Goal: Task Accomplishment & Management: Complete application form

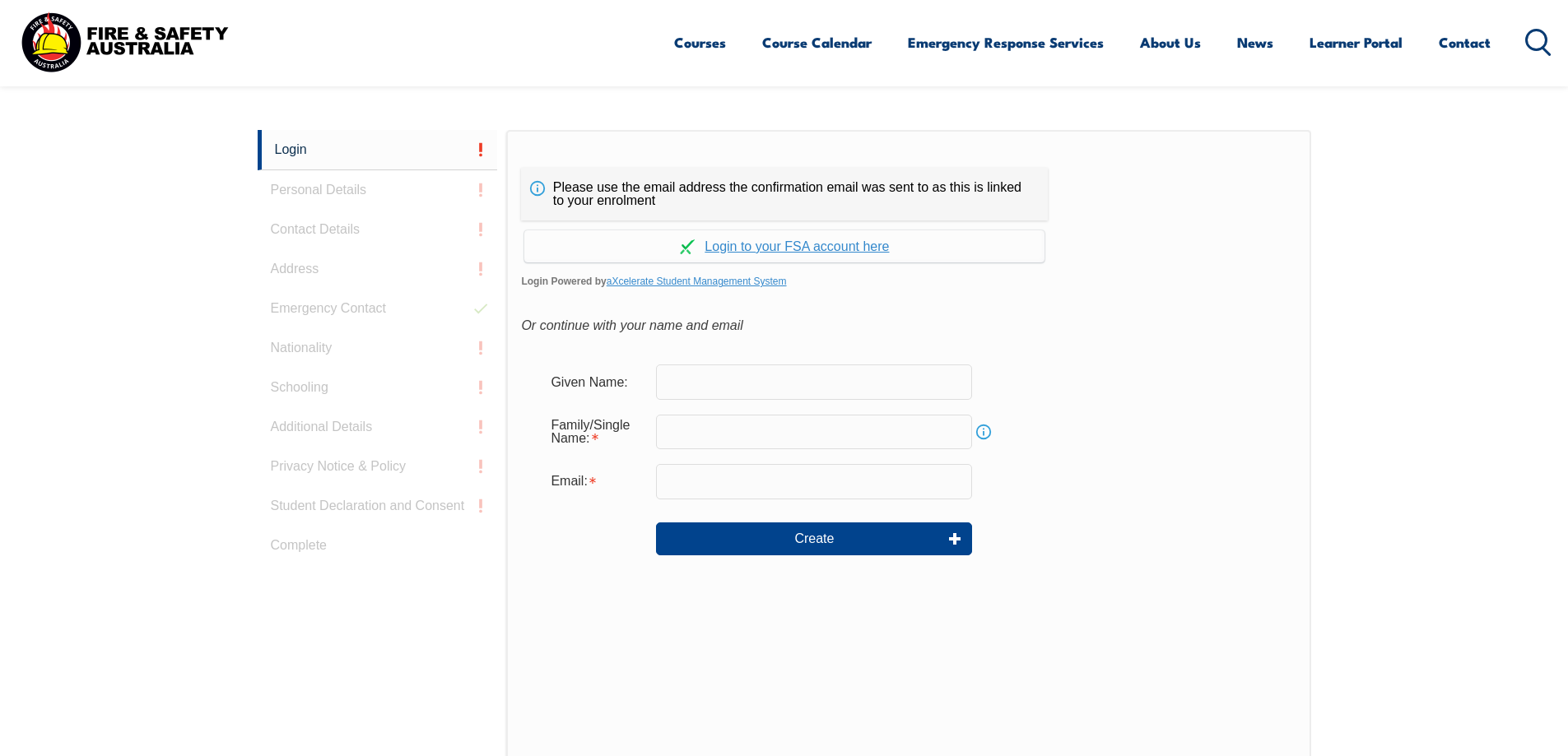
scroll to position [411, 0]
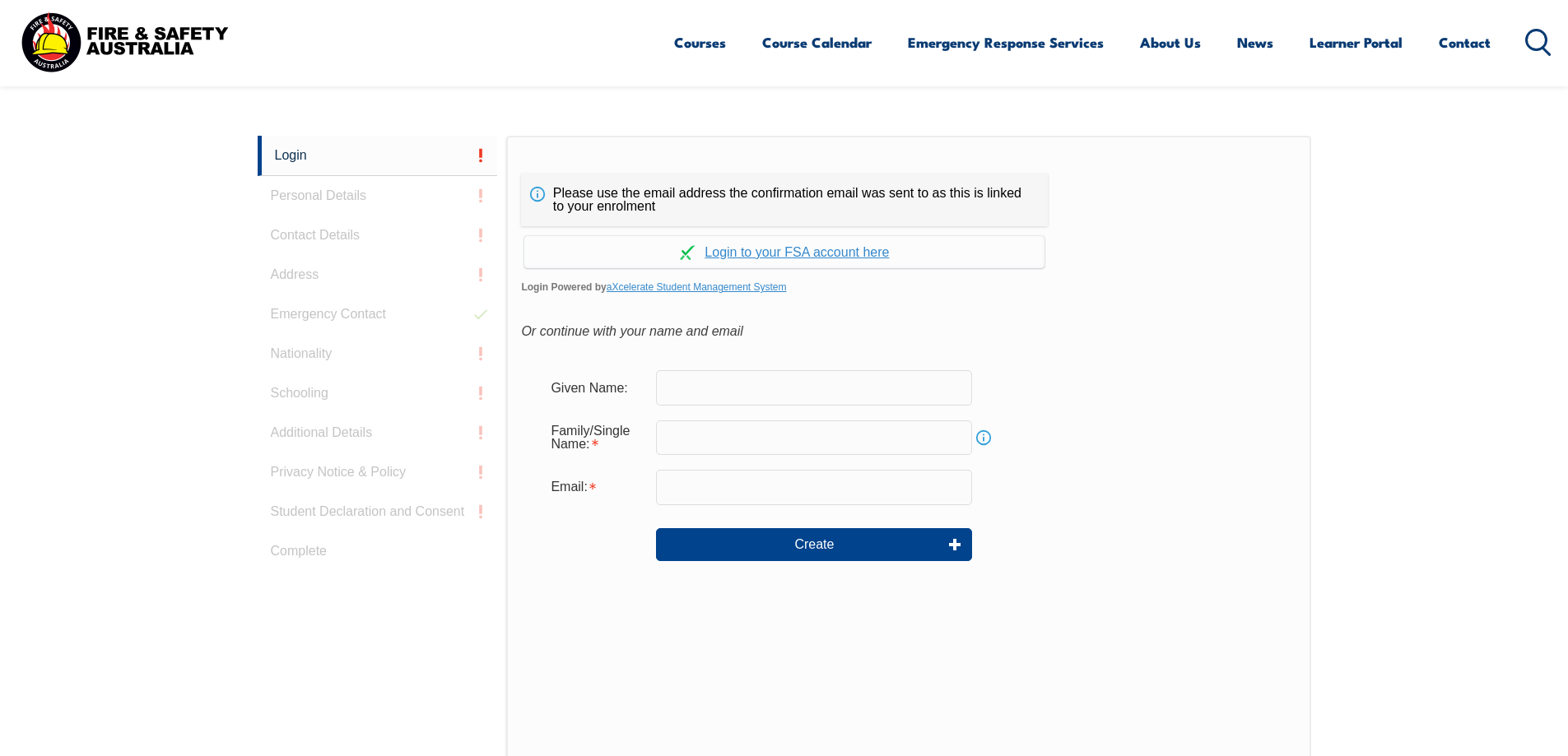
click at [729, 391] on input "text" at bounding box center [814, 387] width 316 height 35
click at [835, 258] on link "Continue with aXcelerate" at bounding box center [784, 252] width 520 height 32
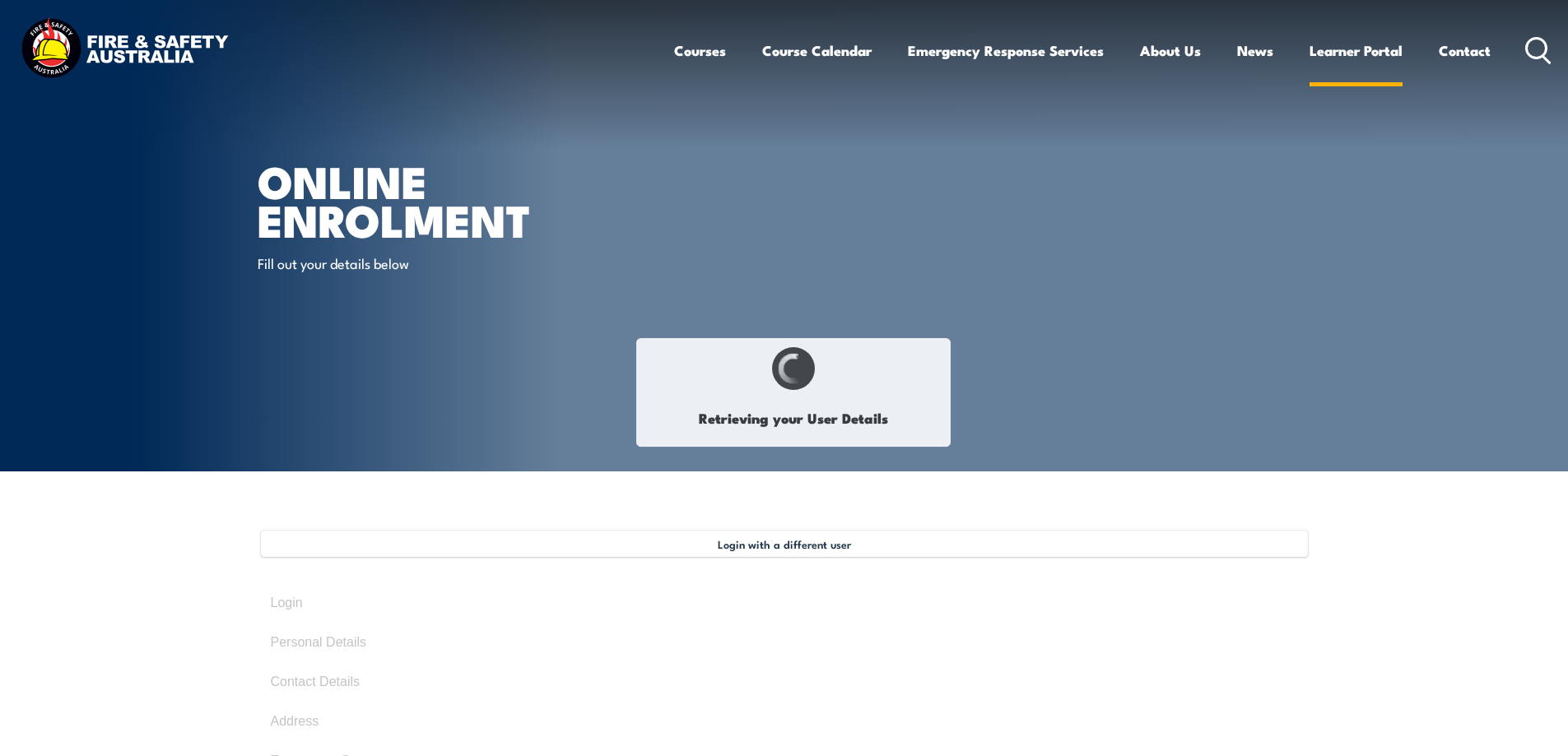
type input "Will"
type input "Groundwater"
type input "[DATE]"
type input "Q544GU6646"
select select "M"
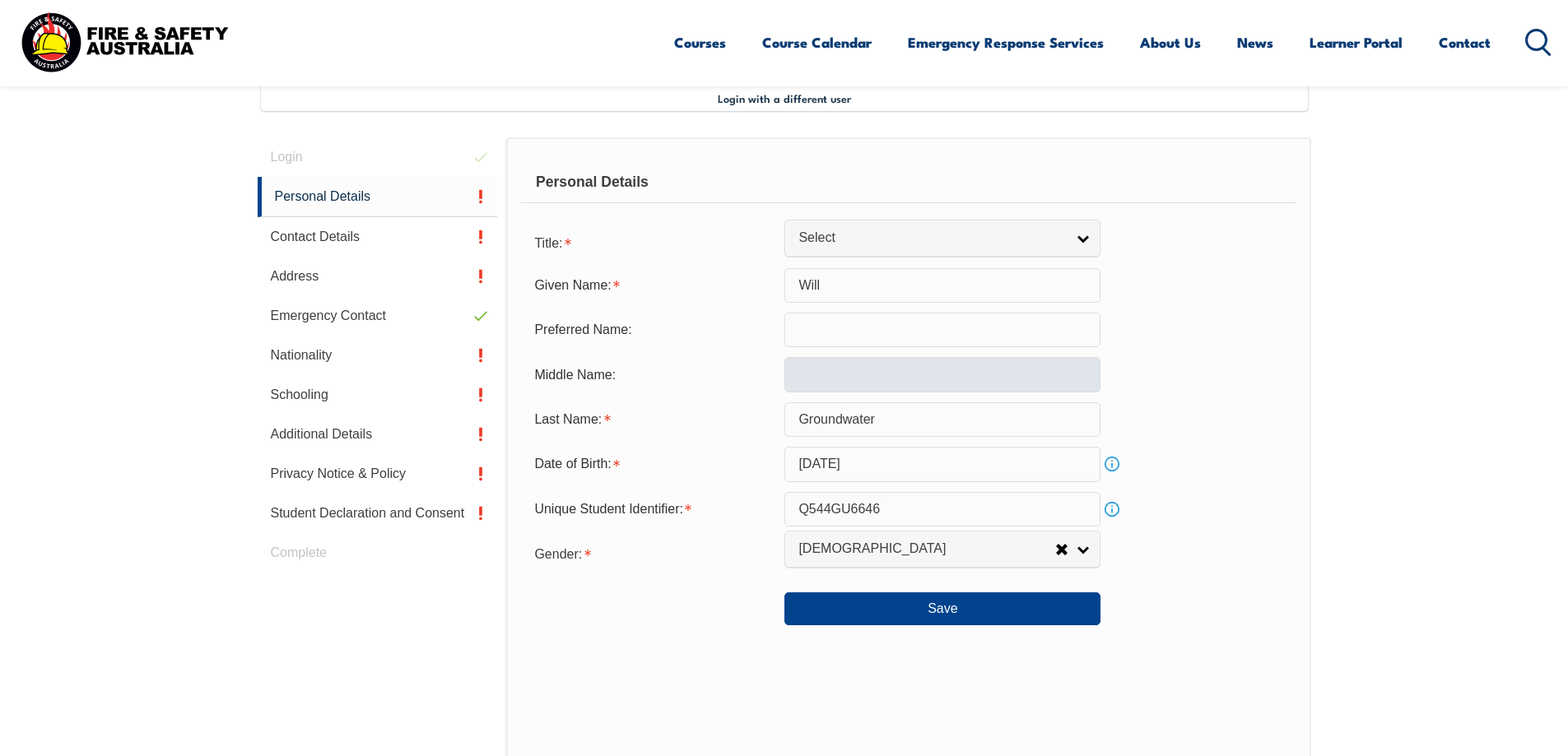
scroll to position [449, 0]
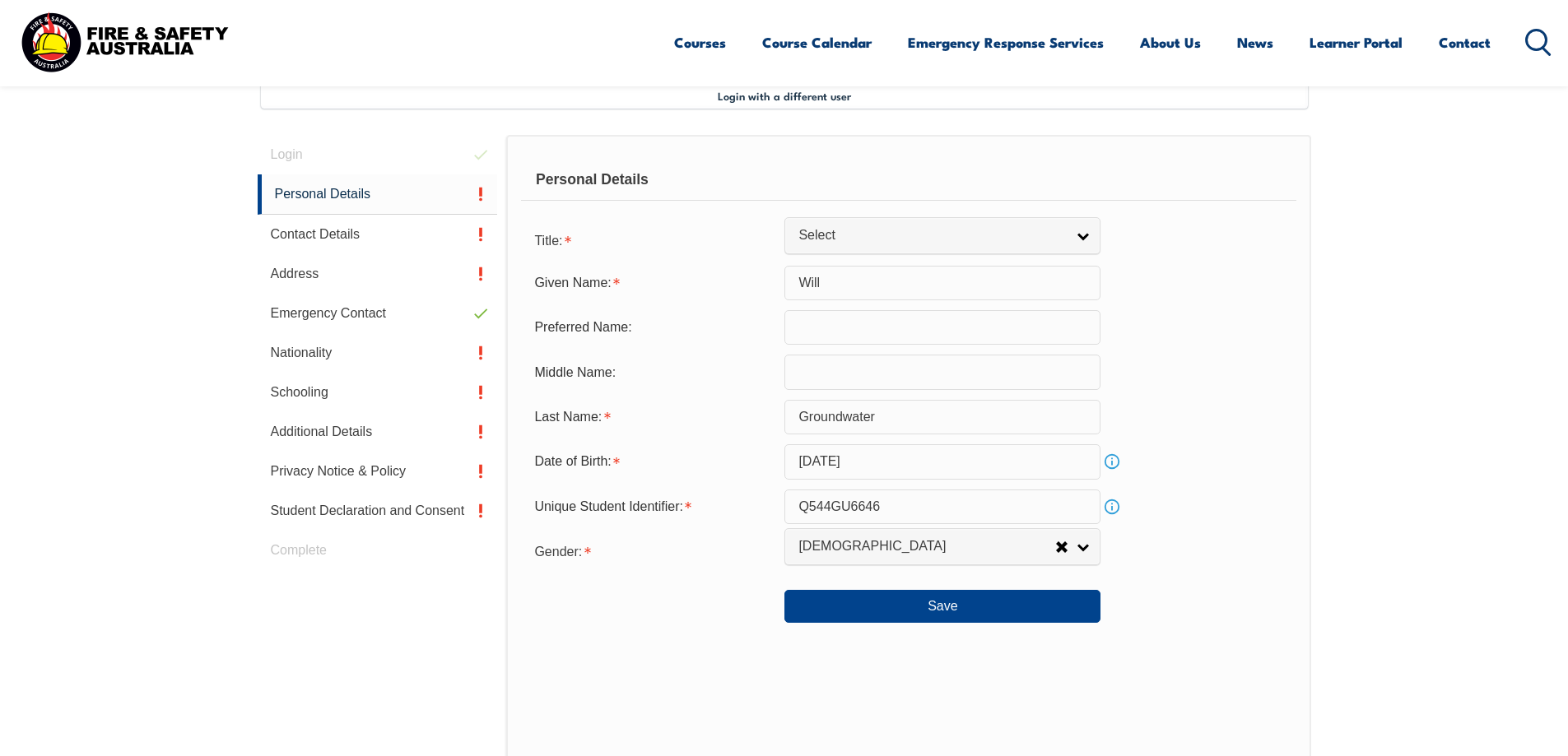
click at [877, 338] on input "text" at bounding box center [942, 327] width 316 height 35
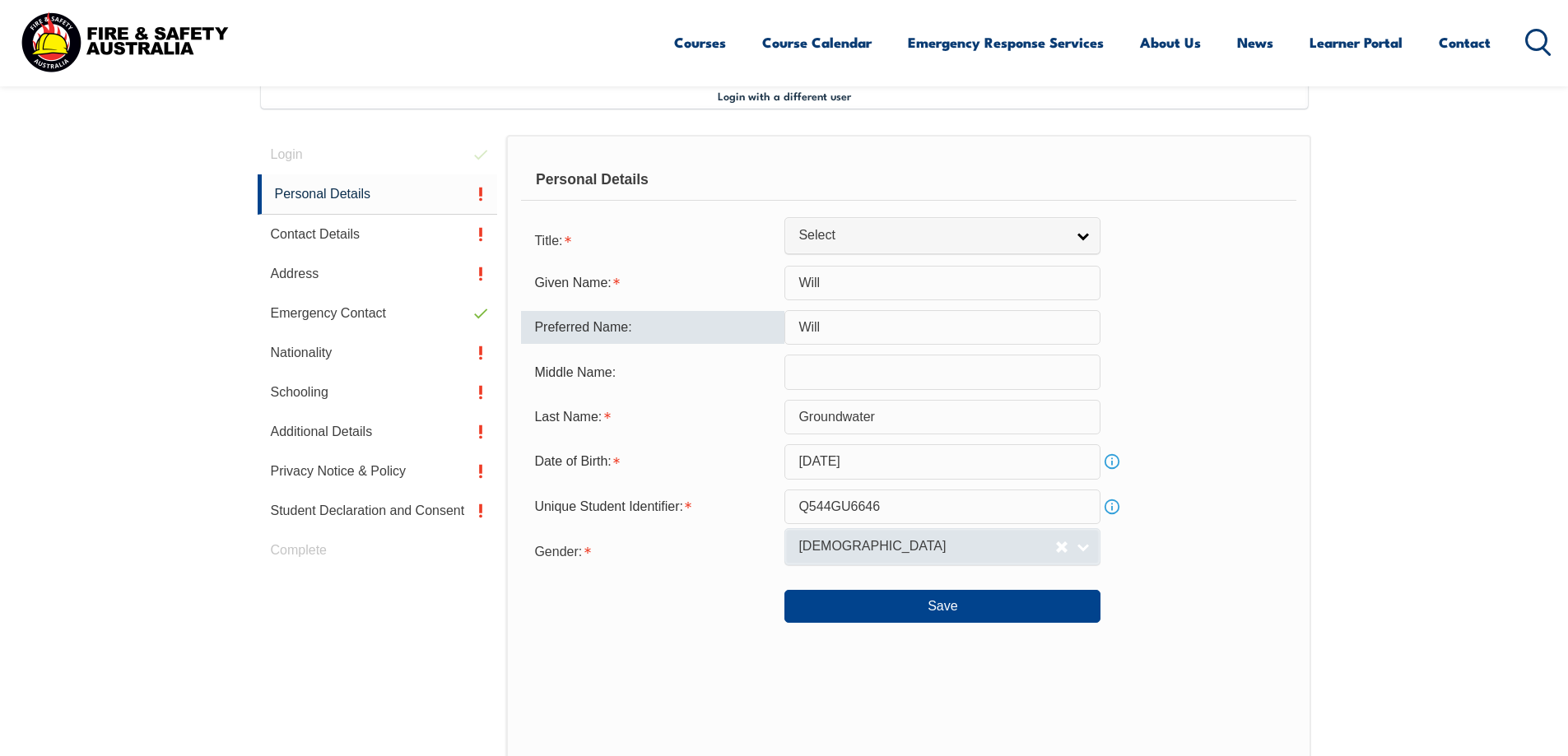
type input "Will"
click at [977, 548] on span "[DEMOGRAPHIC_DATA]" at bounding box center [927, 546] width 257 height 17
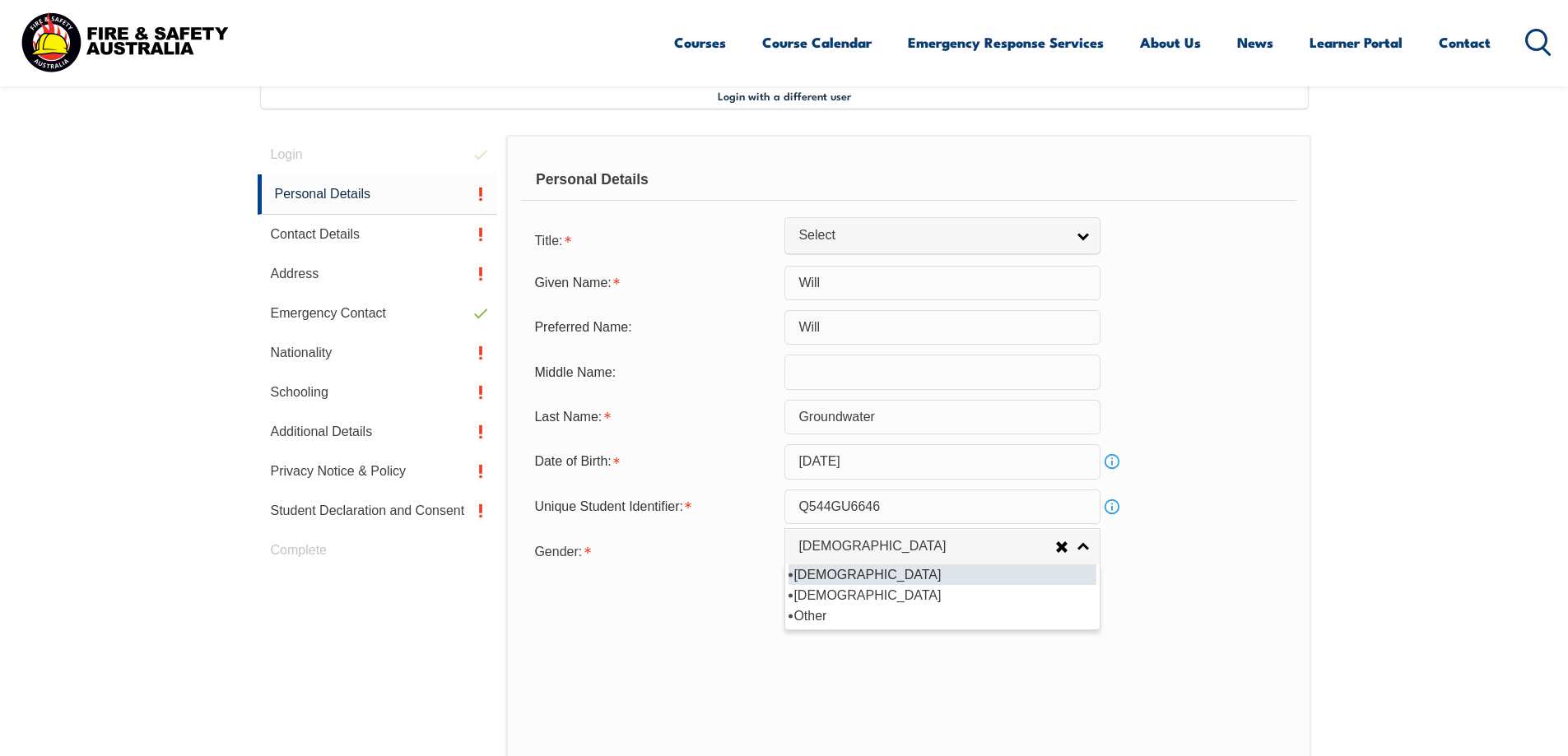
click at [962, 574] on li "[DEMOGRAPHIC_DATA]" at bounding box center [942, 575] width 308 height 21
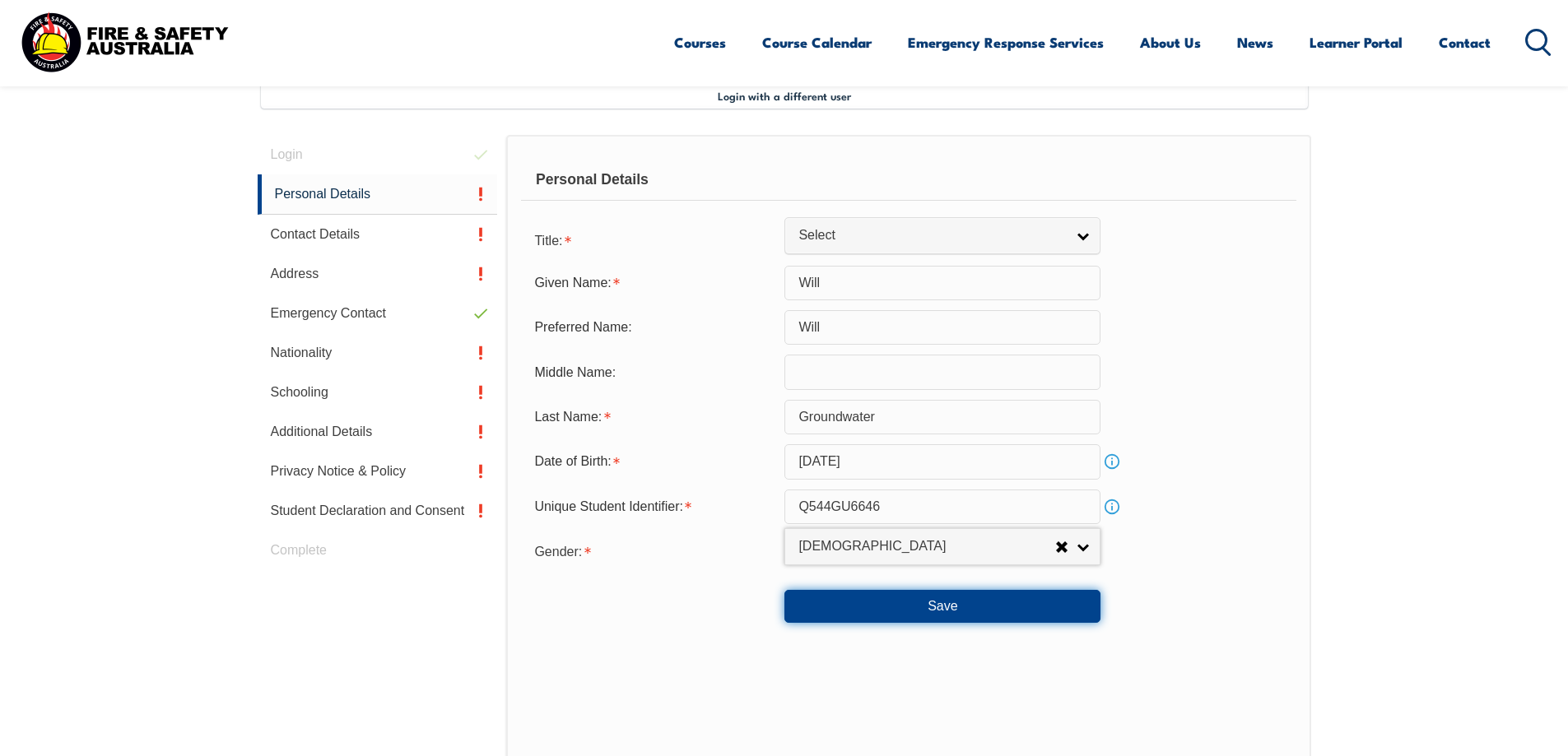
click at [977, 605] on button "Save" at bounding box center [942, 606] width 316 height 33
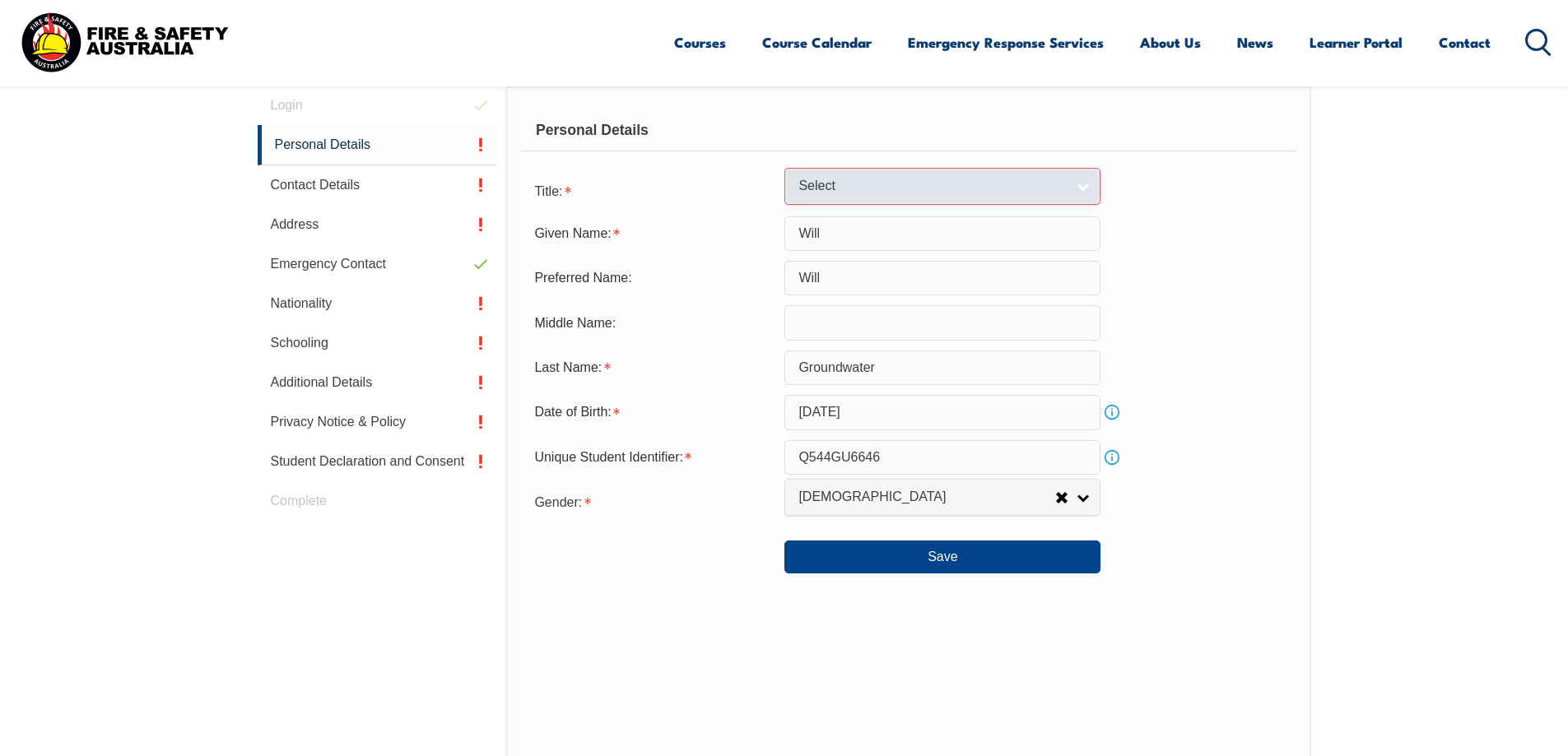
scroll to position [417, 0]
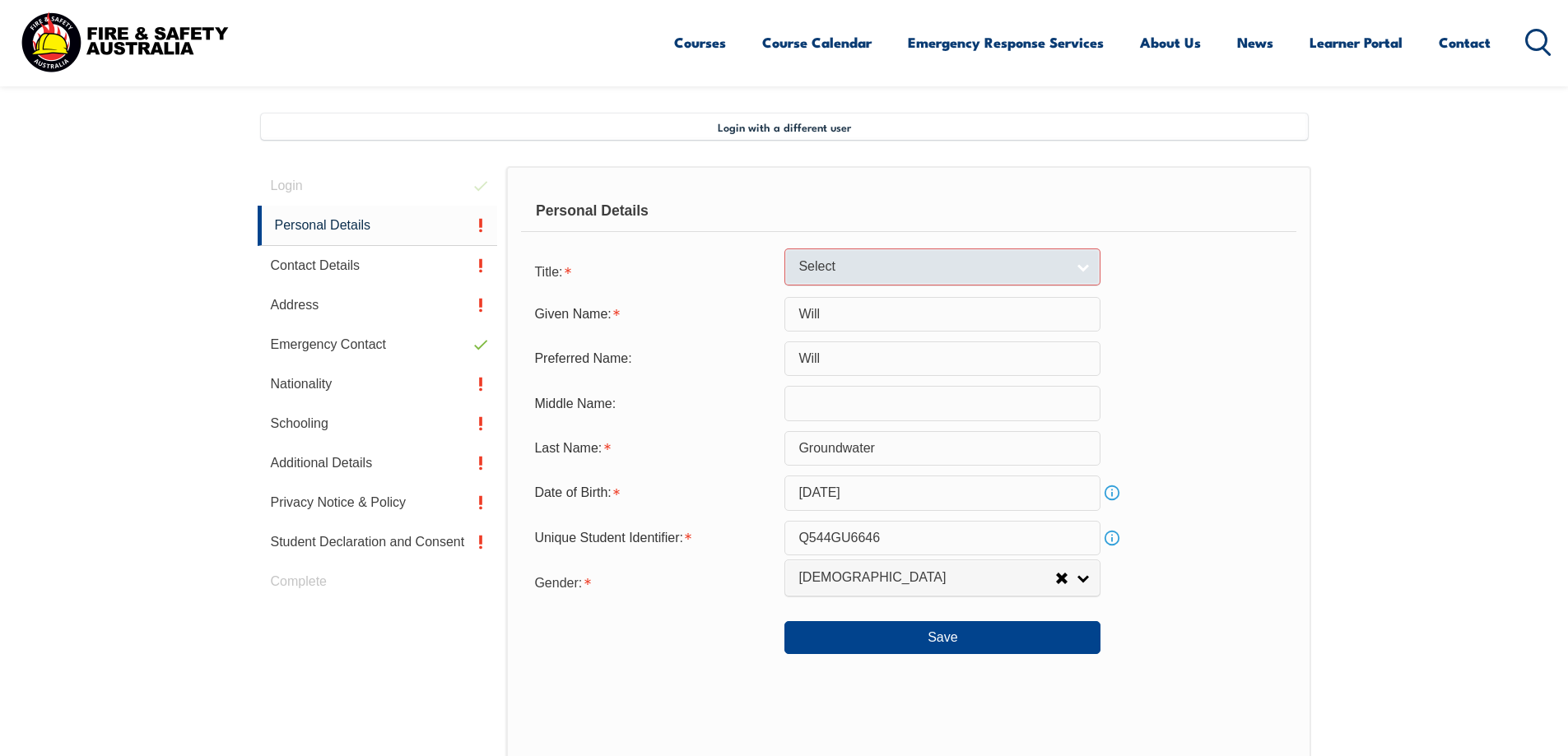
click at [808, 258] on link "Select" at bounding box center [942, 266] width 316 height 37
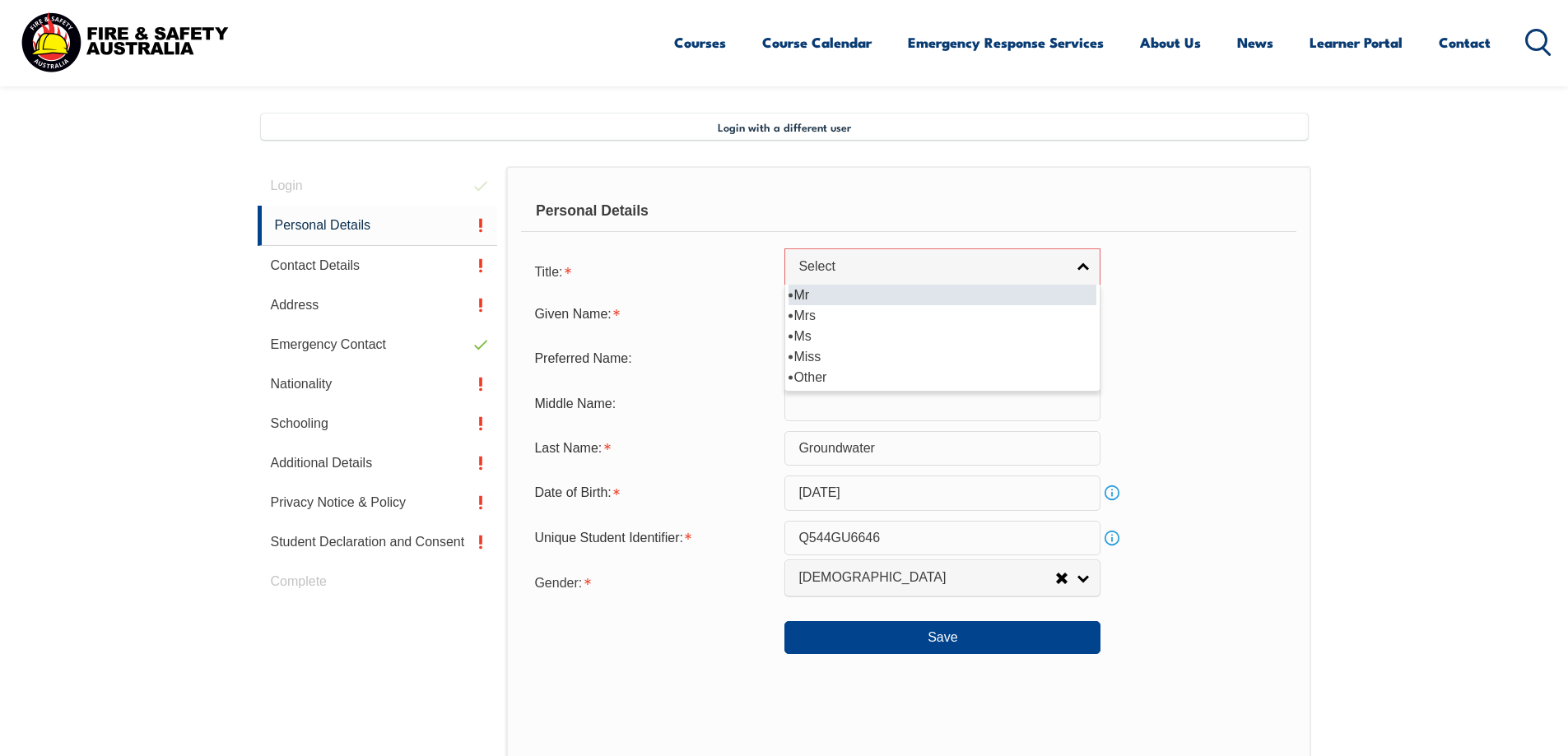
click at [858, 298] on li "Mr" at bounding box center [942, 295] width 308 height 21
select select "Mr"
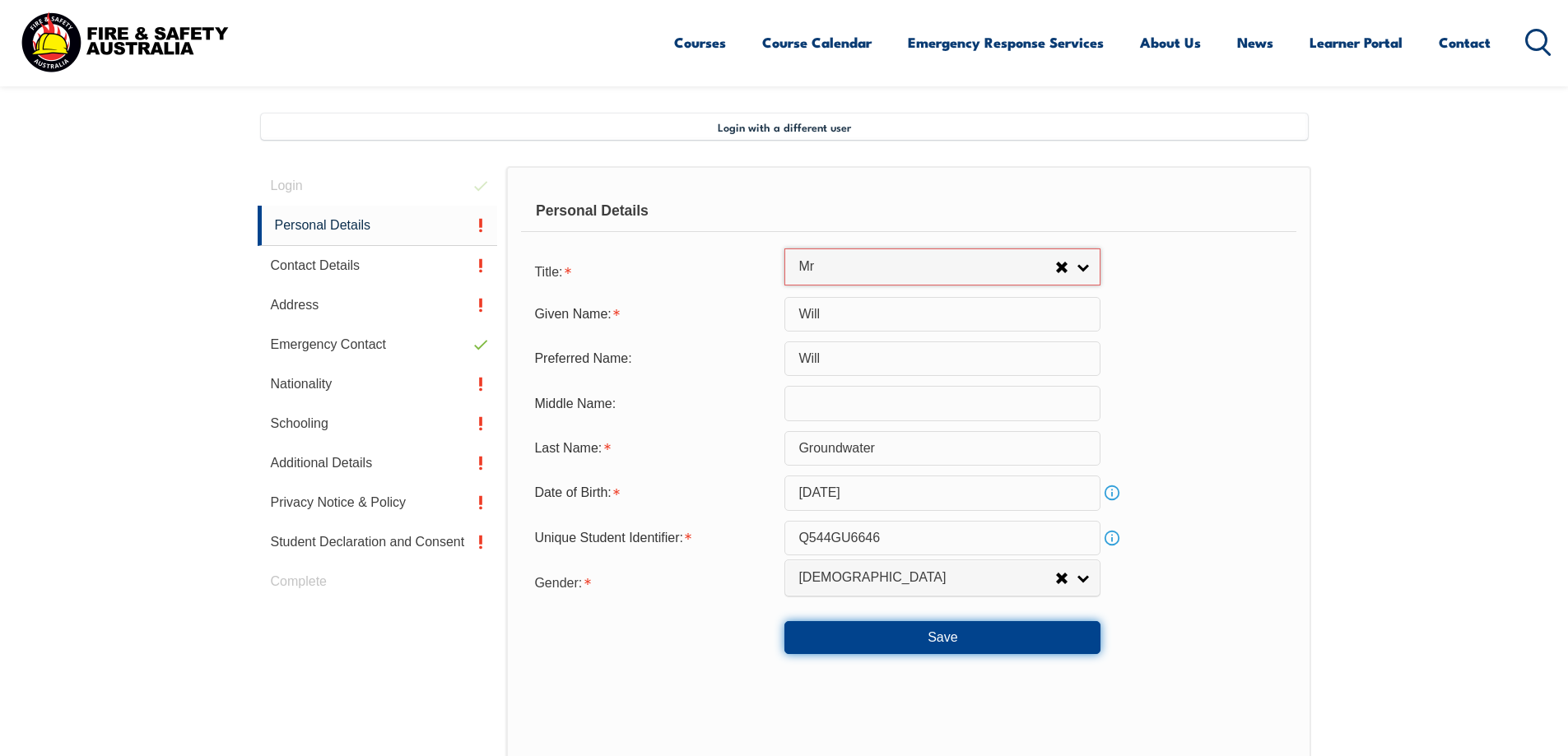
click at [962, 640] on button "Save" at bounding box center [942, 637] width 316 height 33
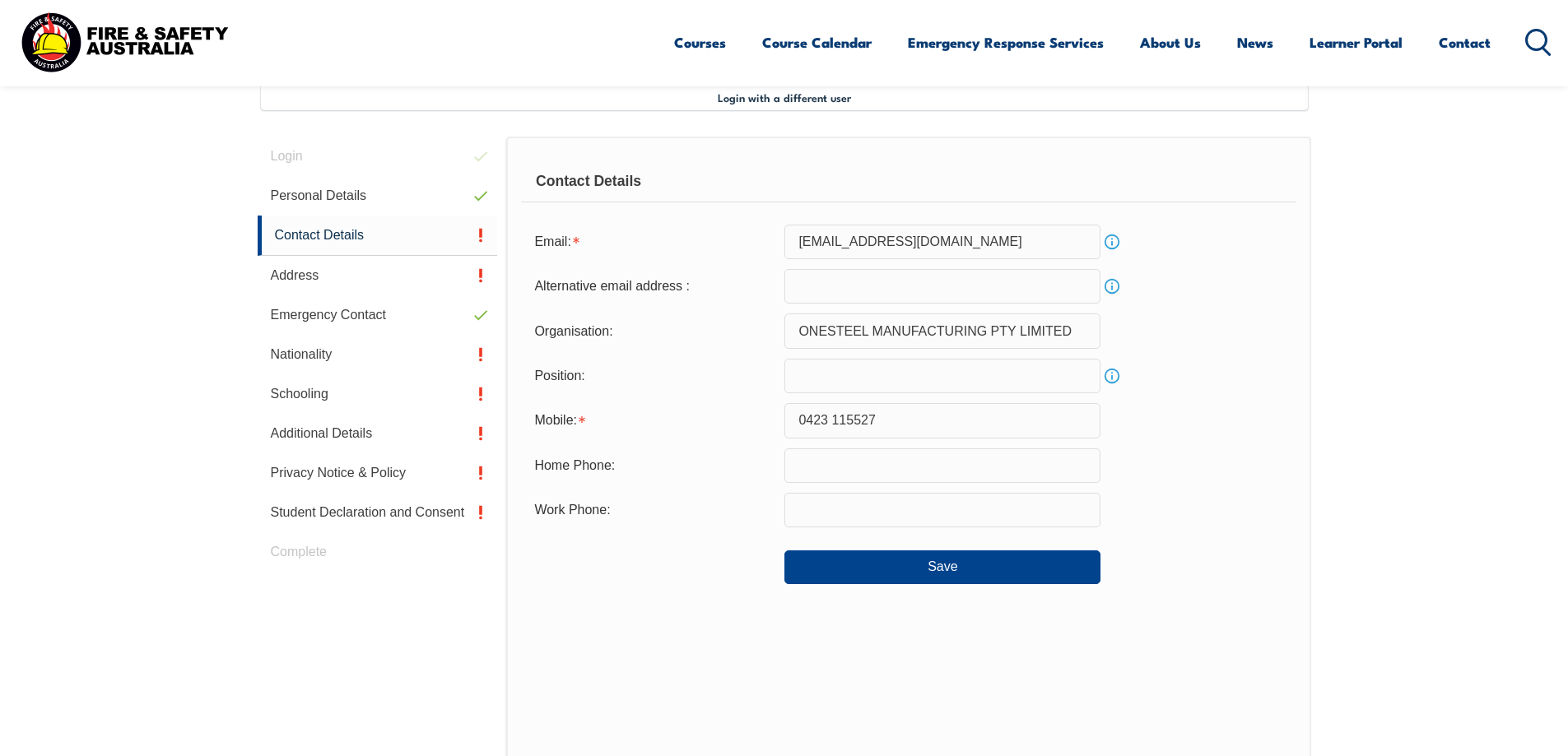
scroll to position [449, 0]
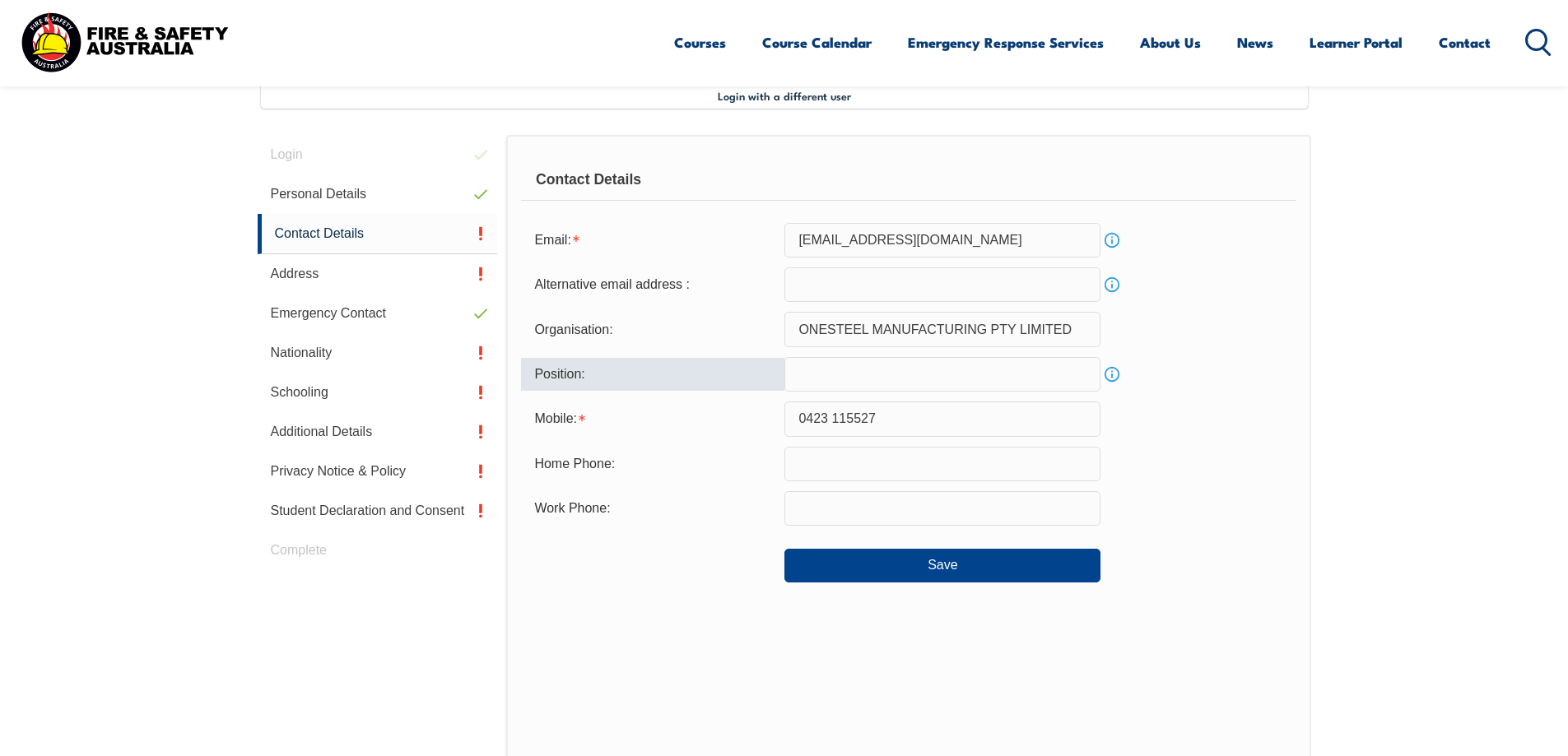
click at [977, 376] on input "text" at bounding box center [942, 374] width 316 height 35
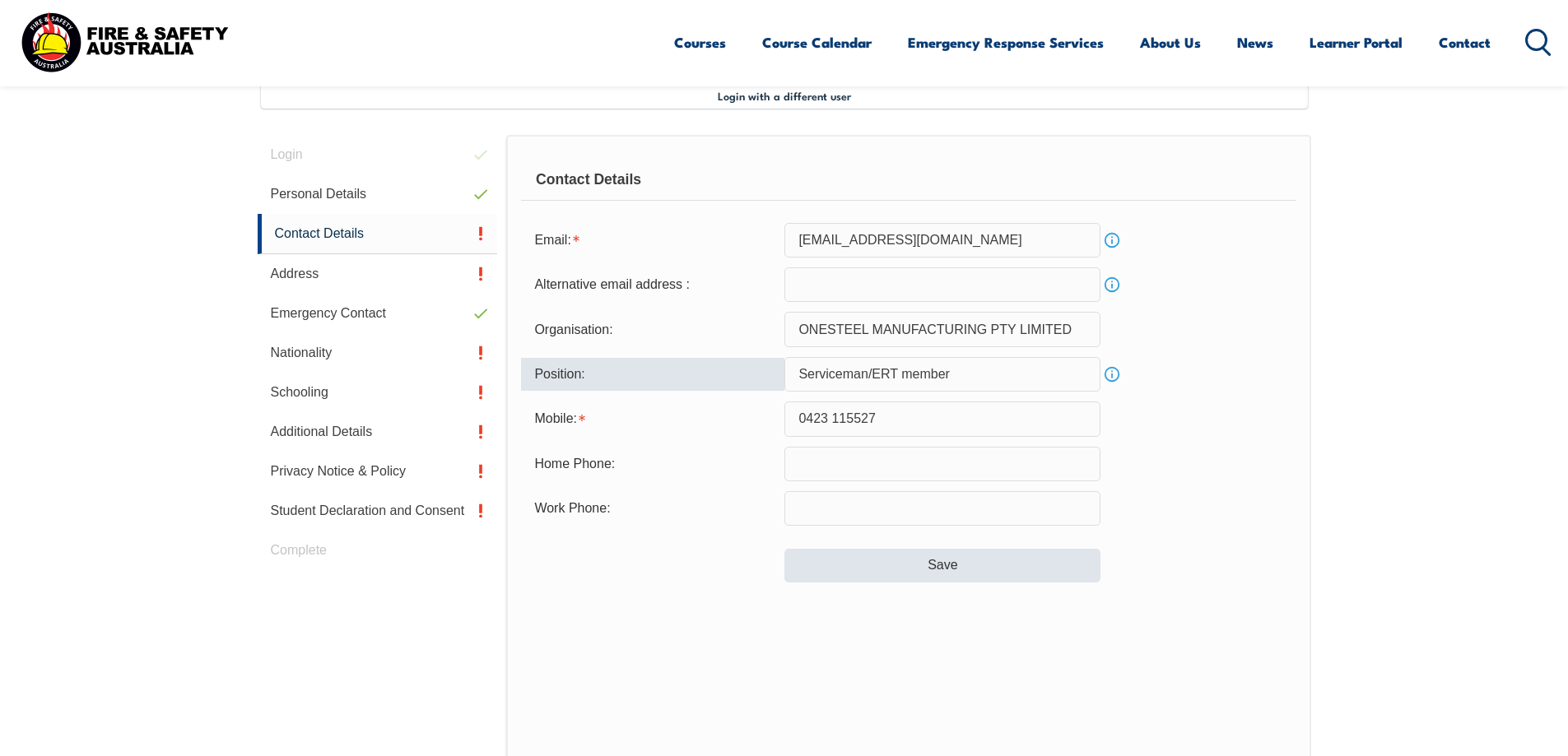
type input "Serviceman/ERT member"
click at [1066, 560] on button "Save" at bounding box center [942, 565] width 316 height 33
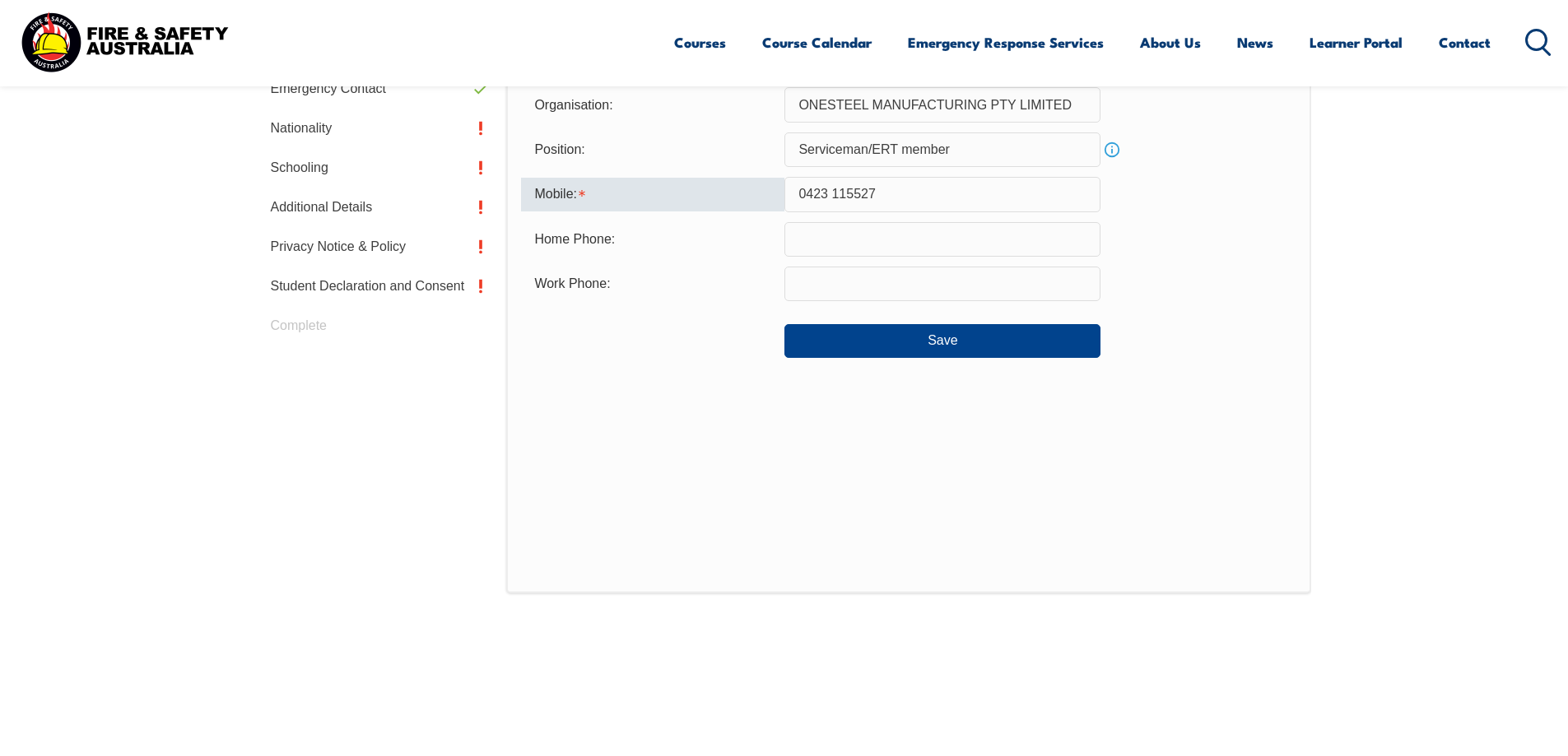
scroll to position [521, 0]
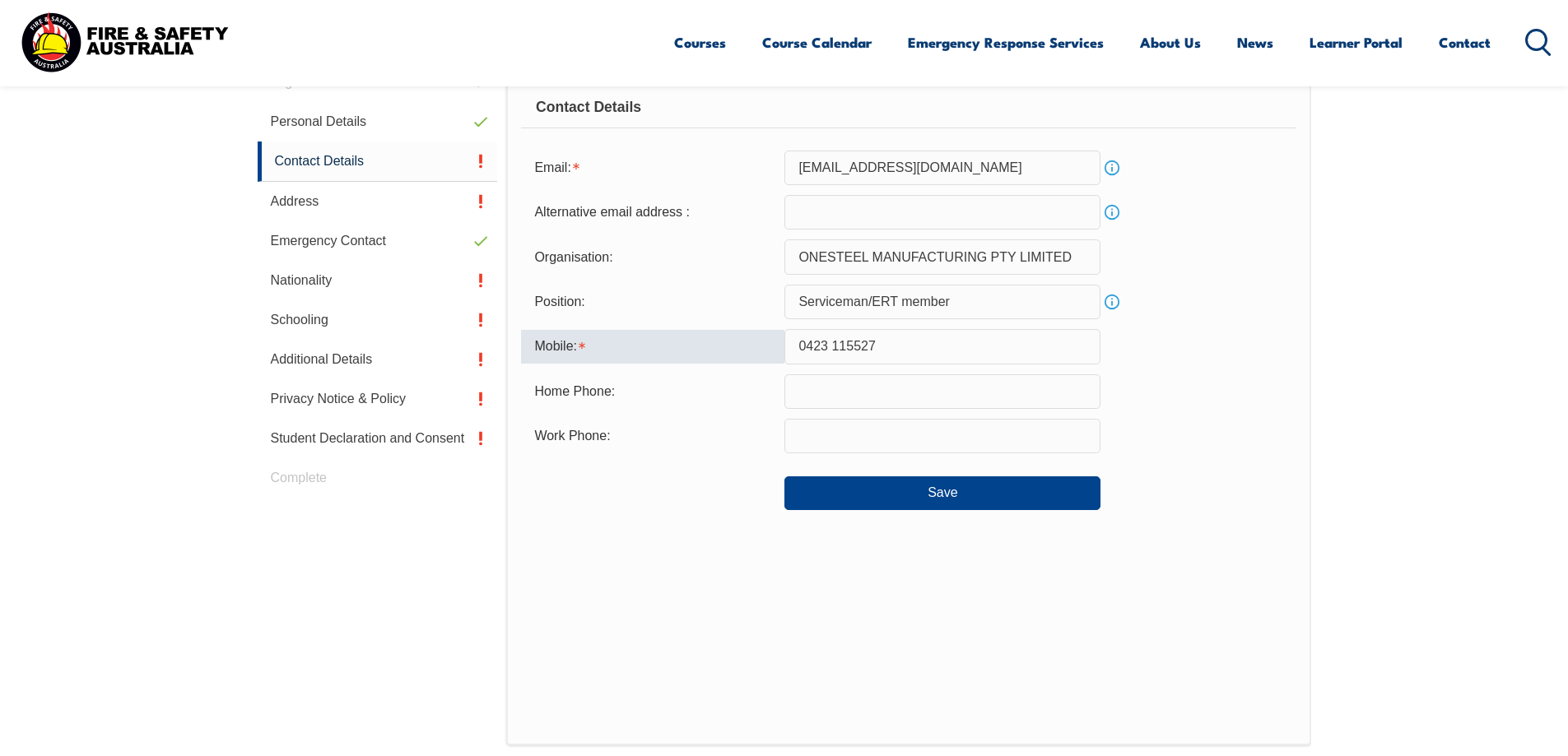
click at [845, 338] on input "0423 115527" at bounding box center [942, 346] width 316 height 35
click at [835, 348] on input "0423 115527" at bounding box center [942, 346] width 316 height 35
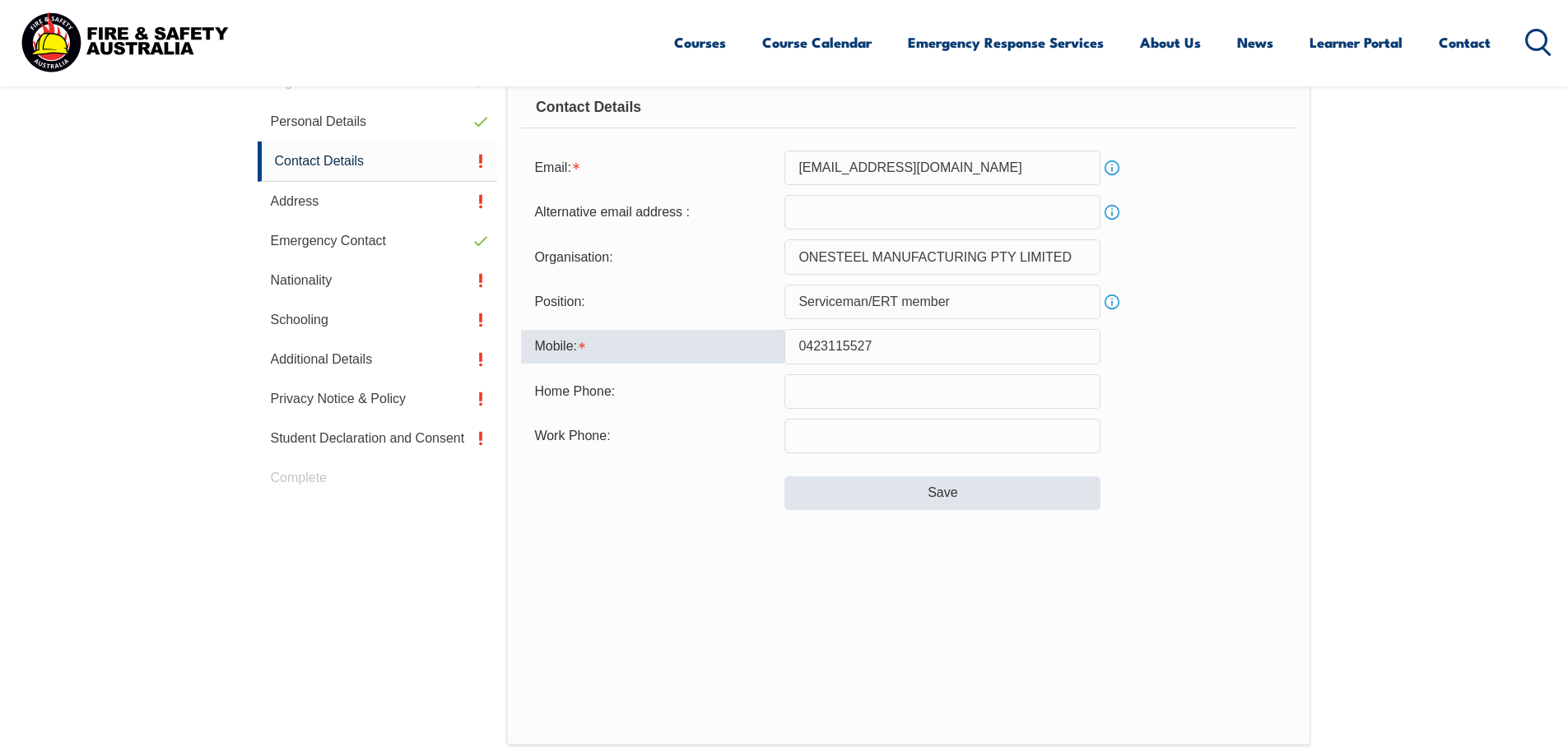
type input "0423115527"
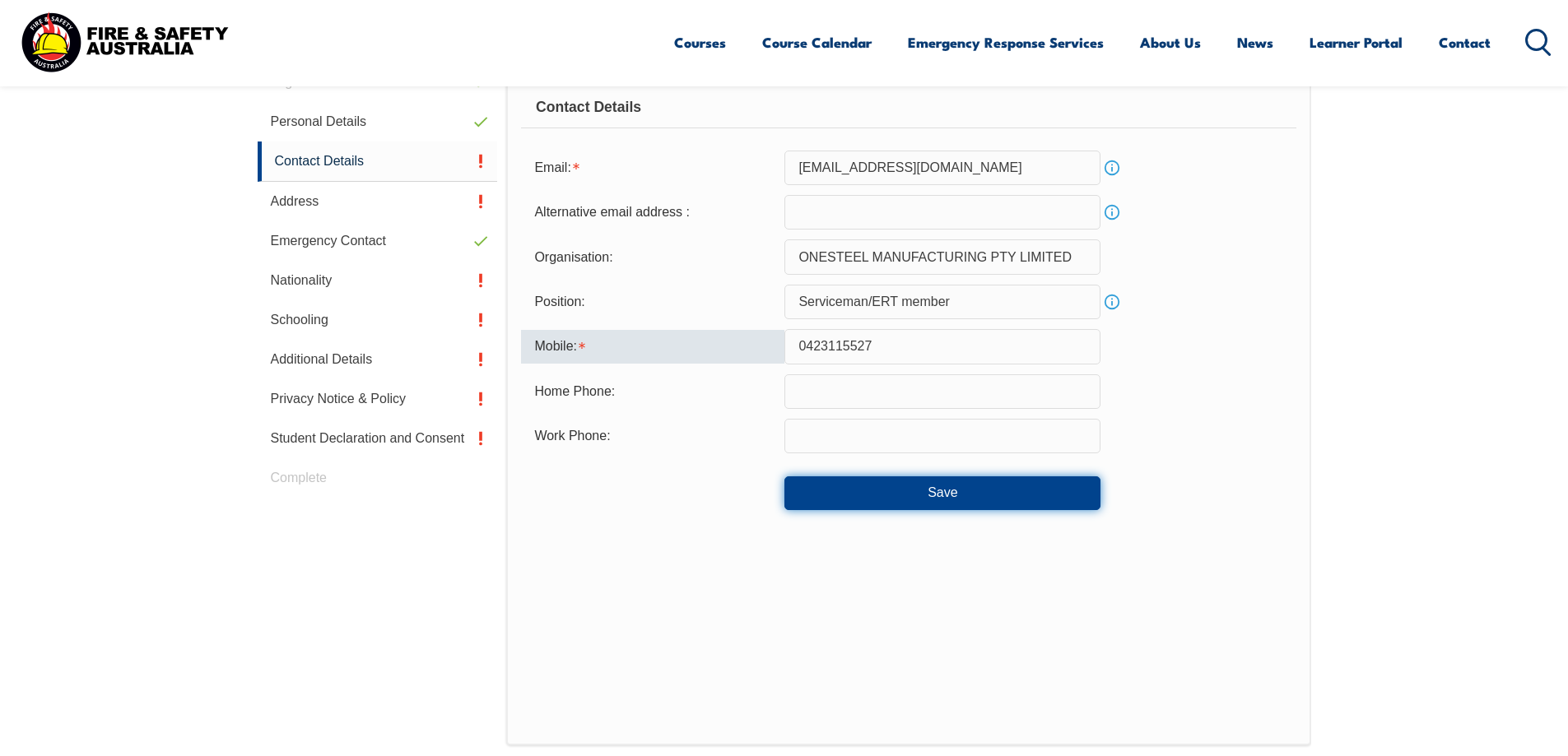
click at [1013, 495] on button "Save" at bounding box center [942, 492] width 316 height 33
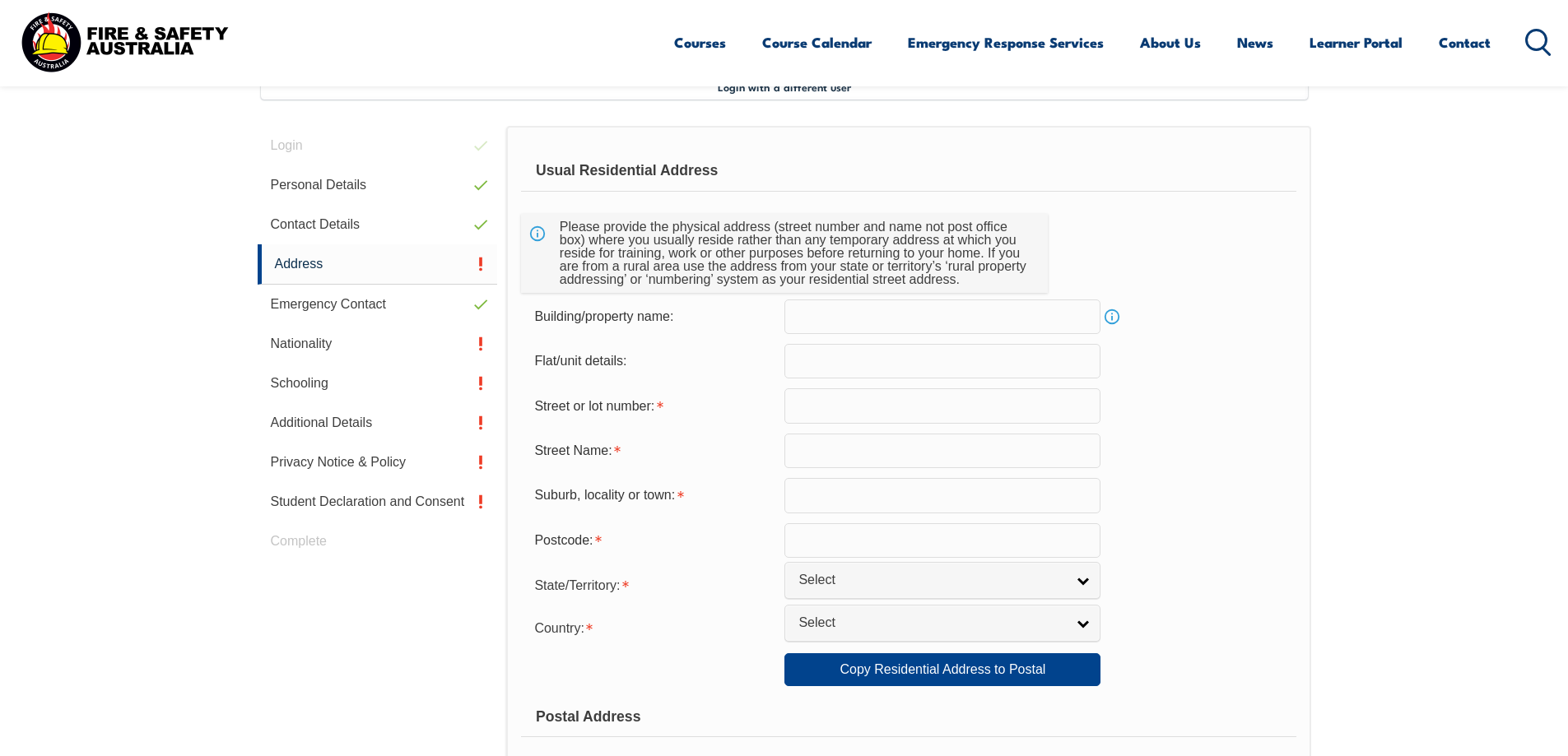
scroll to position [449, 0]
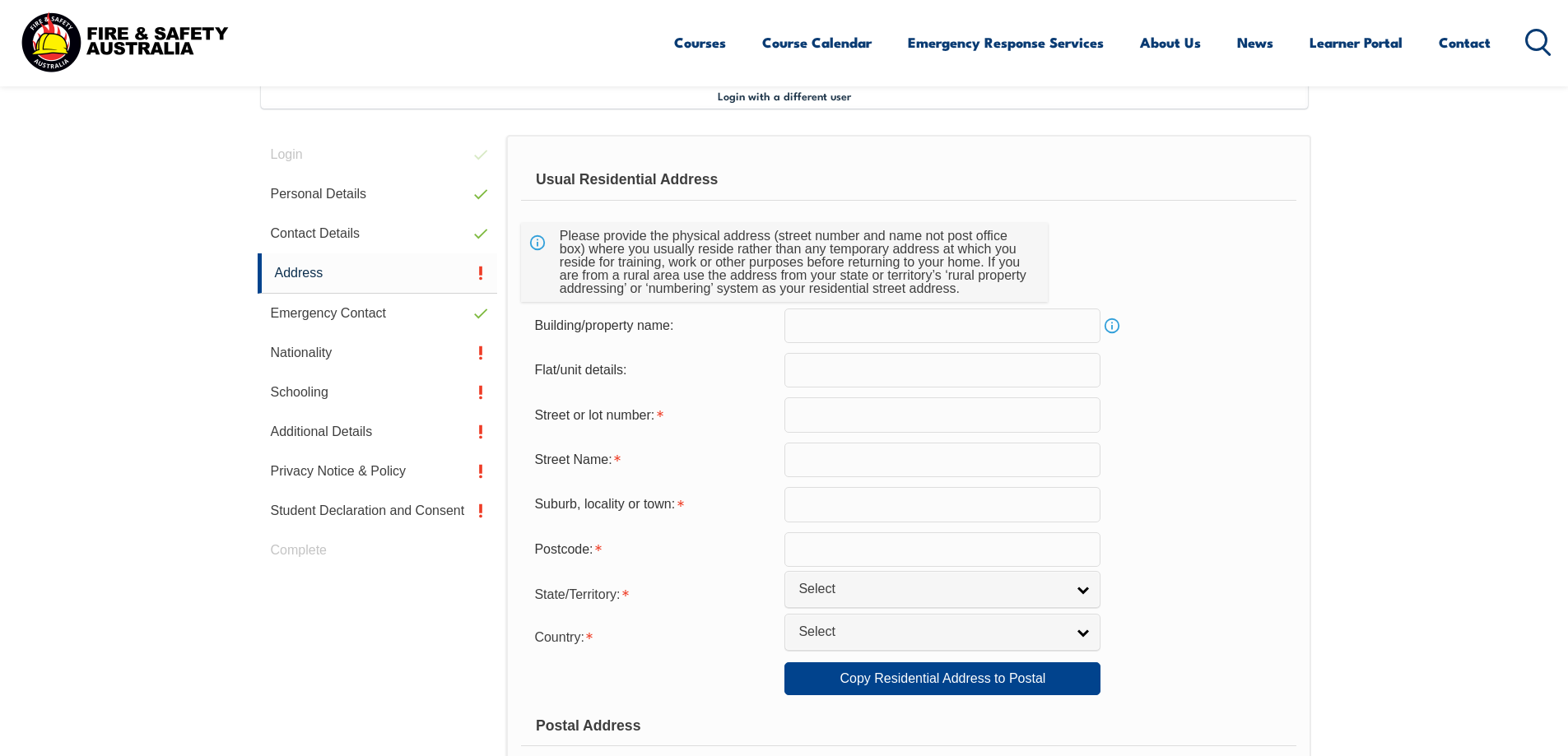
click at [899, 405] on input "text" at bounding box center [942, 415] width 316 height 35
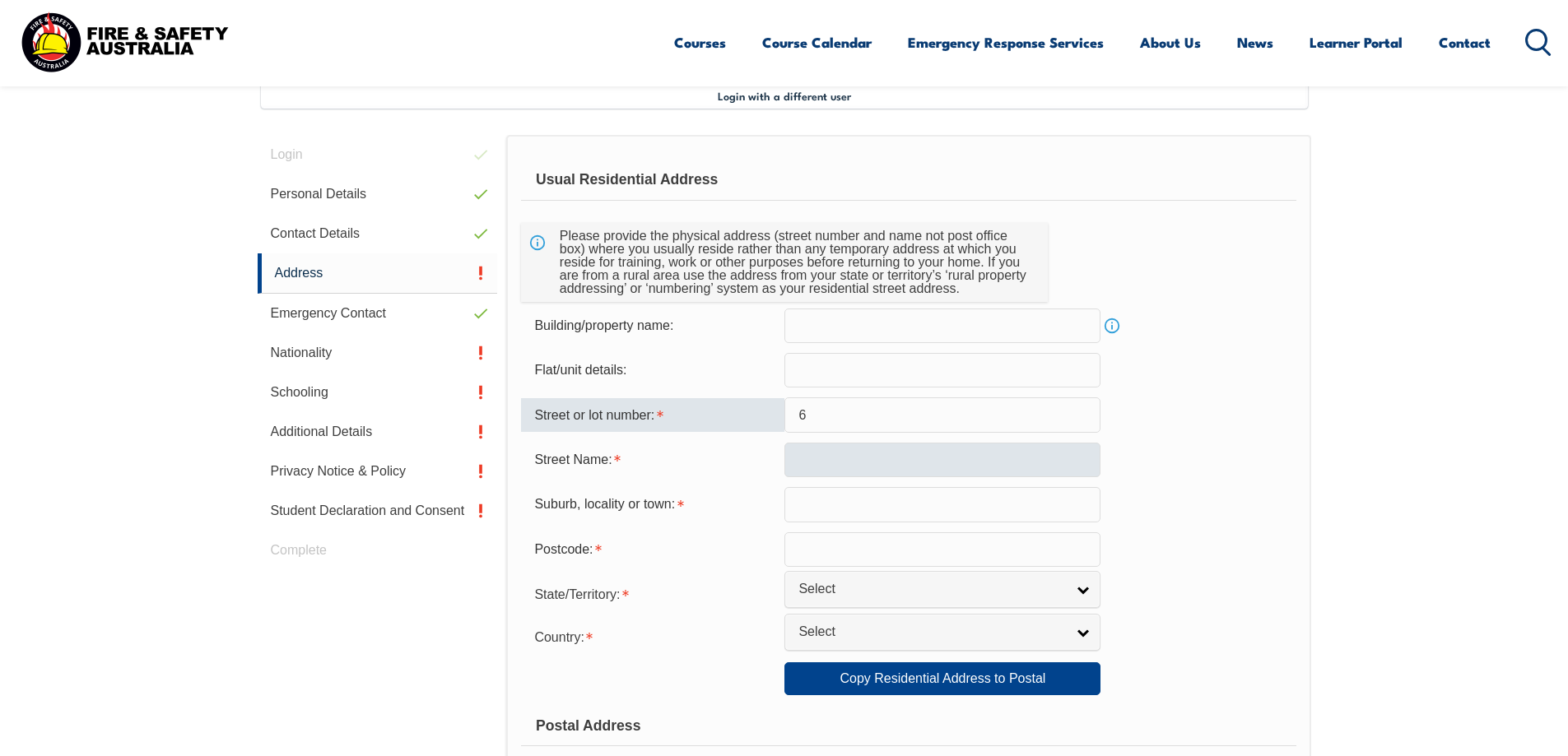
type input "6"
click at [894, 451] on input "text" at bounding box center [942, 459] width 316 height 35
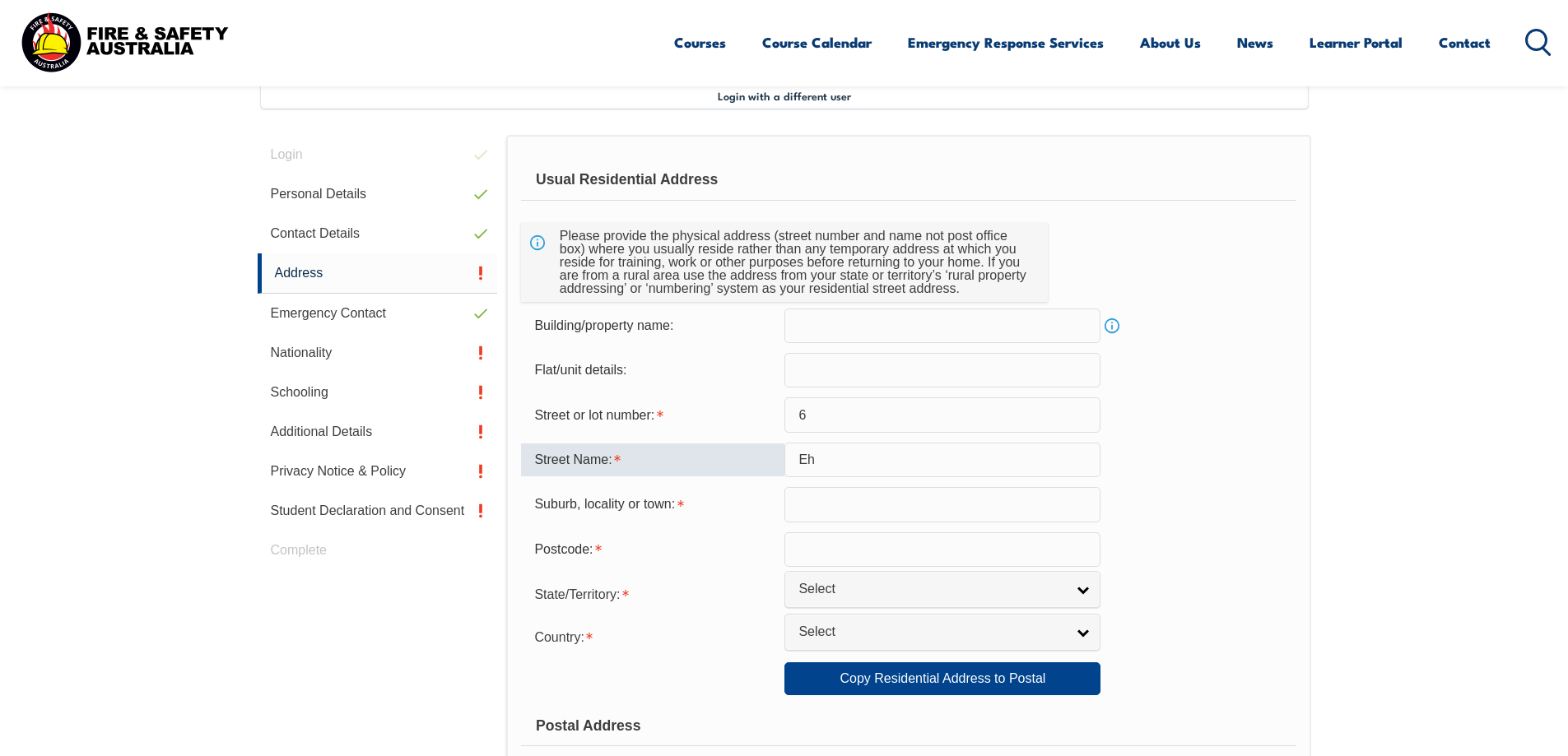
type input "E"
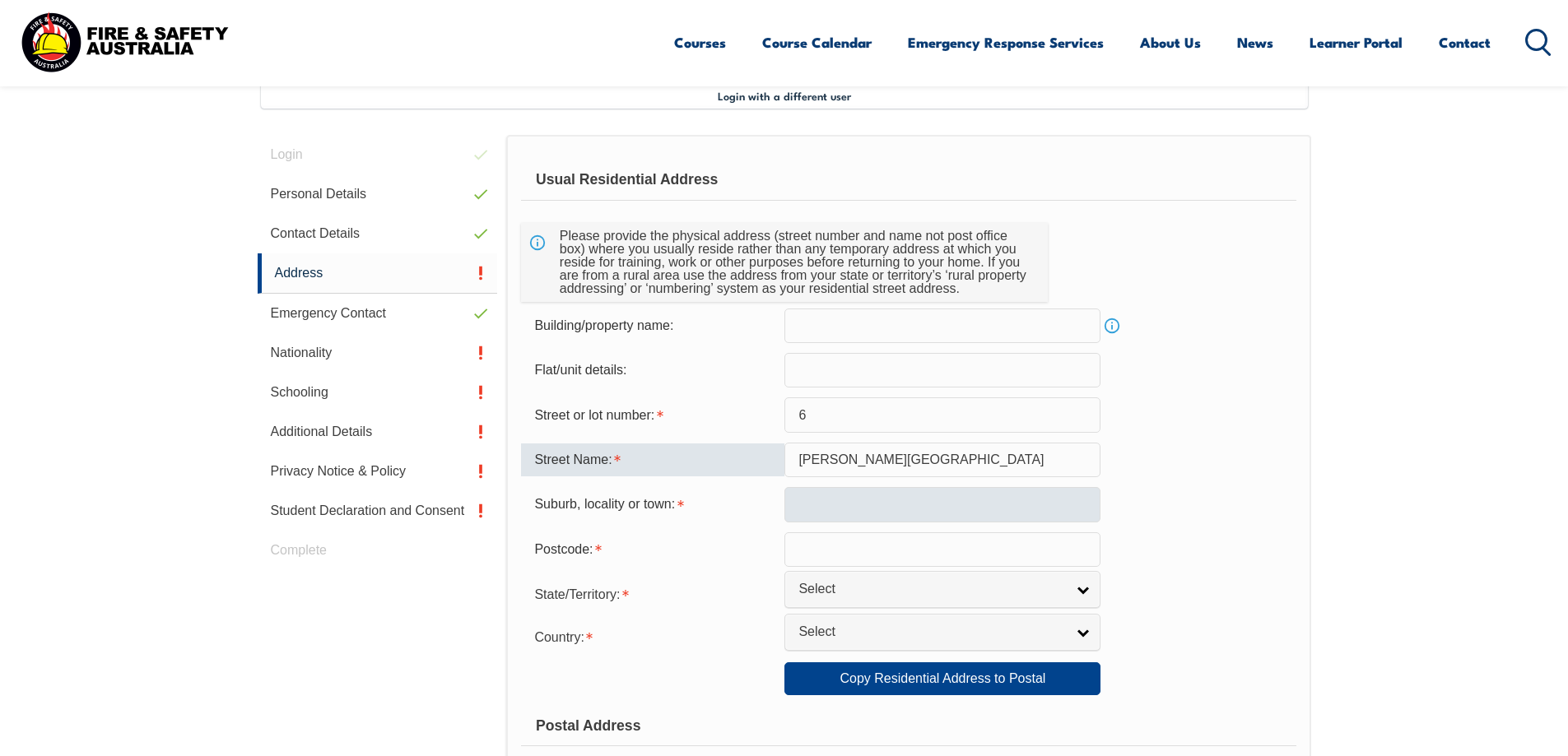
type input "[PERSON_NAME][GEOGRAPHIC_DATA]"
click at [858, 499] on input "text" at bounding box center [942, 504] width 316 height 35
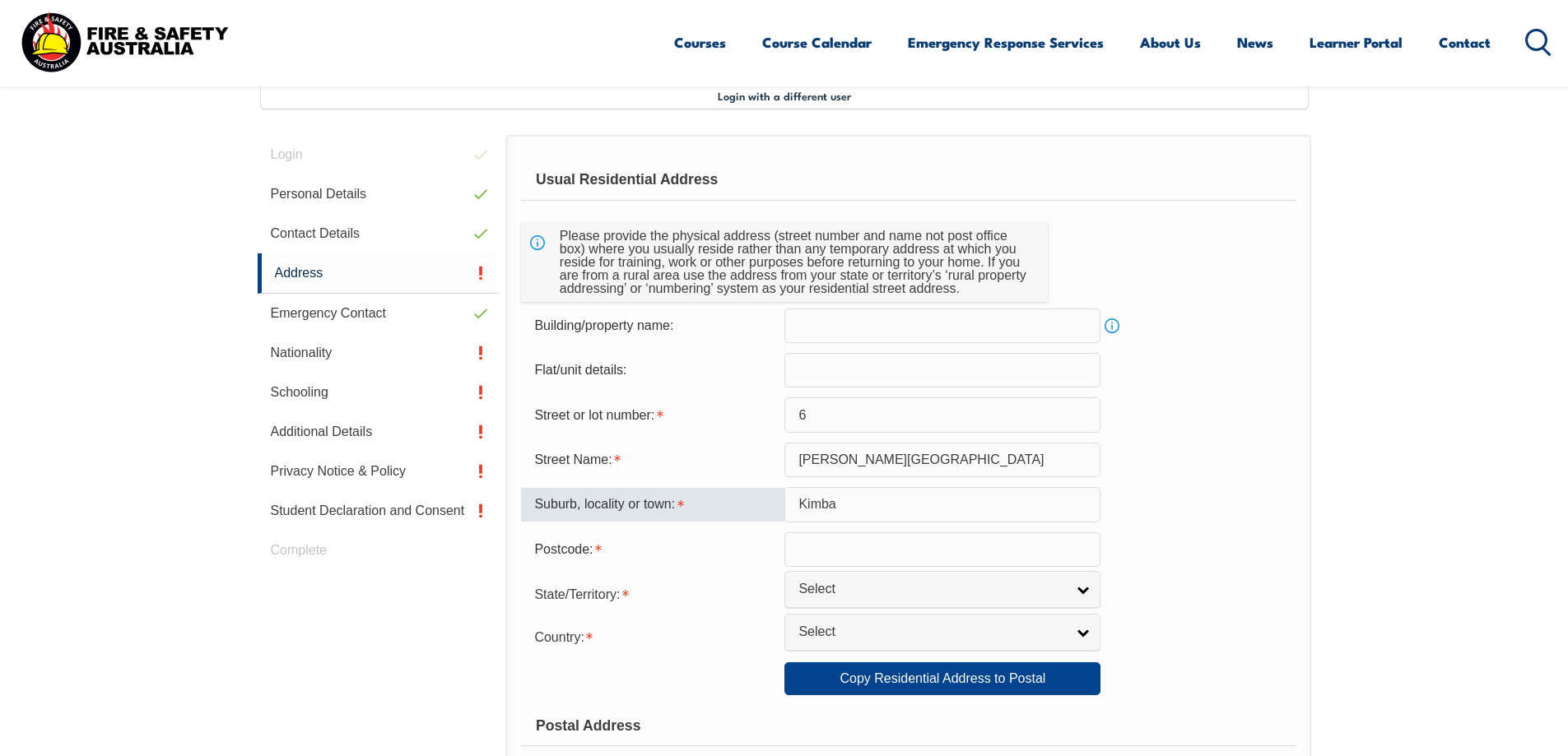
type input "Kimba"
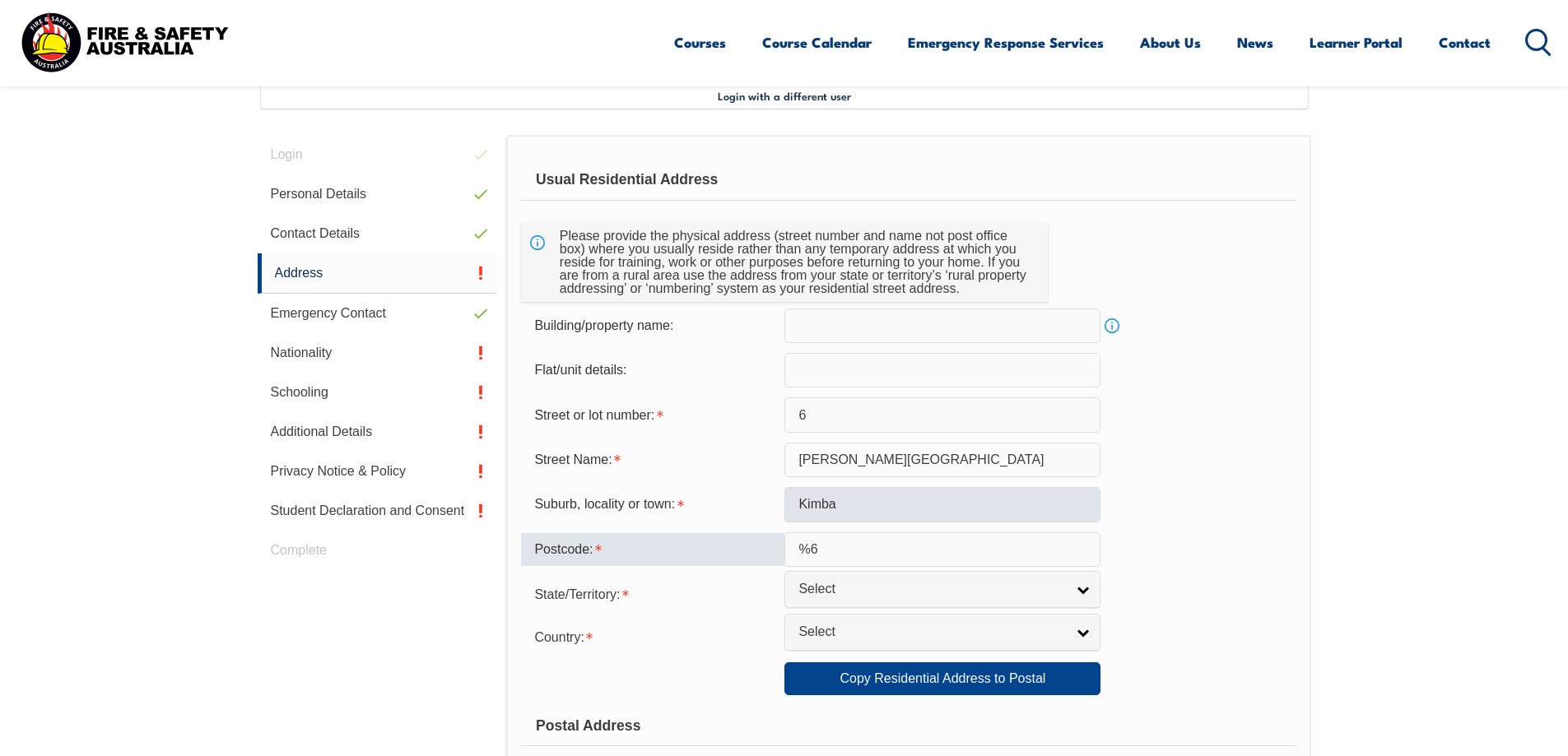
type input "%"
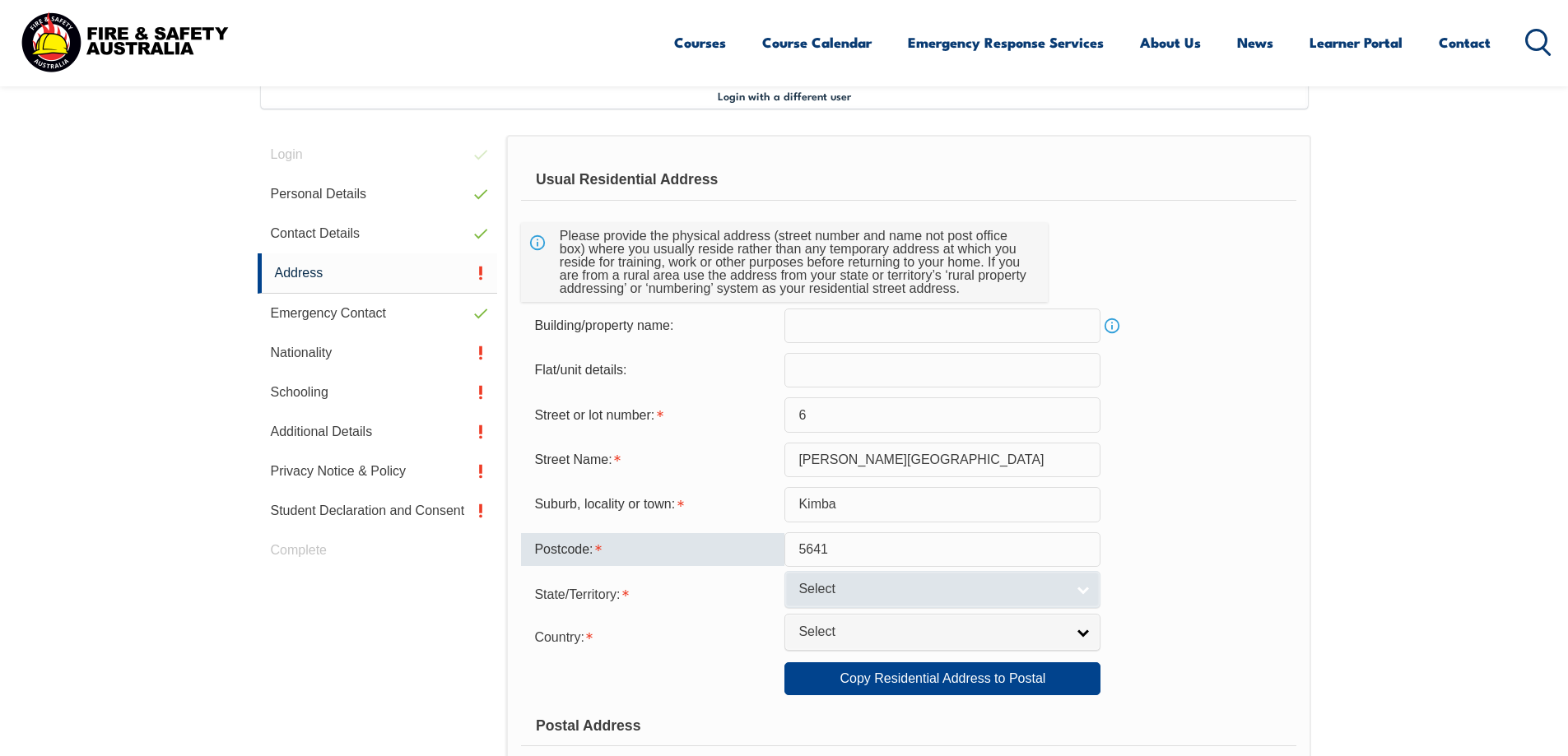
type input "5641"
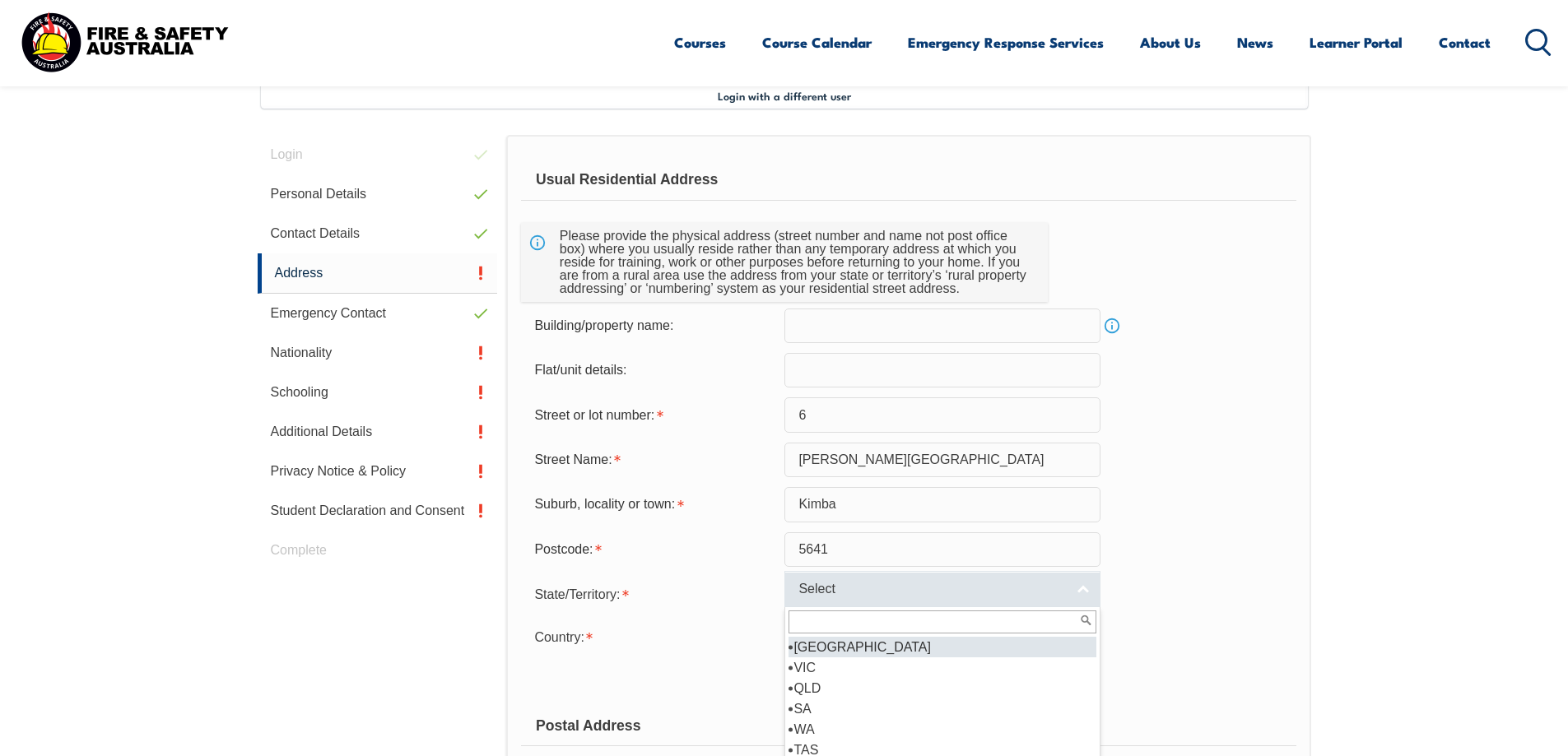
click at [929, 590] on span "Select" at bounding box center [932, 590] width 267 height 17
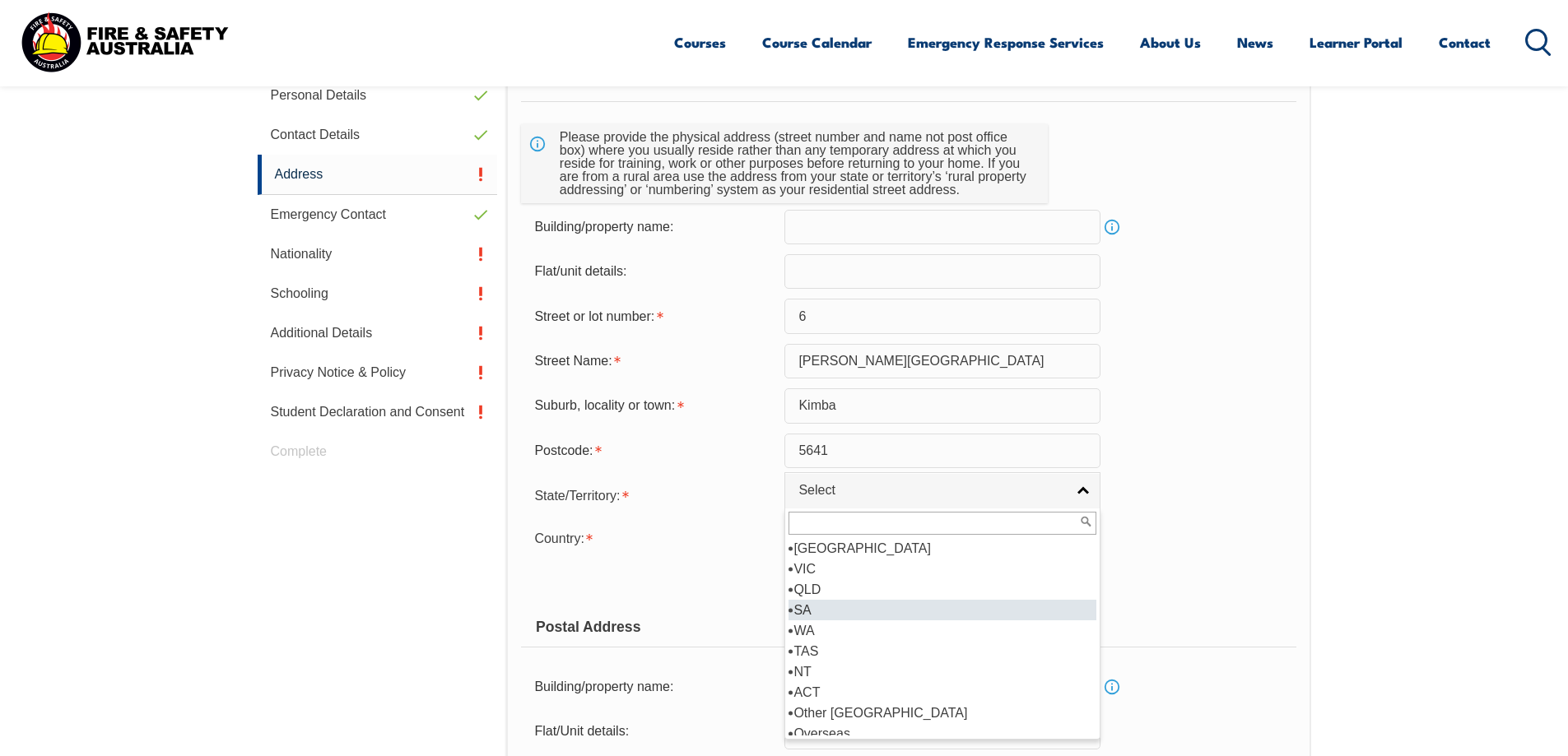
scroll to position [613, 0]
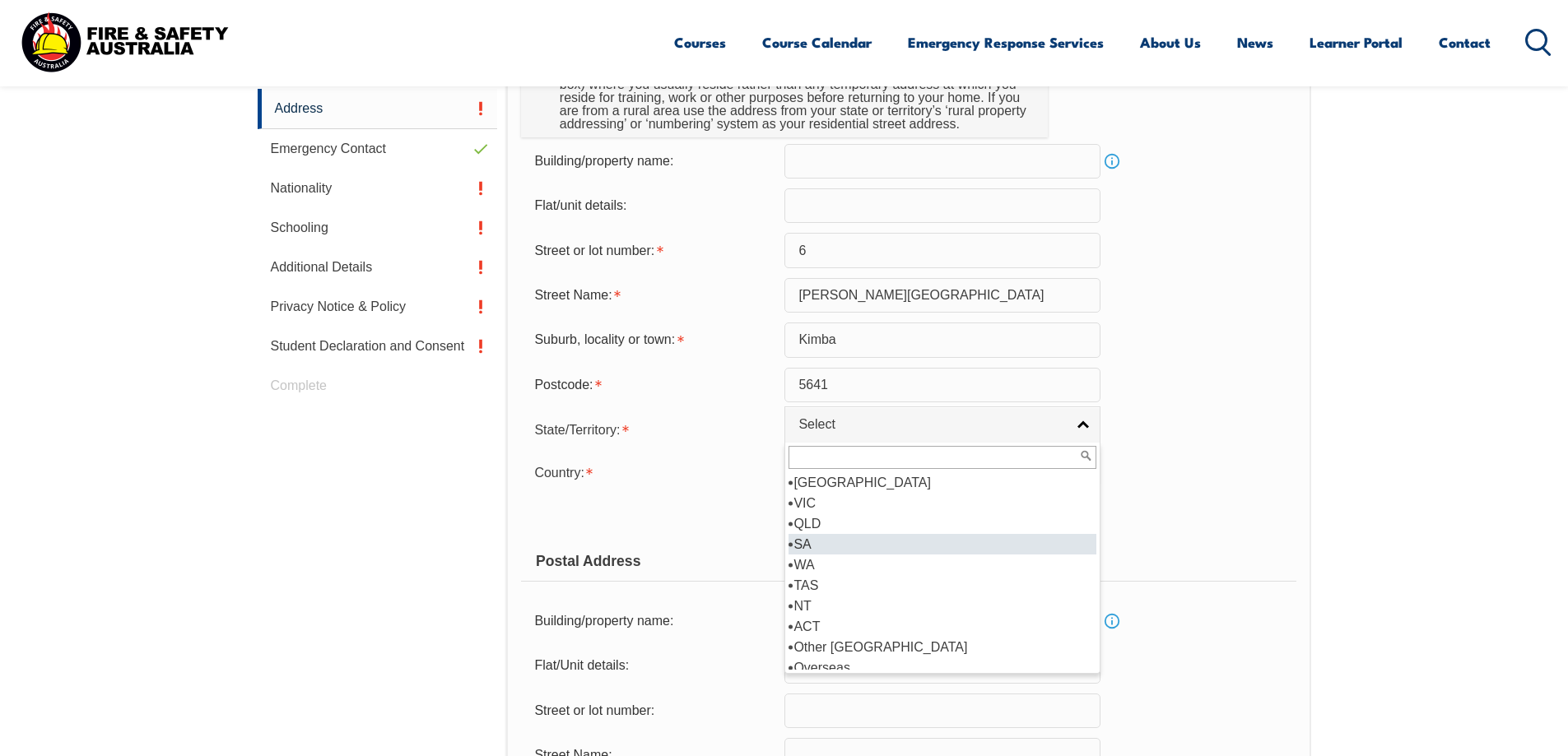
click at [877, 545] on li "SA" at bounding box center [942, 544] width 308 height 21
select select "SA"
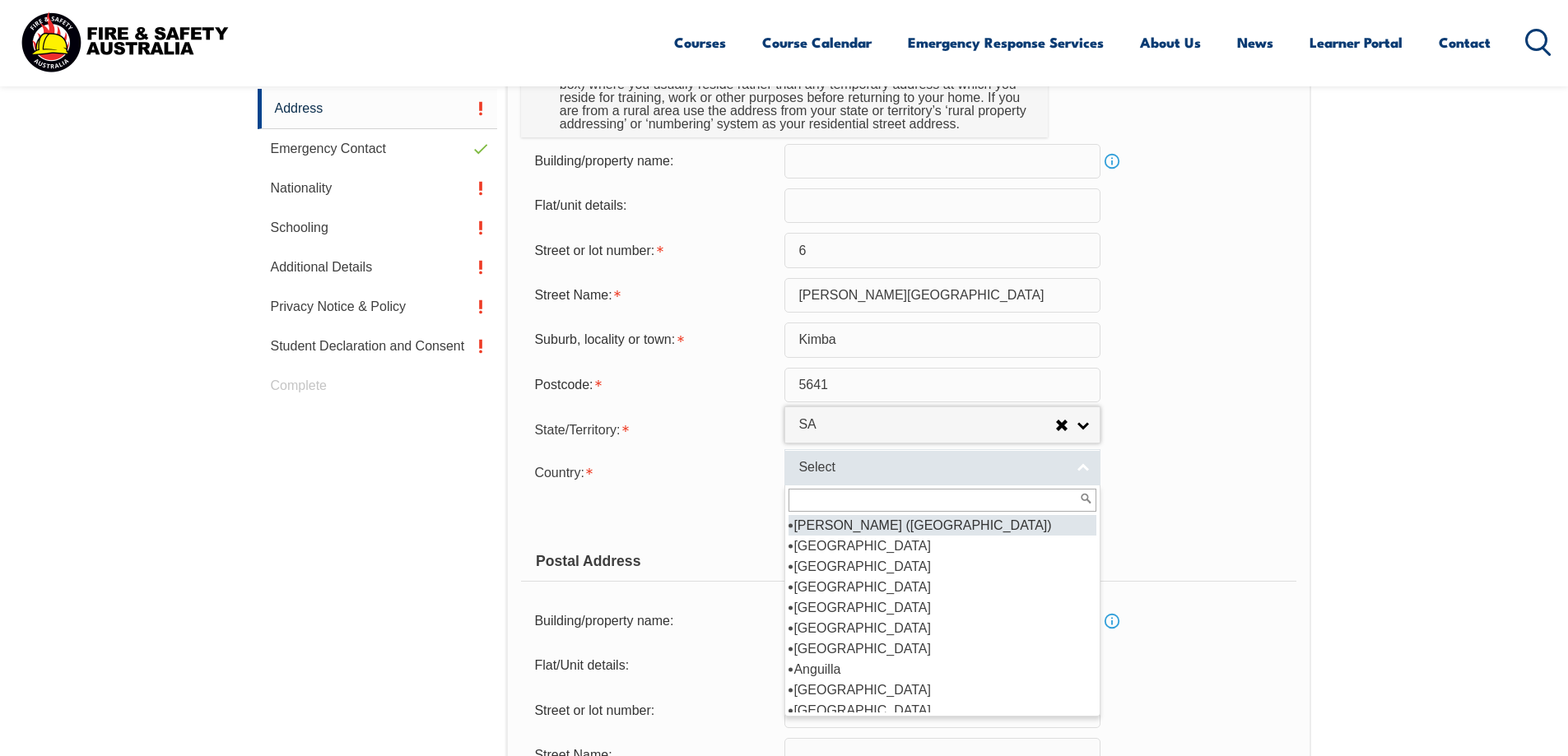
click at [884, 460] on span "Select" at bounding box center [932, 468] width 267 height 17
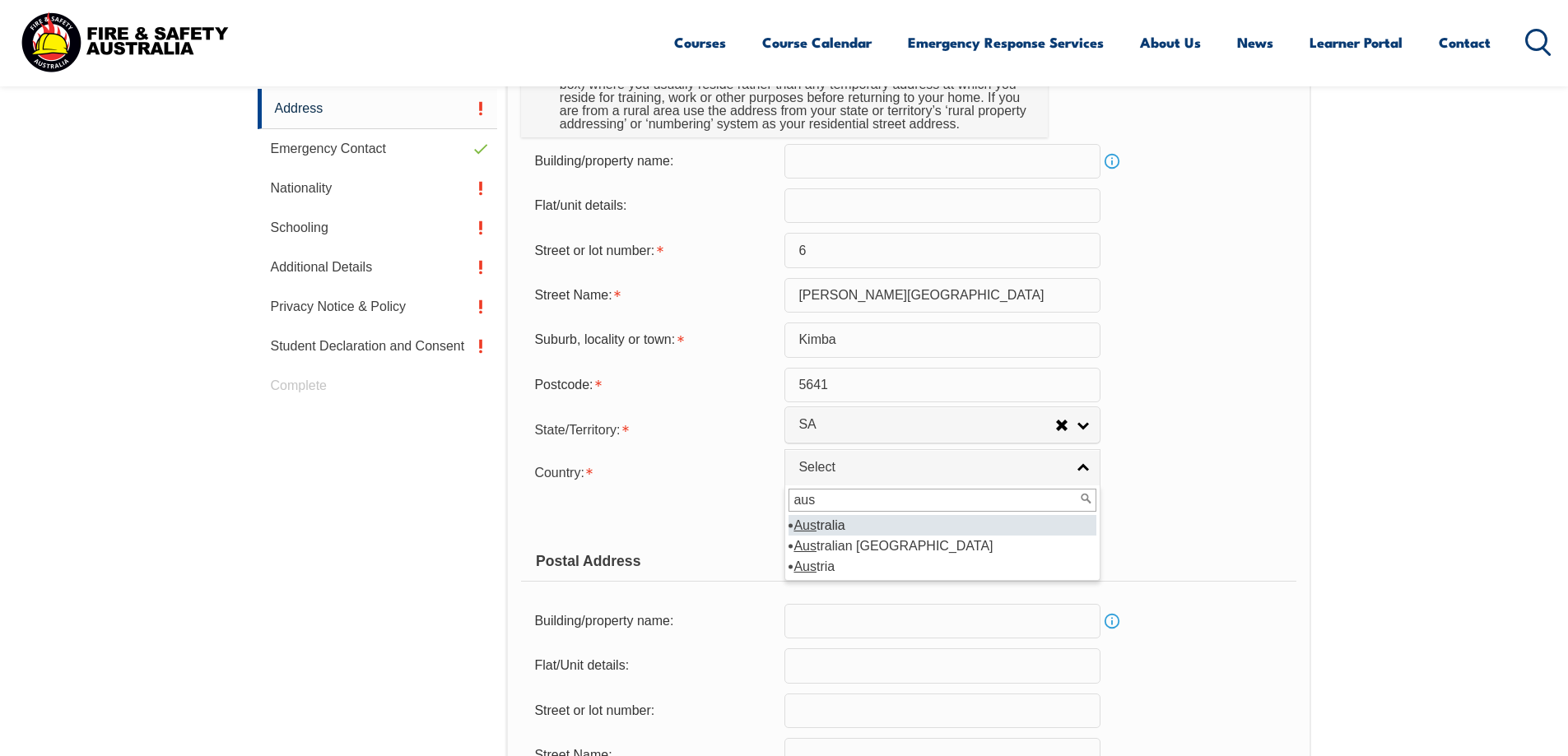
type input "aus"
click at [861, 524] on li "Aus tralia" at bounding box center [942, 525] width 308 height 21
select select "1101"
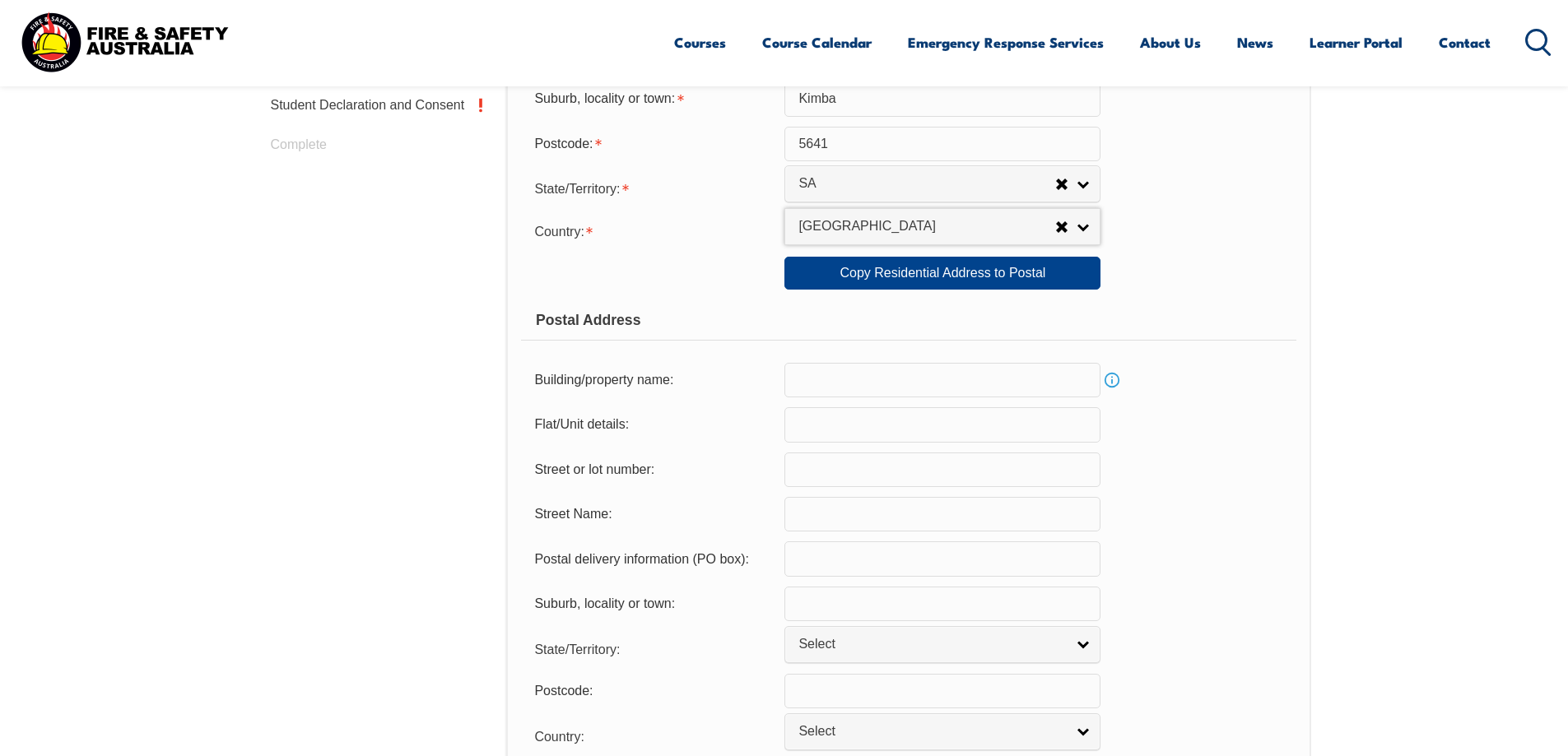
scroll to position [860, 0]
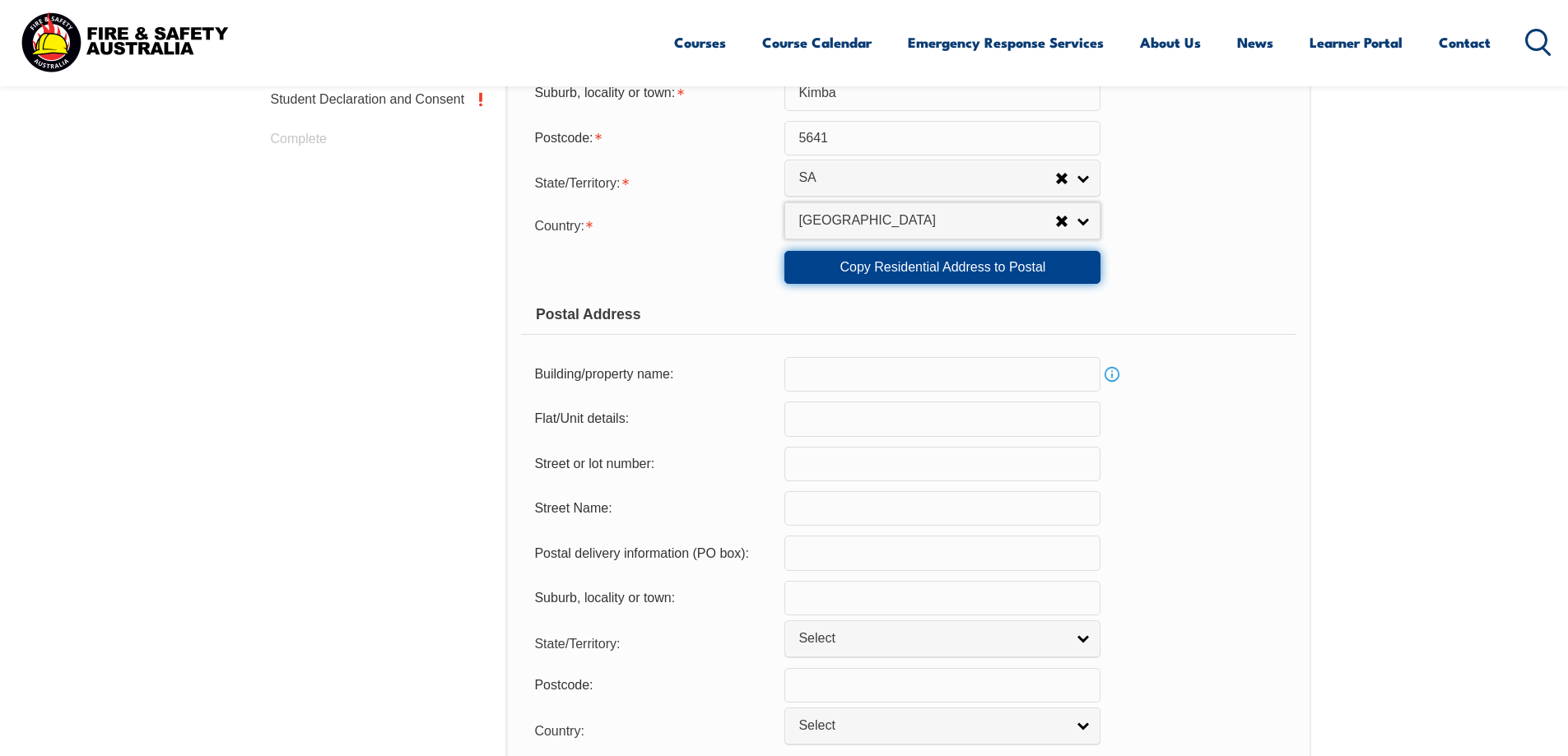
click at [996, 273] on link "Copy Residential Address to Postal" at bounding box center [942, 267] width 316 height 33
type input "6"
type input "[PERSON_NAME][GEOGRAPHIC_DATA]"
type input "Kimba"
select select "SA"
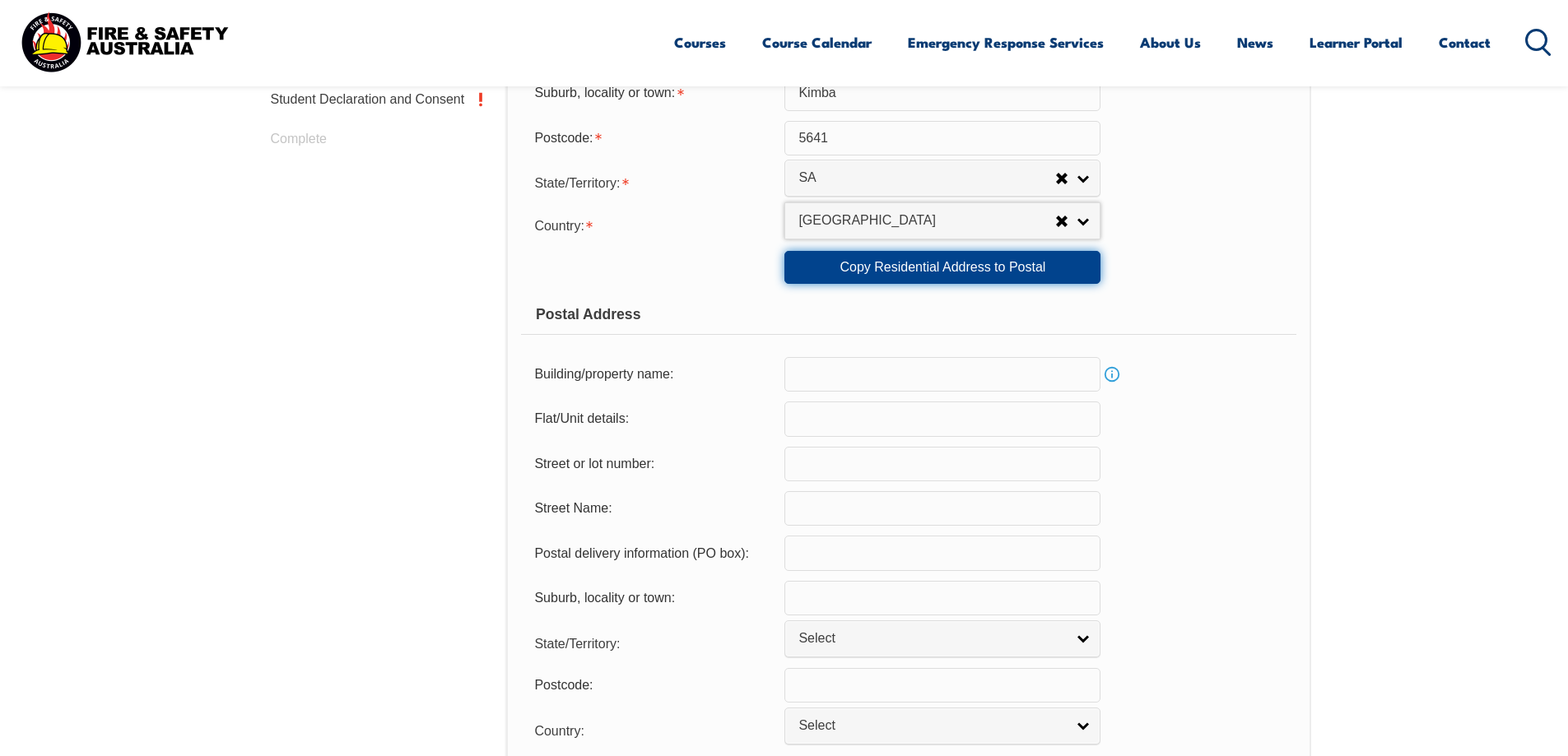
type input "5641"
select select "1101"
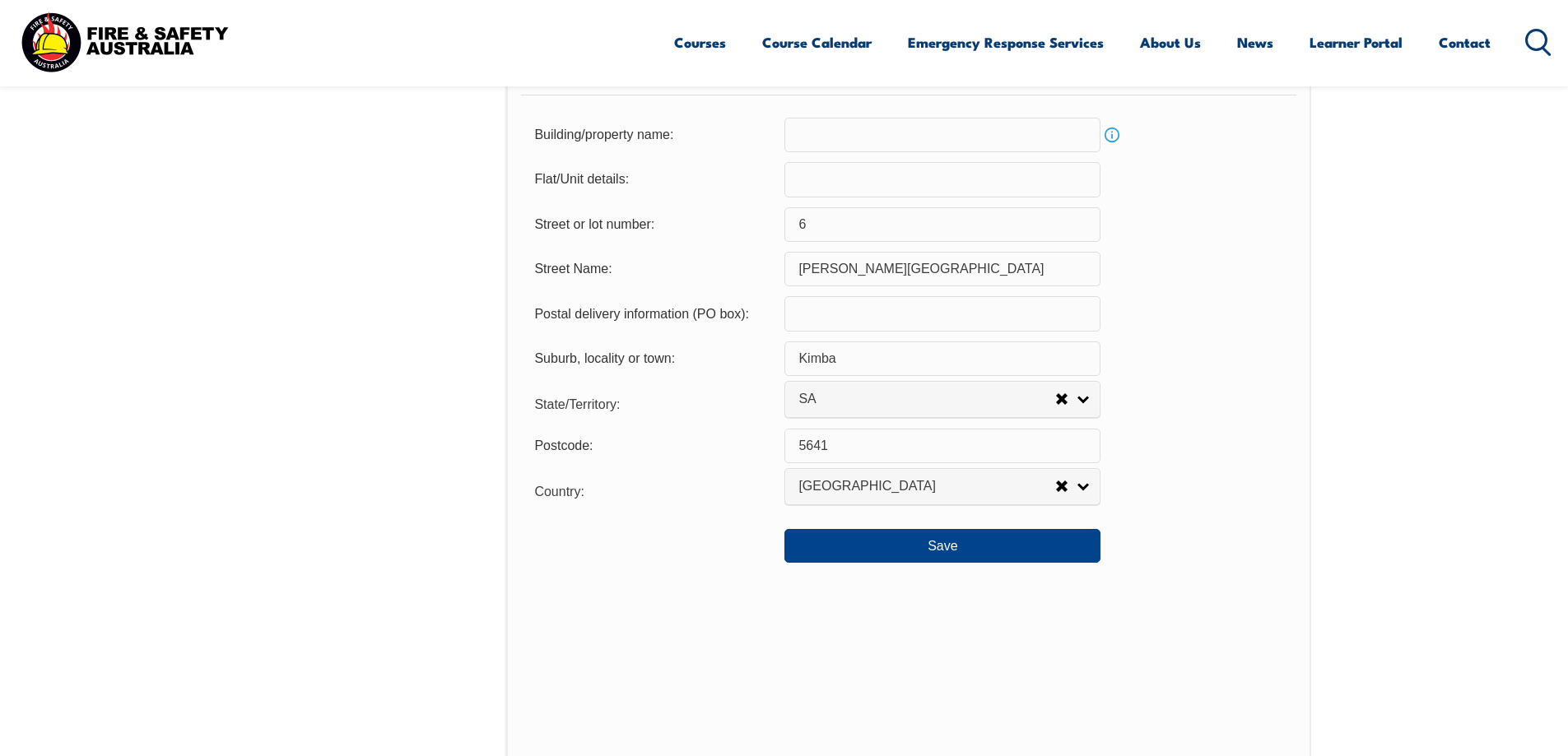
scroll to position [1107, 0]
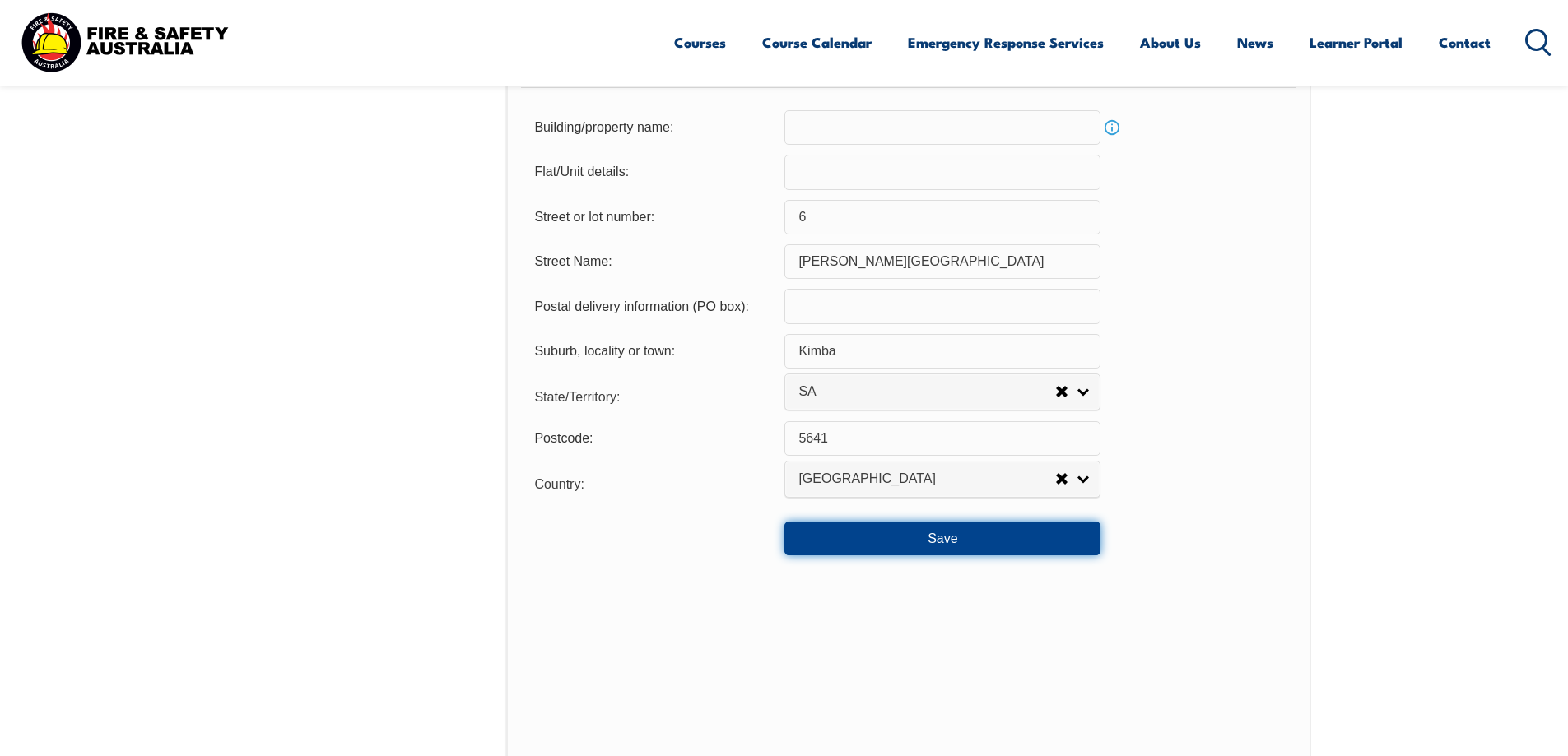
click at [1008, 547] on button "Save" at bounding box center [942, 538] width 316 height 33
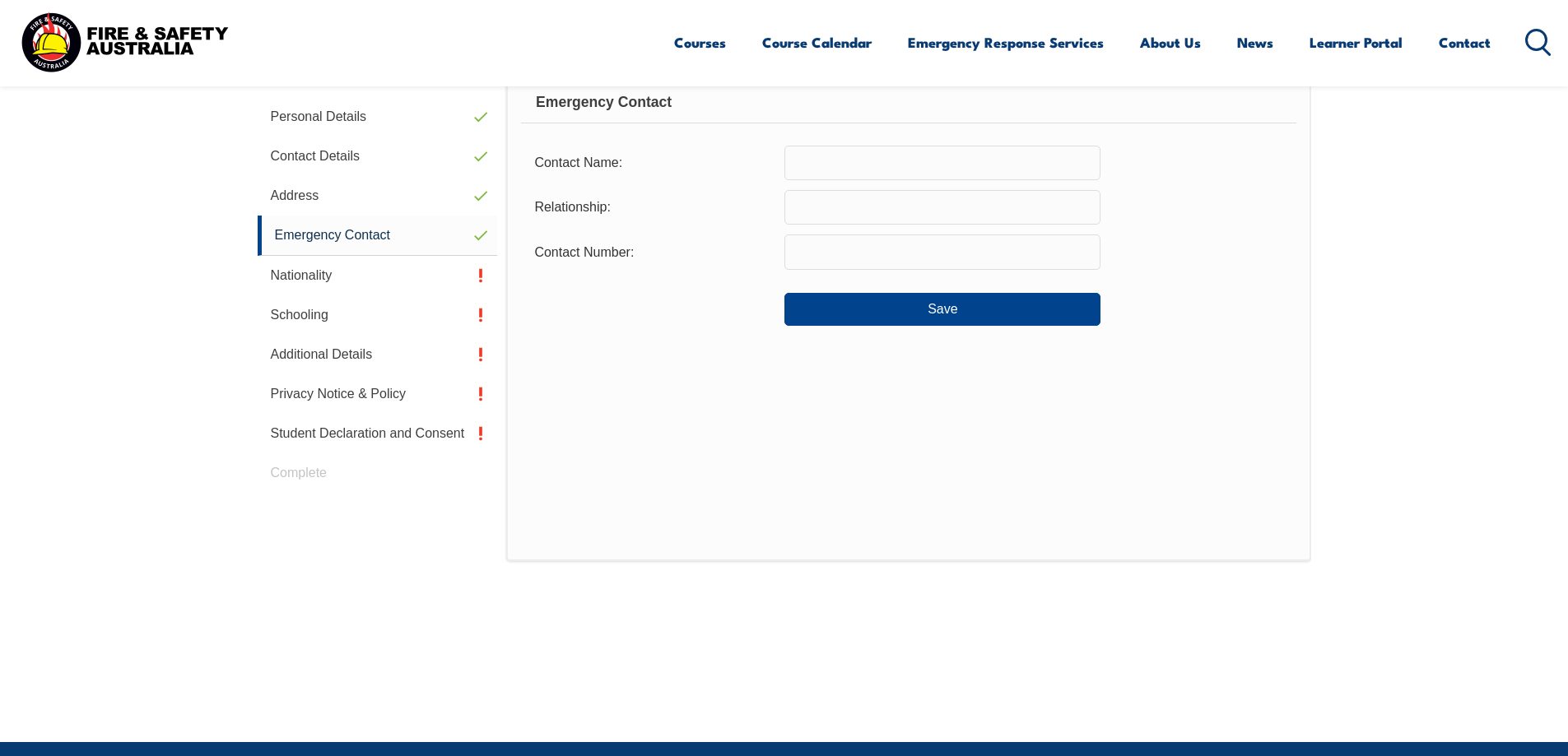
scroll to position [449, 0]
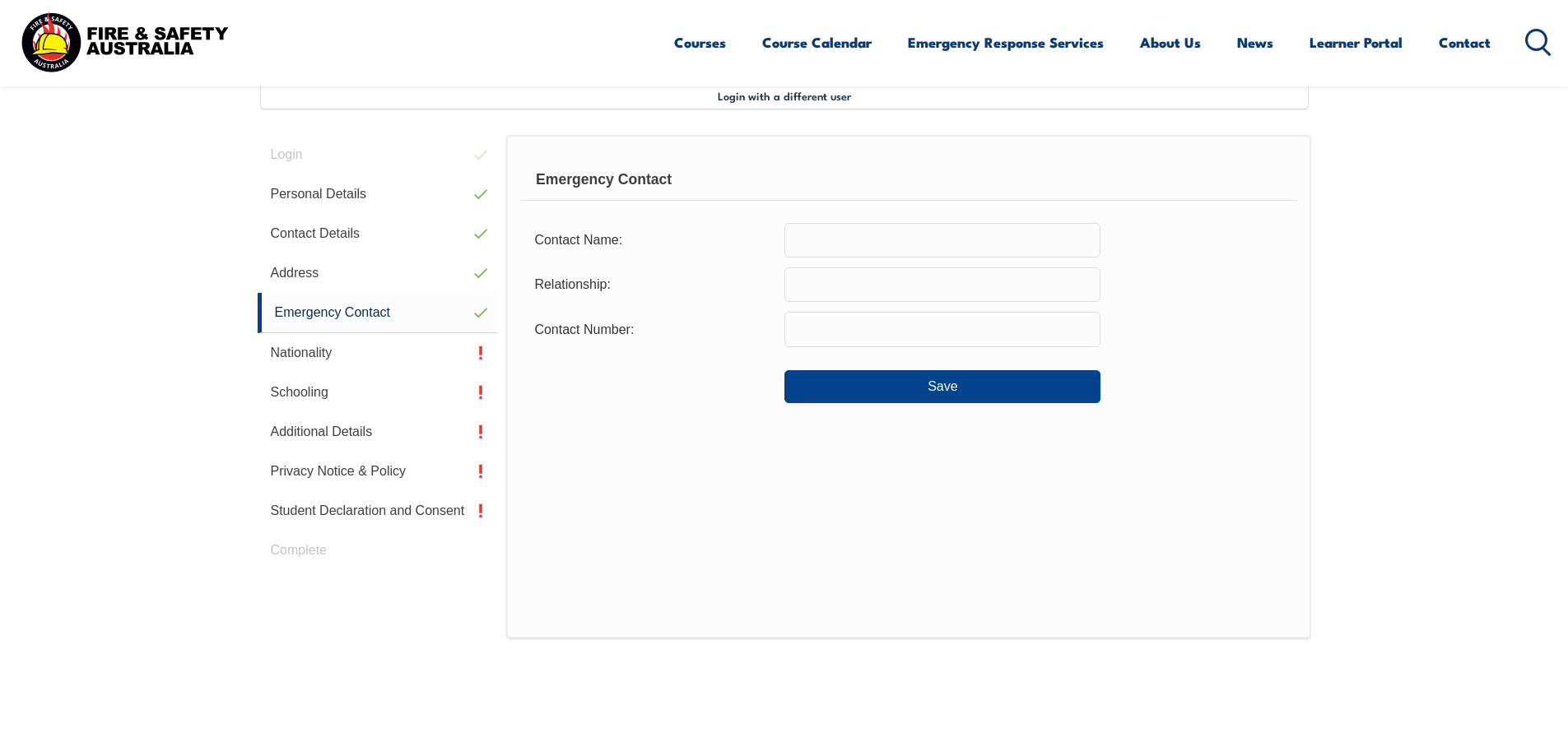
click at [944, 266] on form "Contact Name: Relationship: Contact Number: Save" at bounding box center [907, 314] width 774 height 181
click at [952, 259] on form "Contact Name: Relationship: Contact Number: Save" at bounding box center [907, 314] width 774 height 181
click at [956, 249] on input "text" at bounding box center [942, 240] width 316 height 35
type input "[PERSON_NAME]"
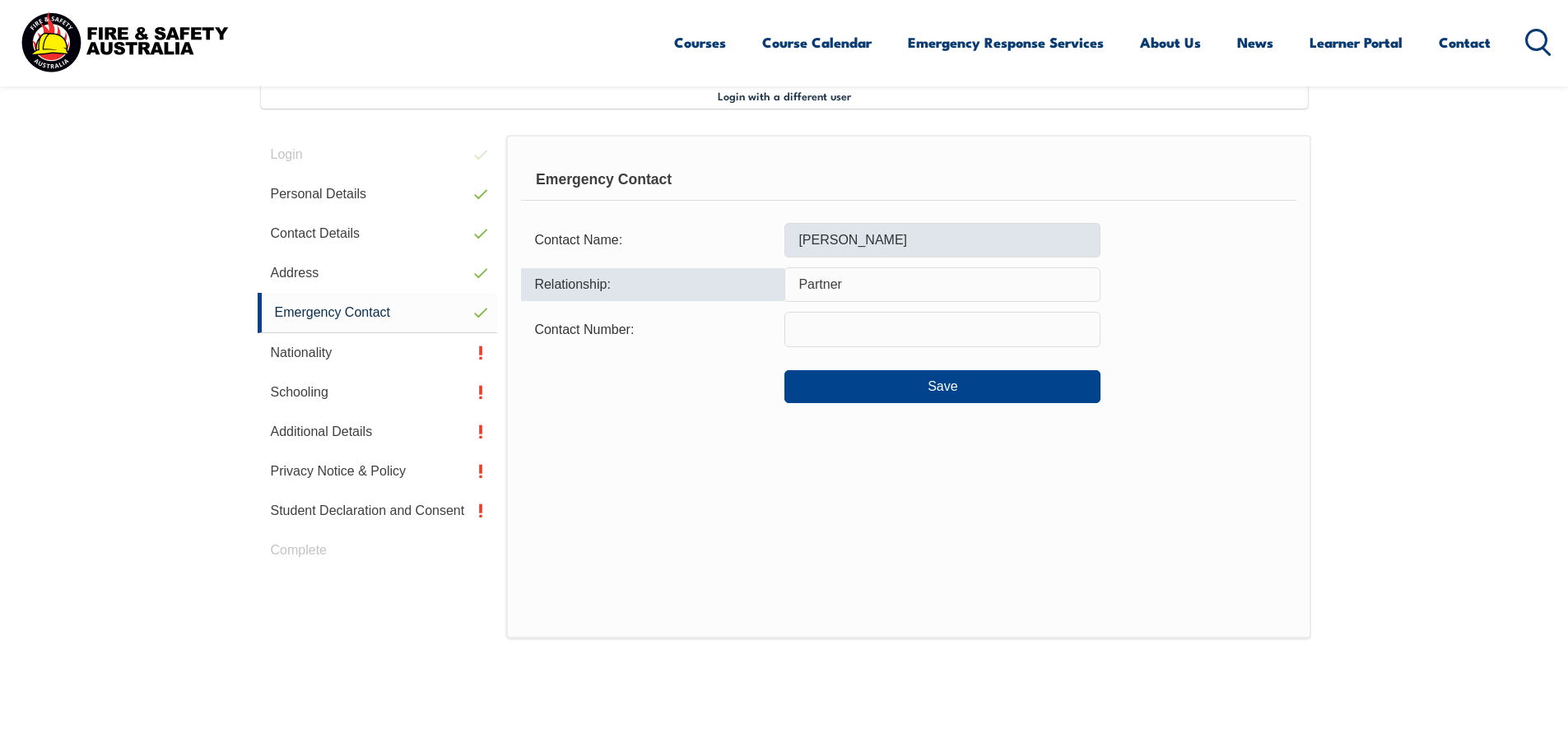
type input "Partner"
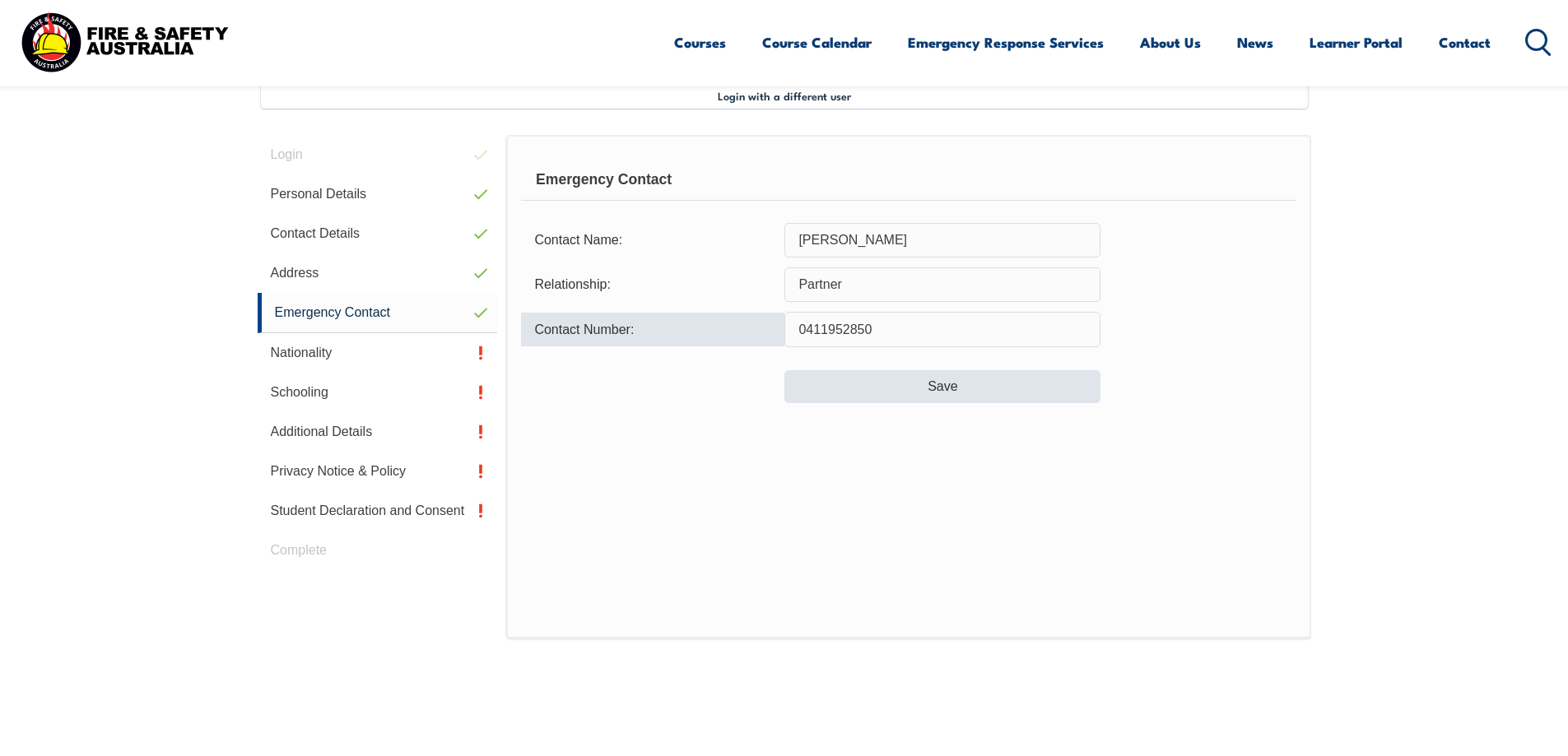
type input "0411952850"
click at [958, 384] on button "Save" at bounding box center [942, 387] width 316 height 33
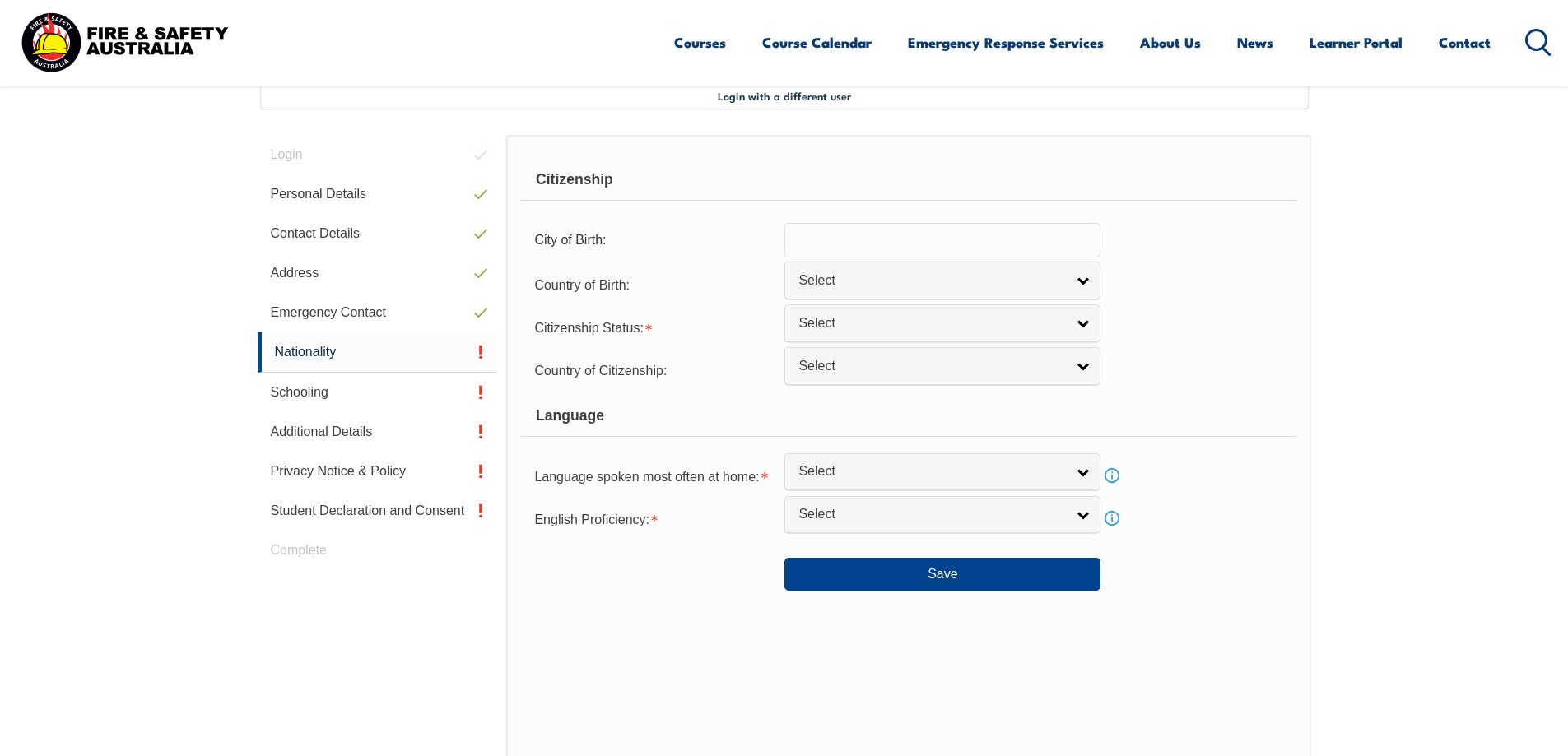
click at [945, 246] on input "text" at bounding box center [942, 240] width 316 height 35
type input "[GEOGRAPHIC_DATA]"
click at [933, 284] on span "Select" at bounding box center [932, 281] width 267 height 17
type input "au"
click at [880, 331] on li "Au stralia" at bounding box center [942, 338] width 308 height 21
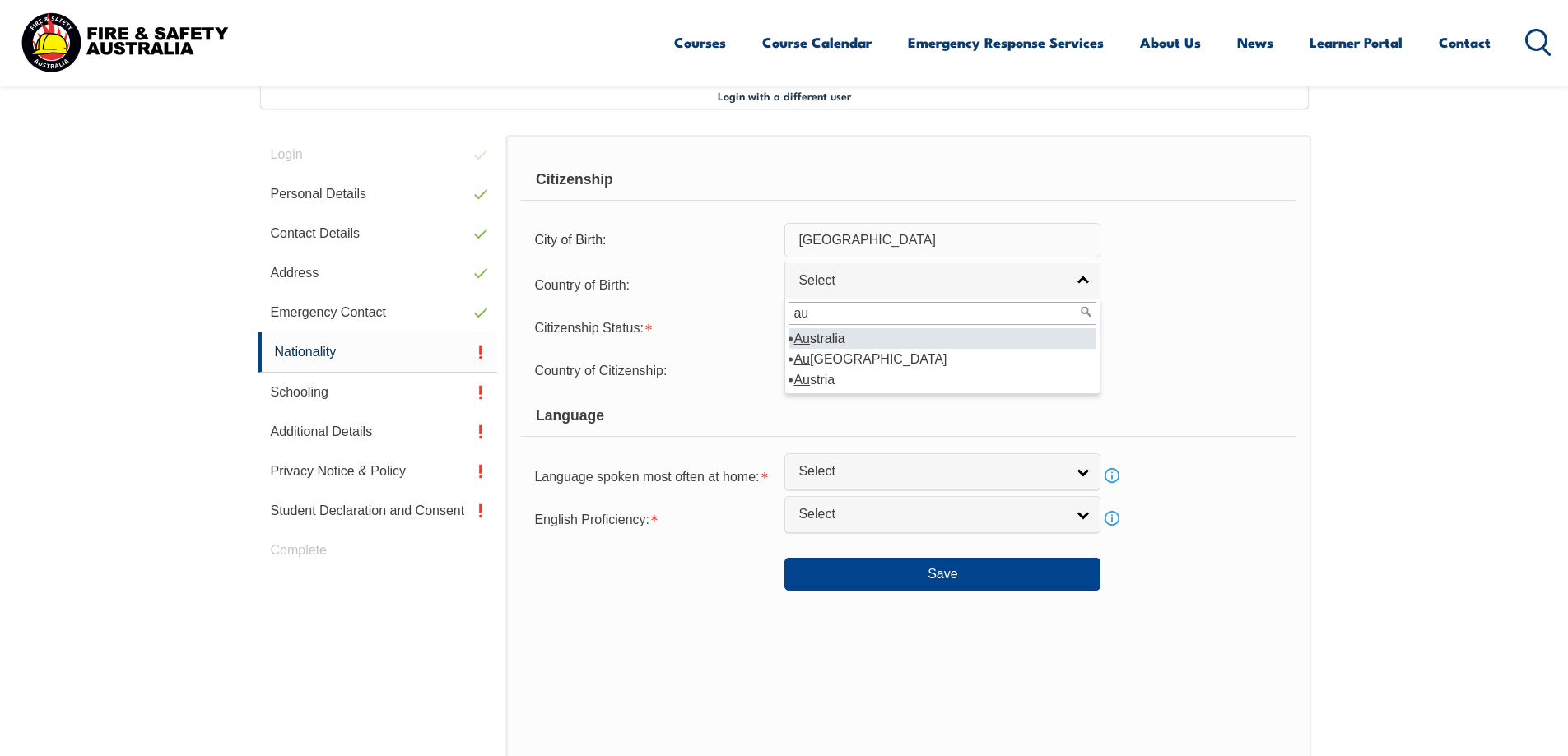
select select "1101"
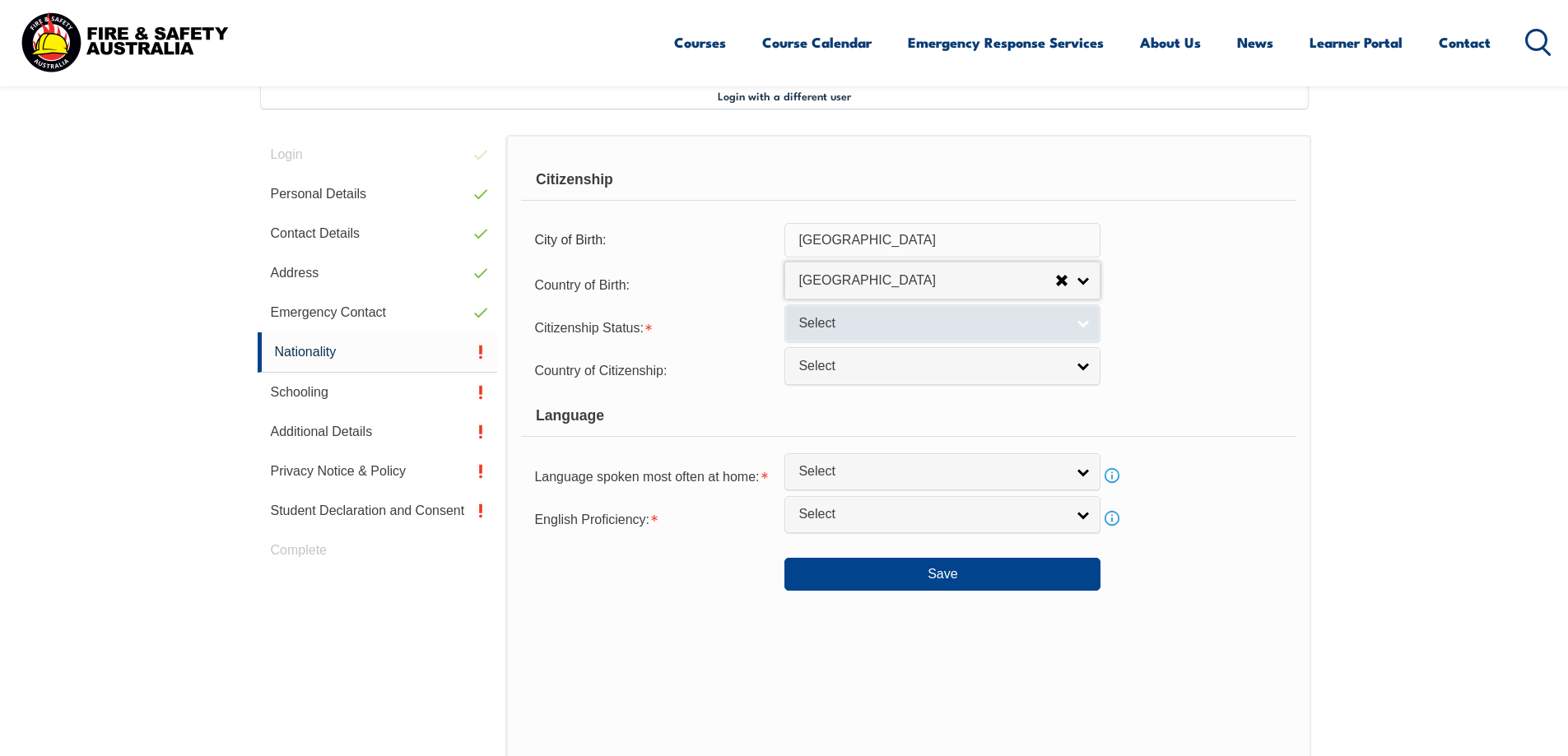
click at [880, 328] on span "Select" at bounding box center [932, 323] width 267 height 17
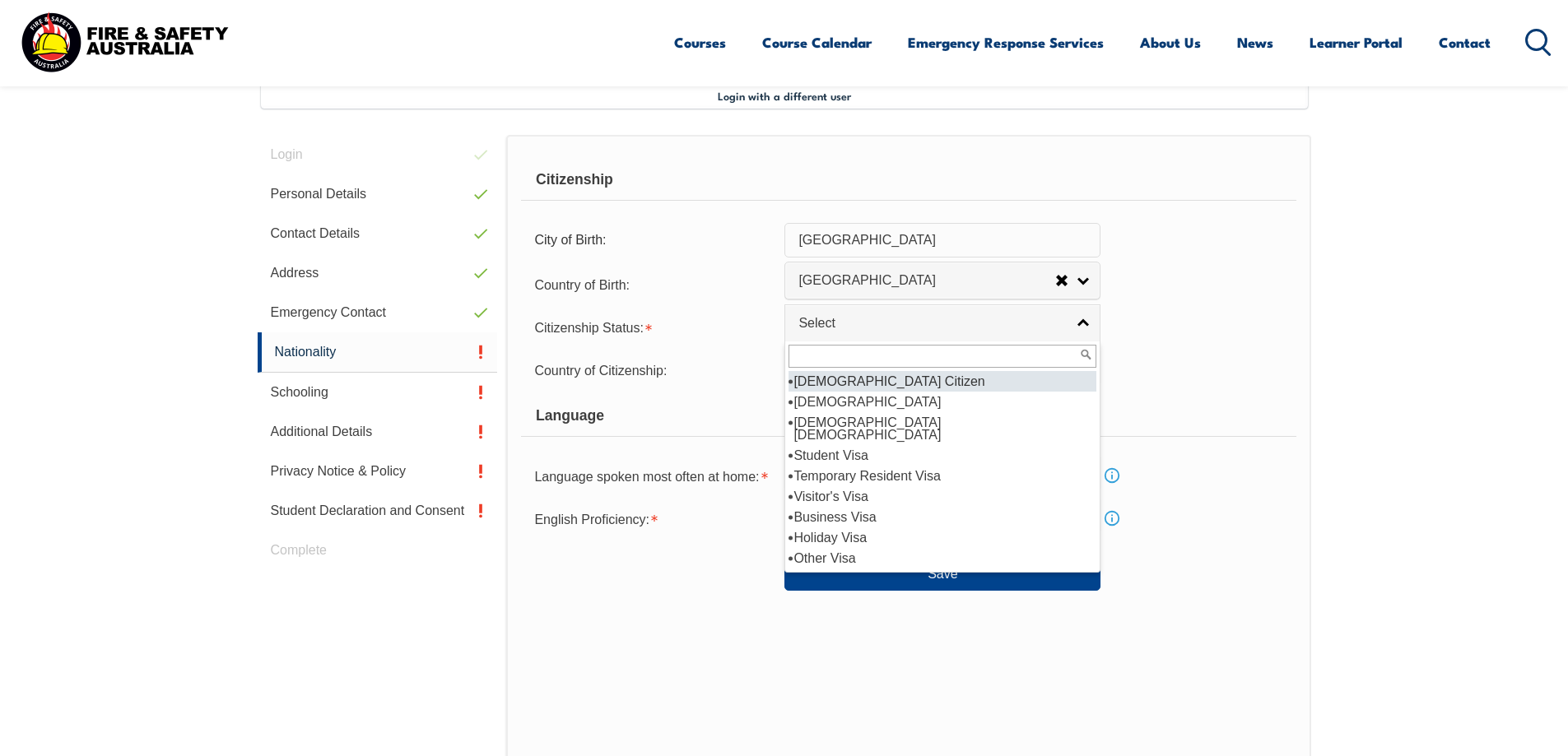
click at [883, 380] on li "[DEMOGRAPHIC_DATA] Citizen" at bounding box center [942, 382] width 308 height 21
select select "1"
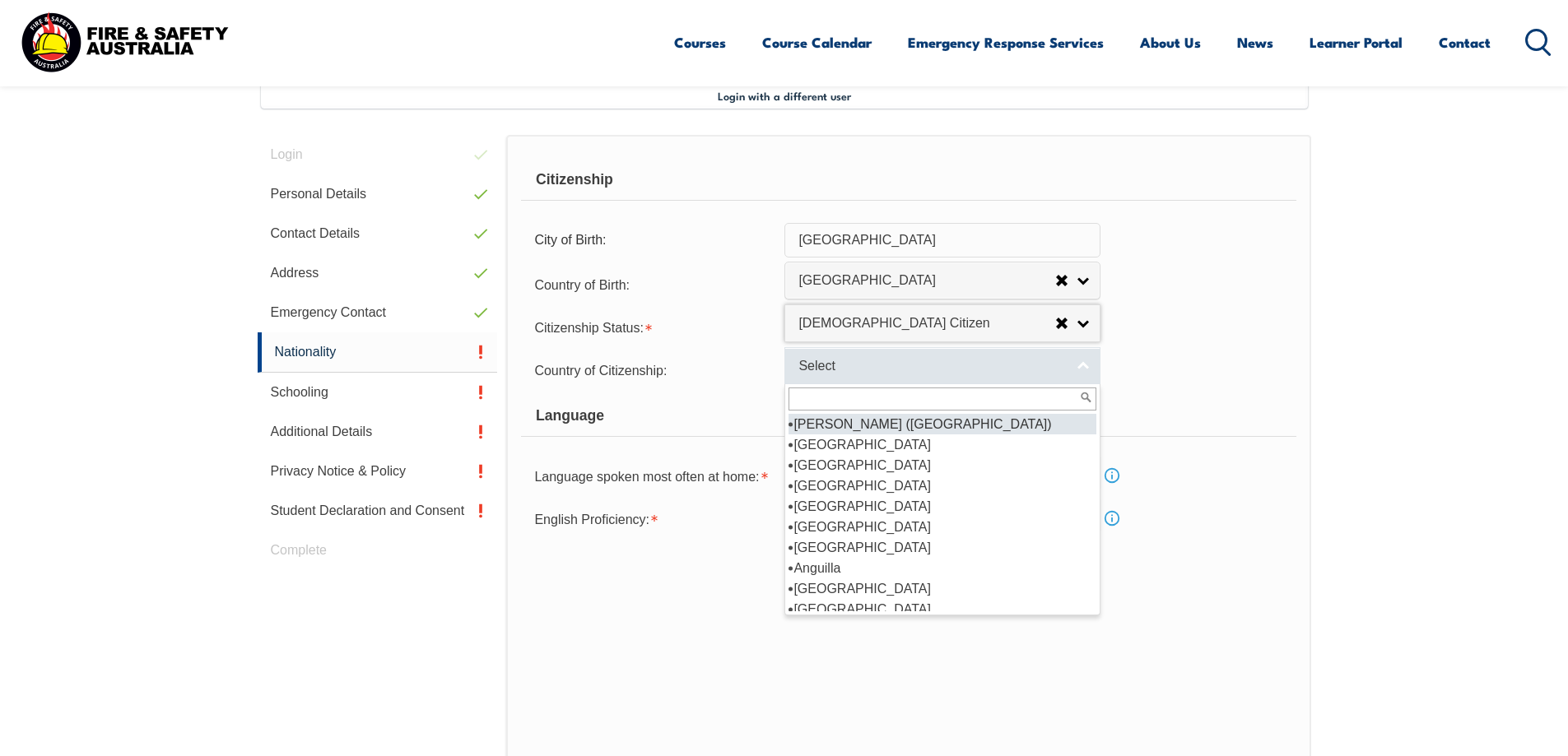
click at [887, 372] on span "Select" at bounding box center [932, 367] width 267 height 17
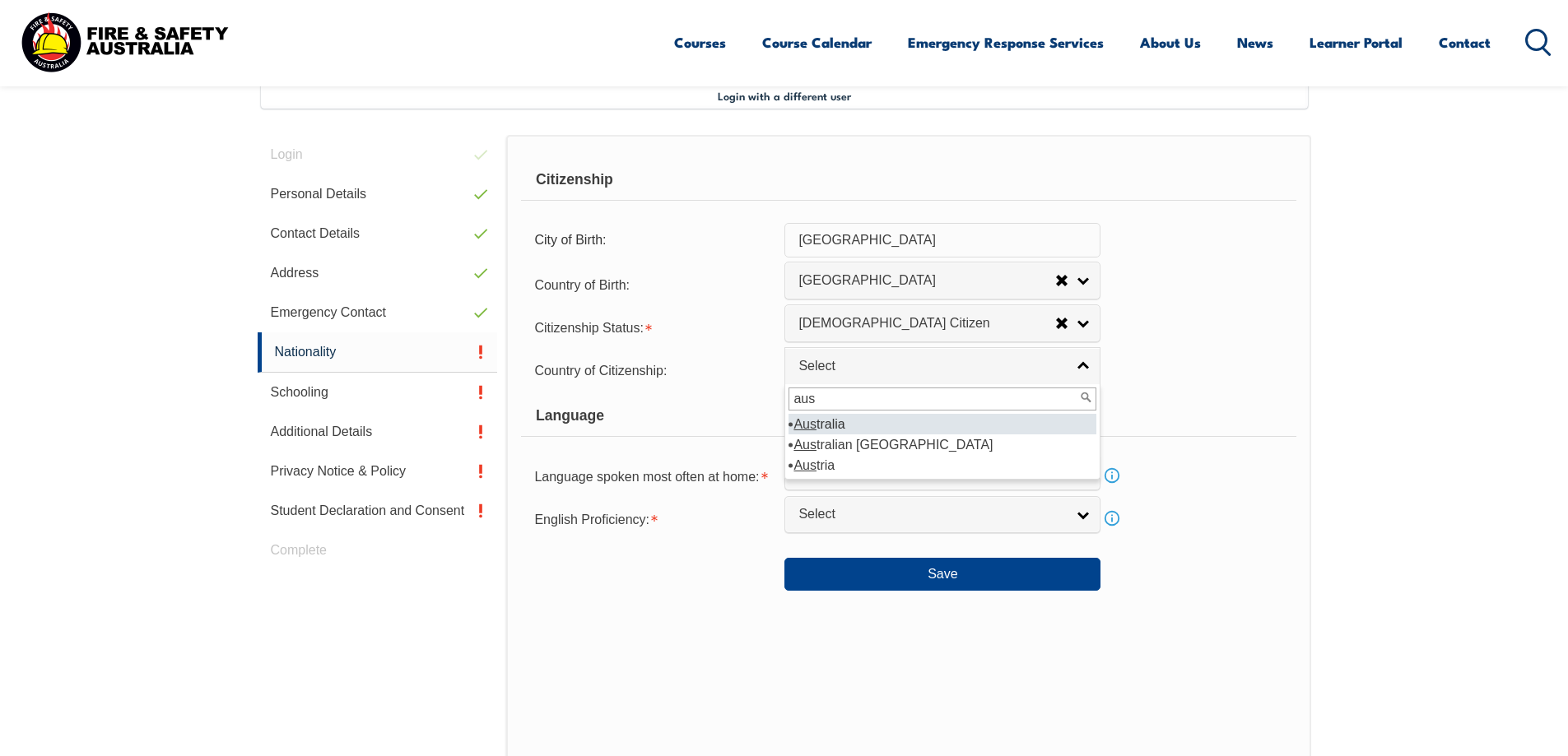
type input "aus"
click at [888, 419] on li "Aus tralia" at bounding box center [942, 424] width 308 height 21
select select "1101"
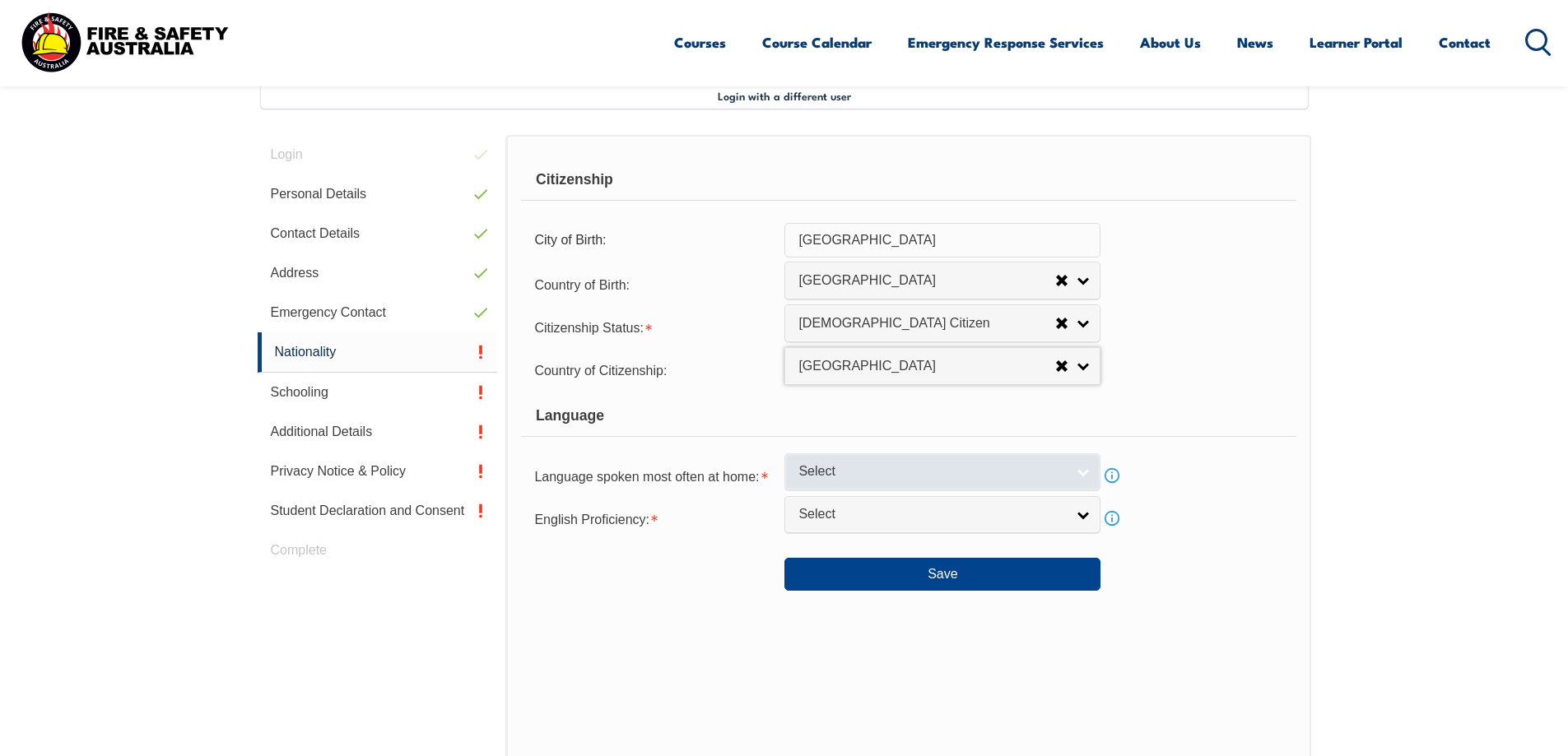
click at [903, 480] on span "Select" at bounding box center [932, 472] width 267 height 17
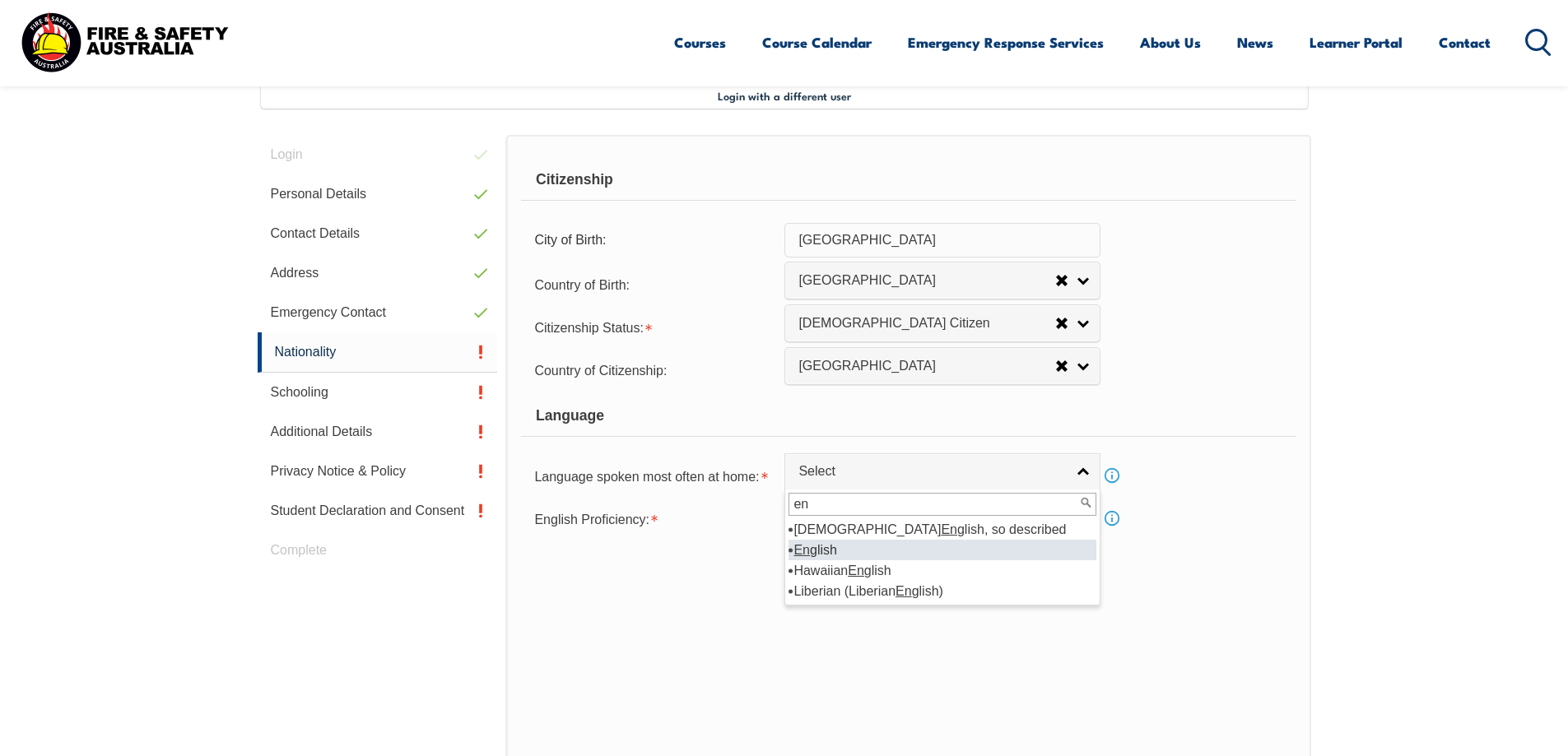
type input "en"
click at [869, 544] on li "En glish" at bounding box center [942, 550] width 308 height 21
select select "1201"
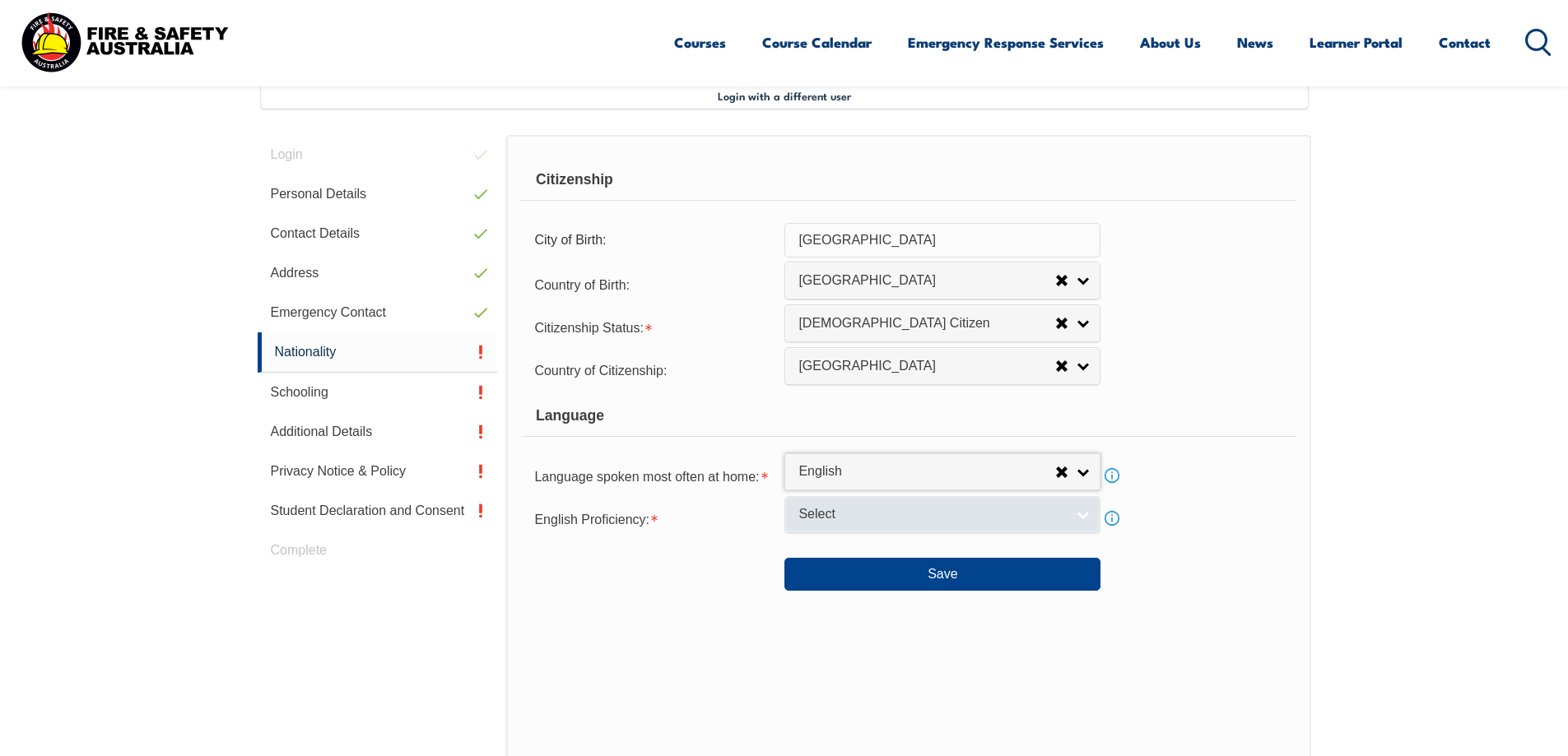
click at [870, 516] on span "Select" at bounding box center [932, 514] width 267 height 17
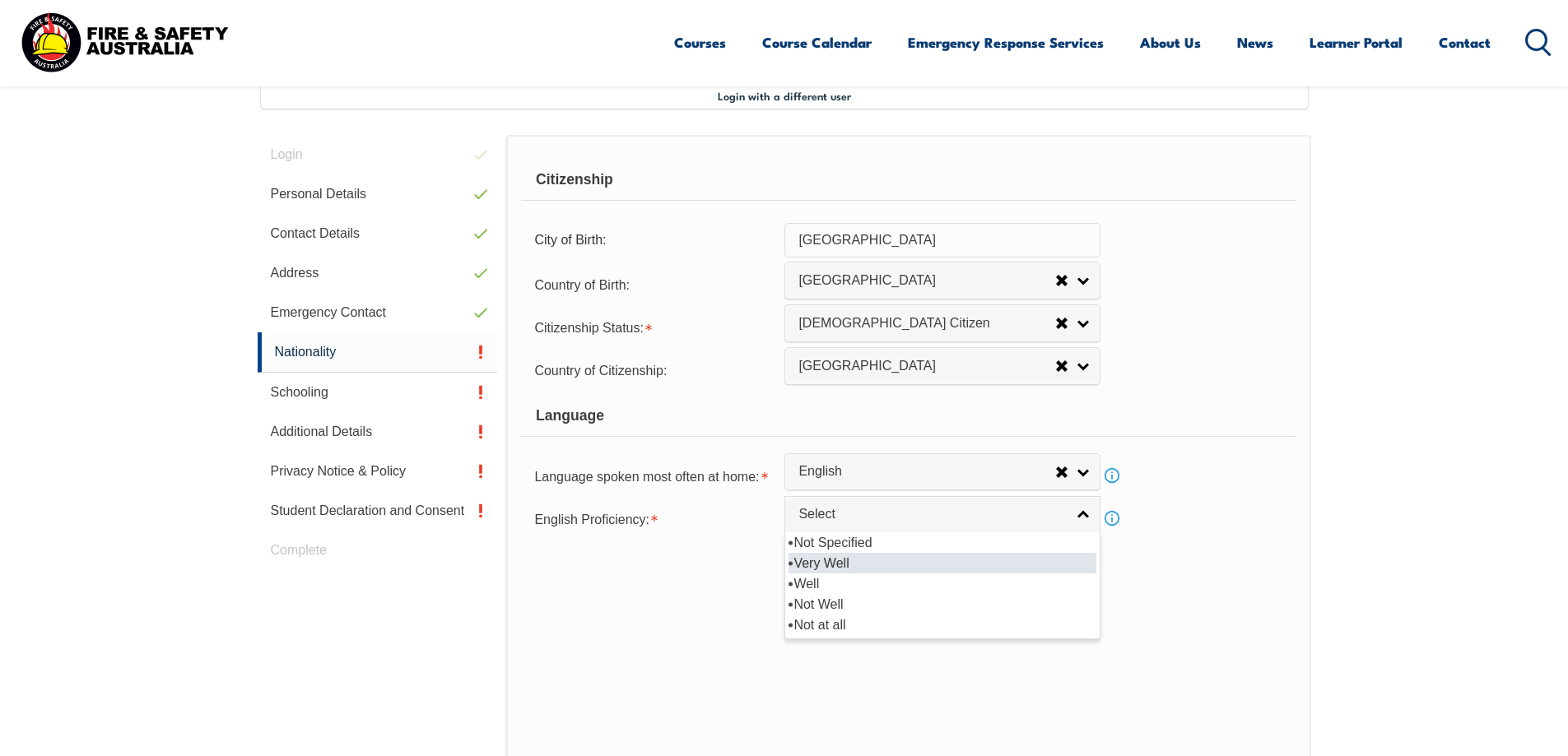
click at [839, 554] on li "Very Well" at bounding box center [942, 563] width 308 height 21
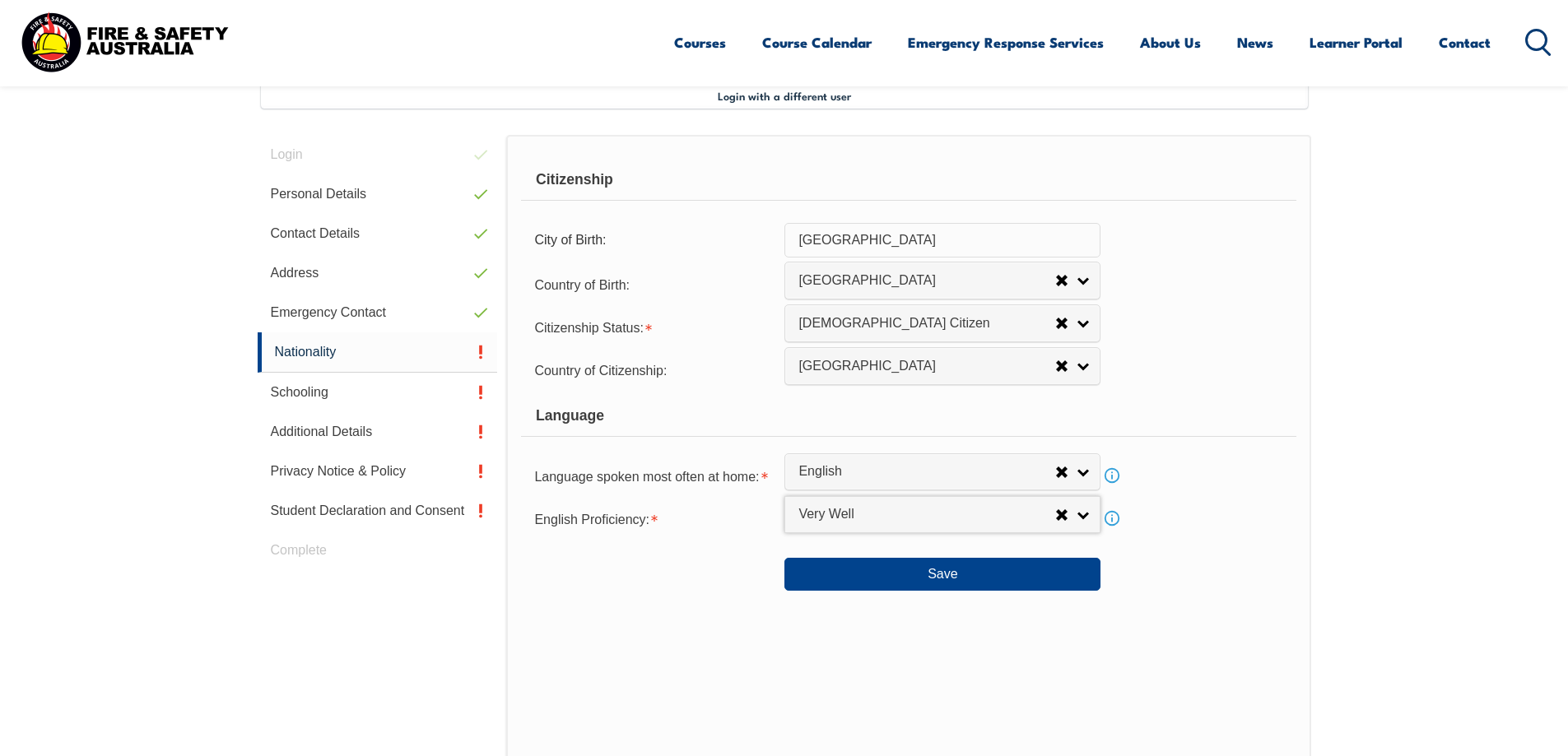
select select "1"
click at [933, 583] on button "Save" at bounding box center [942, 574] width 316 height 33
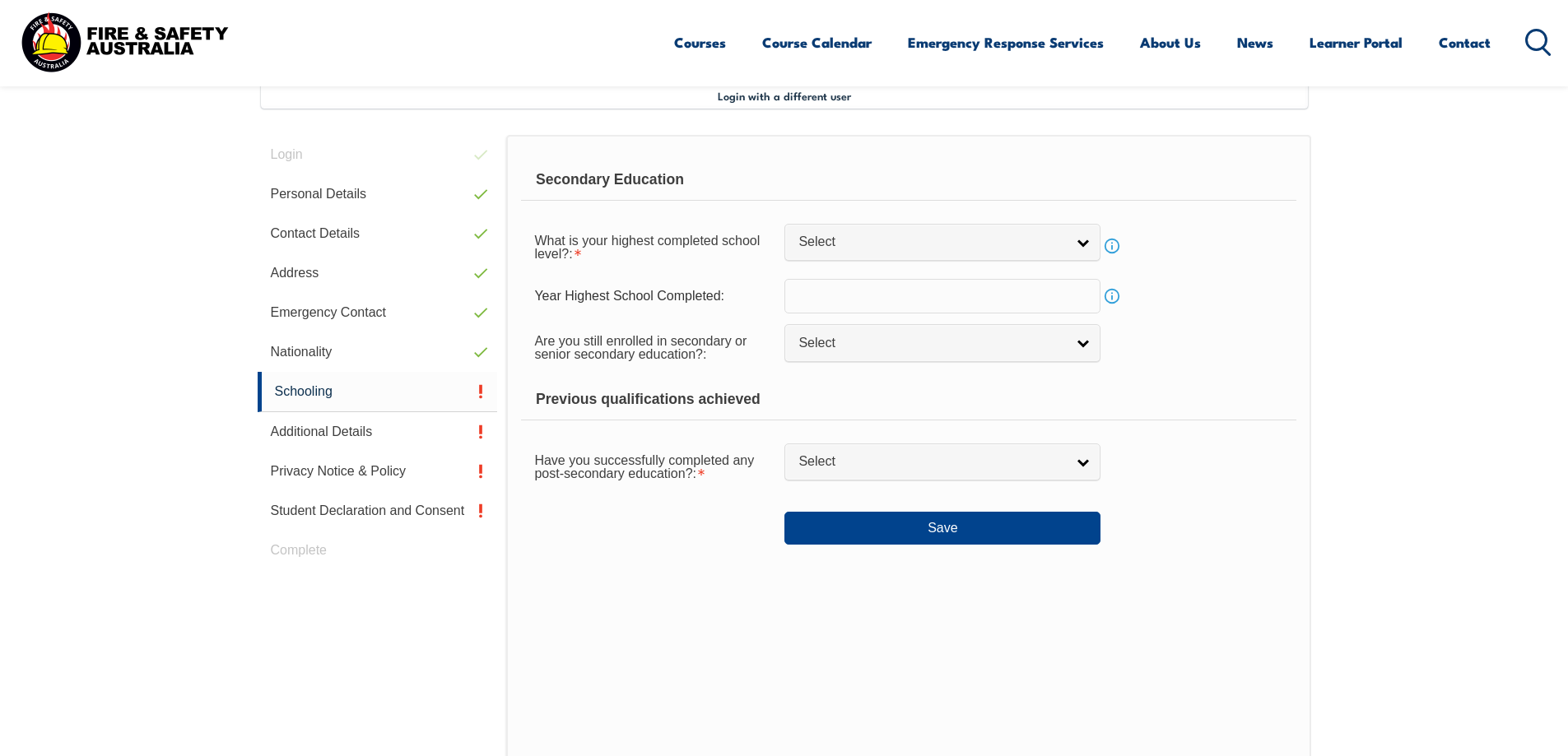
click at [856, 219] on form "Secondary Education What is your highest completed school level?: Did not atten…" at bounding box center [907, 352] width 774 height 385
click at [861, 234] on span "Select" at bounding box center [932, 242] width 267 height 17
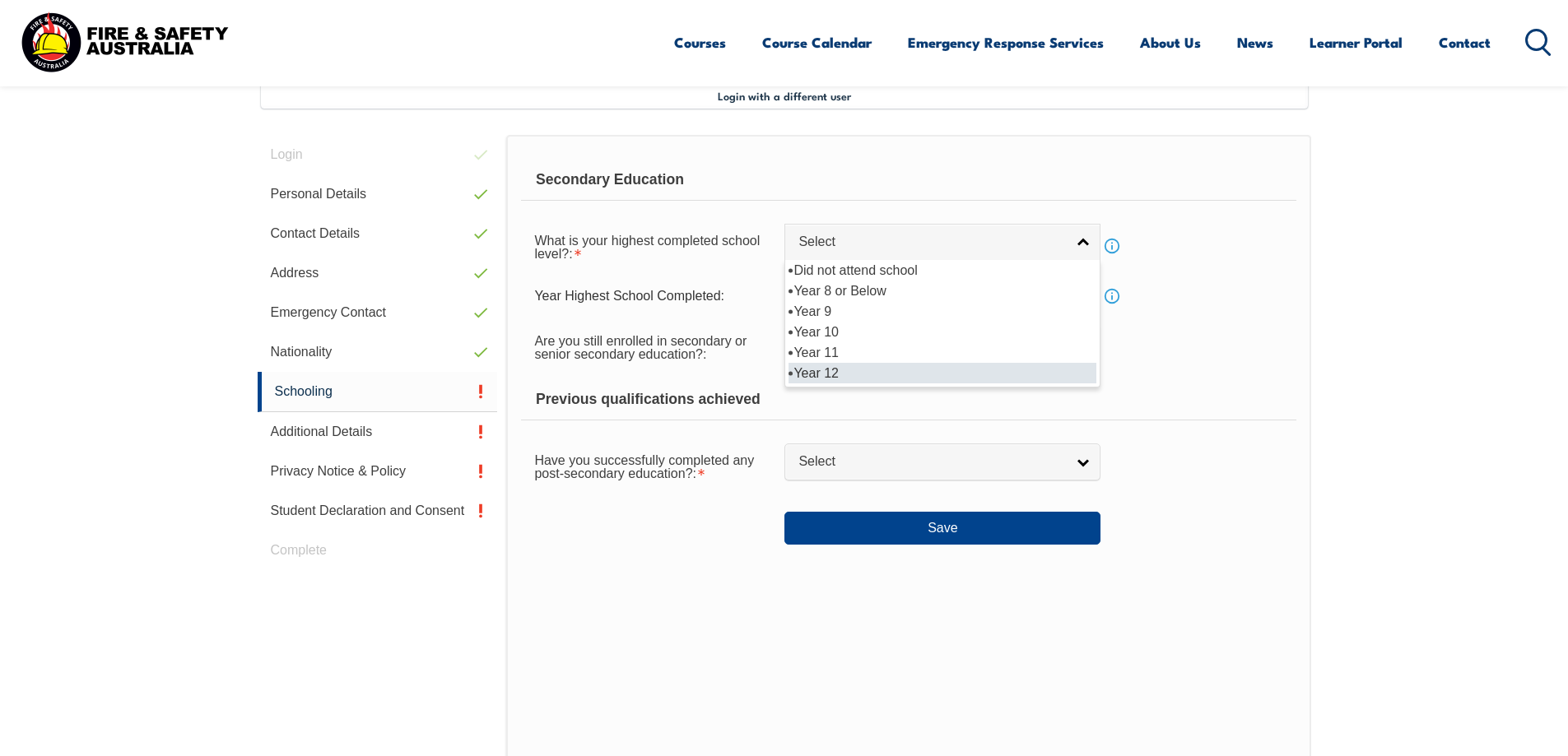
click at [911, 366] on li "Year 12" at bounding box center [942, 373] width 308 height 21
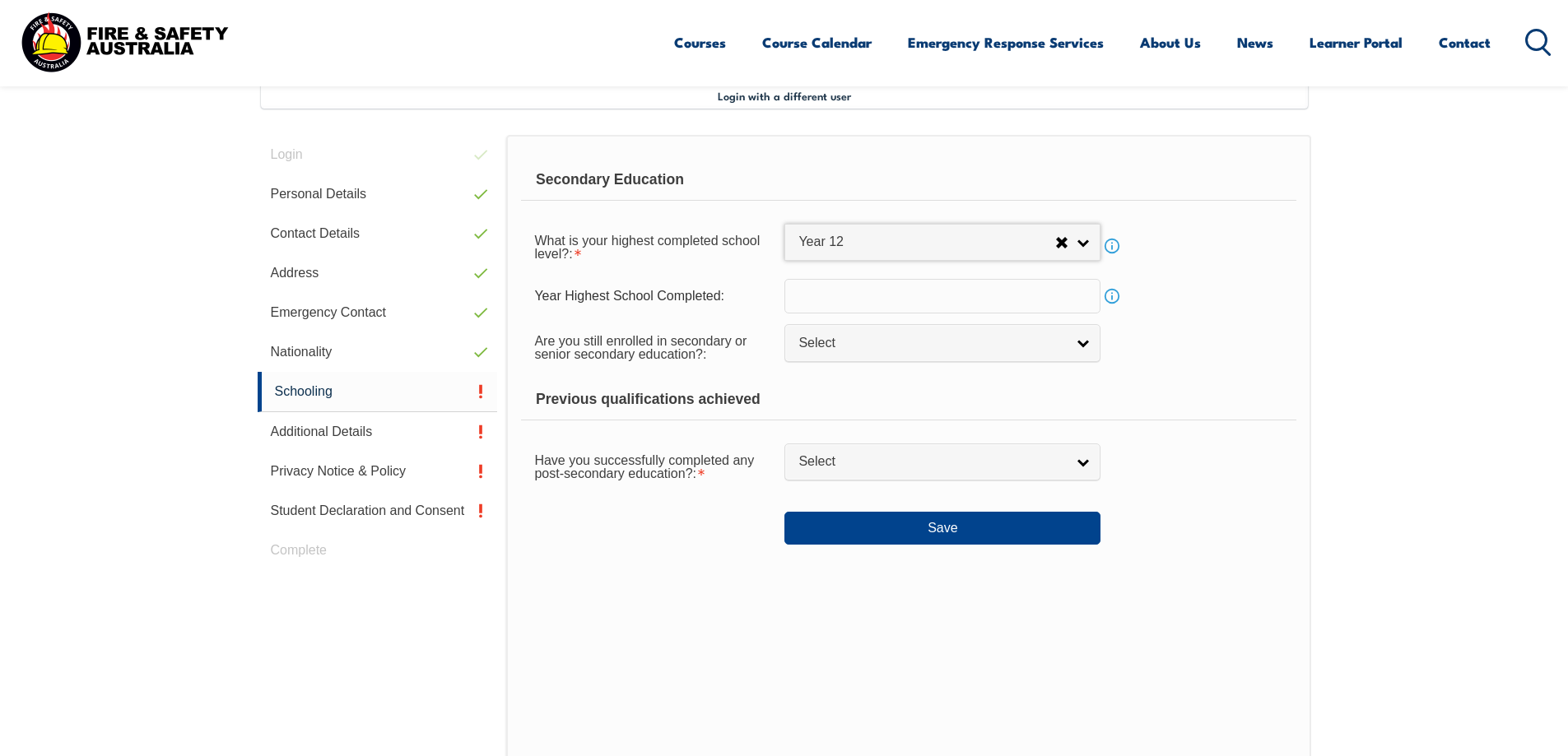
select select "12"
click at [904, 352] on span "Select" at bounding box center [932, 343] width 267 height 17
click at [916, 297] on input "text" at bounding box center [942, 296] width 316 height 35
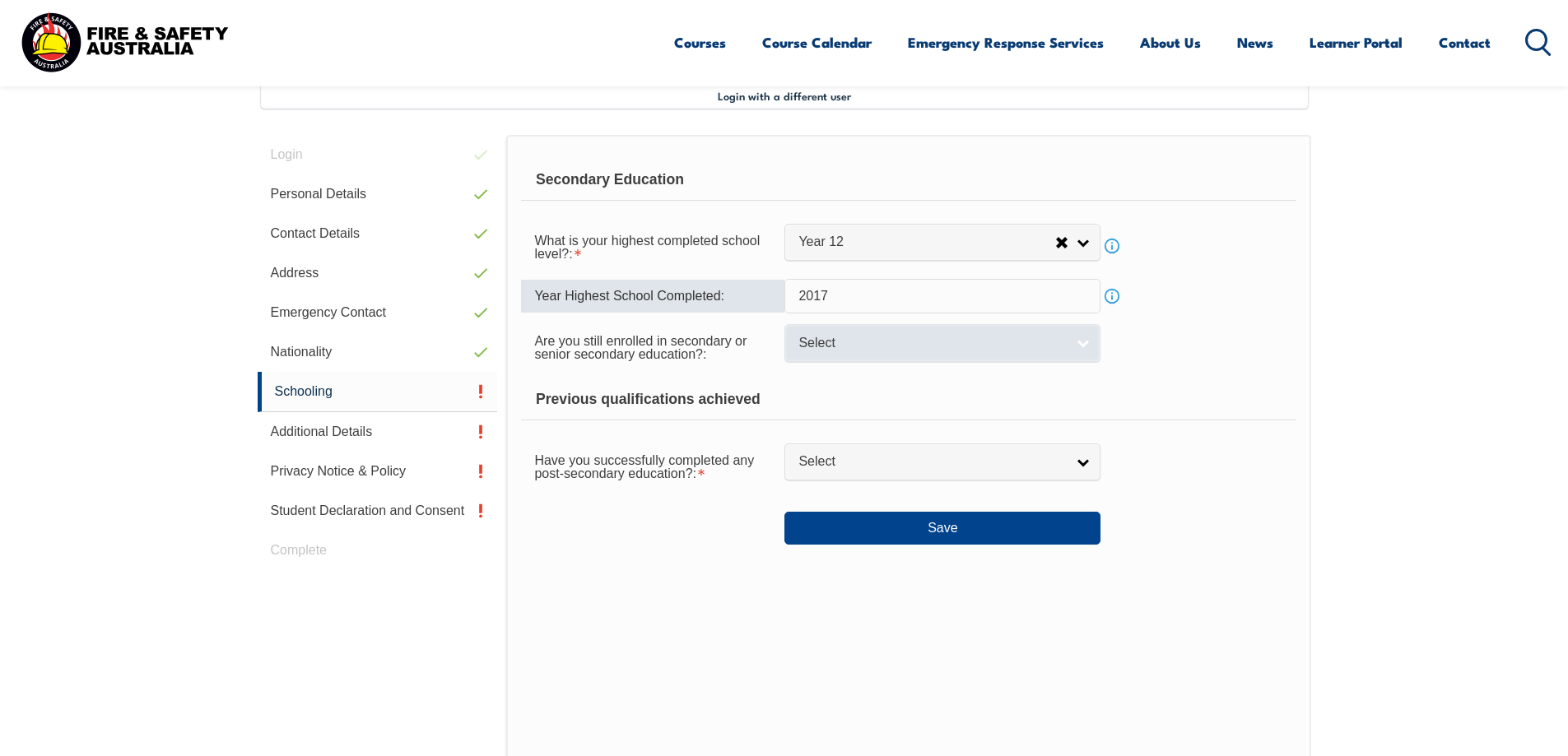
type input "2017"
click at [882, 340] on span "Select" at bounding box center [932, 343] width 267 height 17
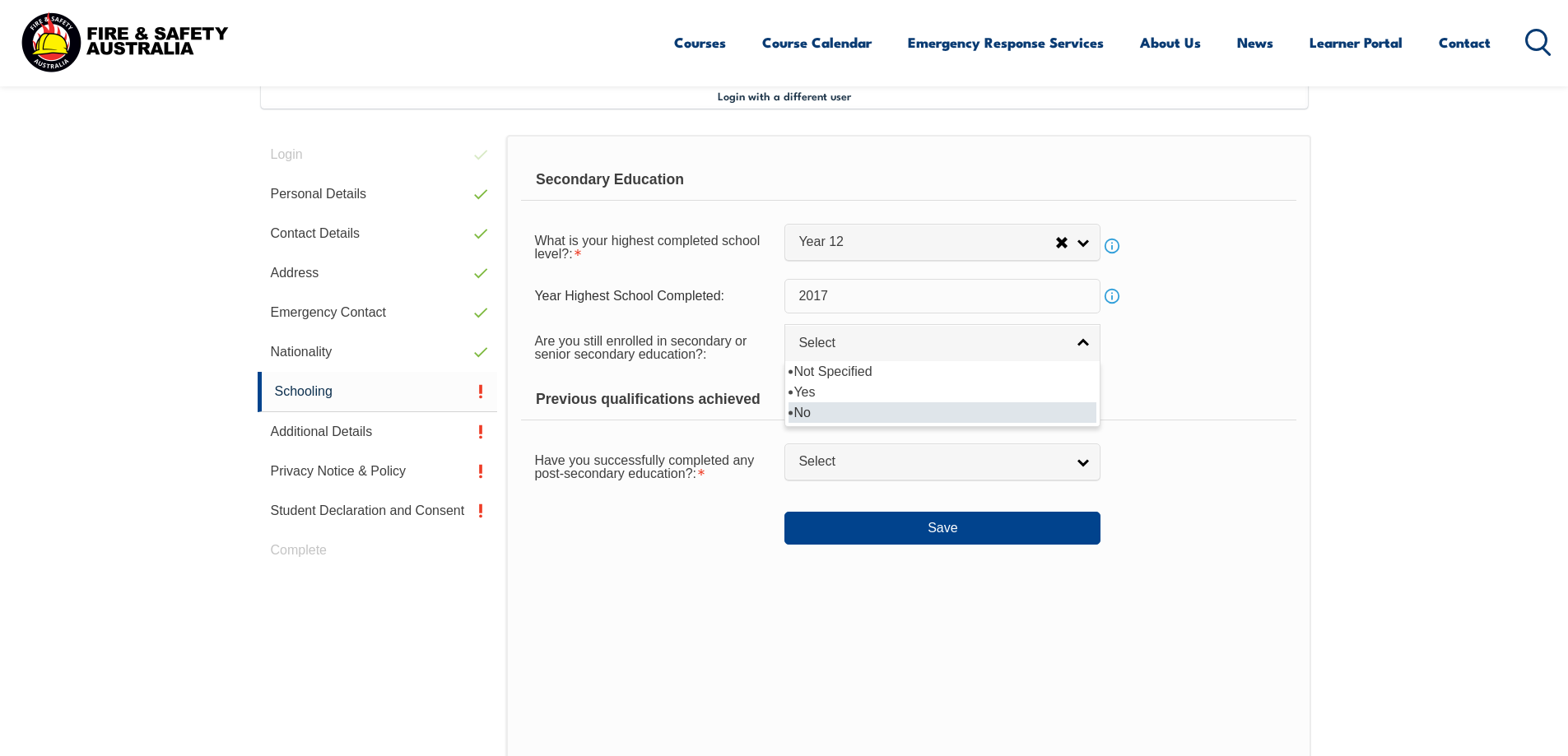
click at [866, 408] on li "No" at bounding box center [942, 413] width 308 height 21
select select "false"
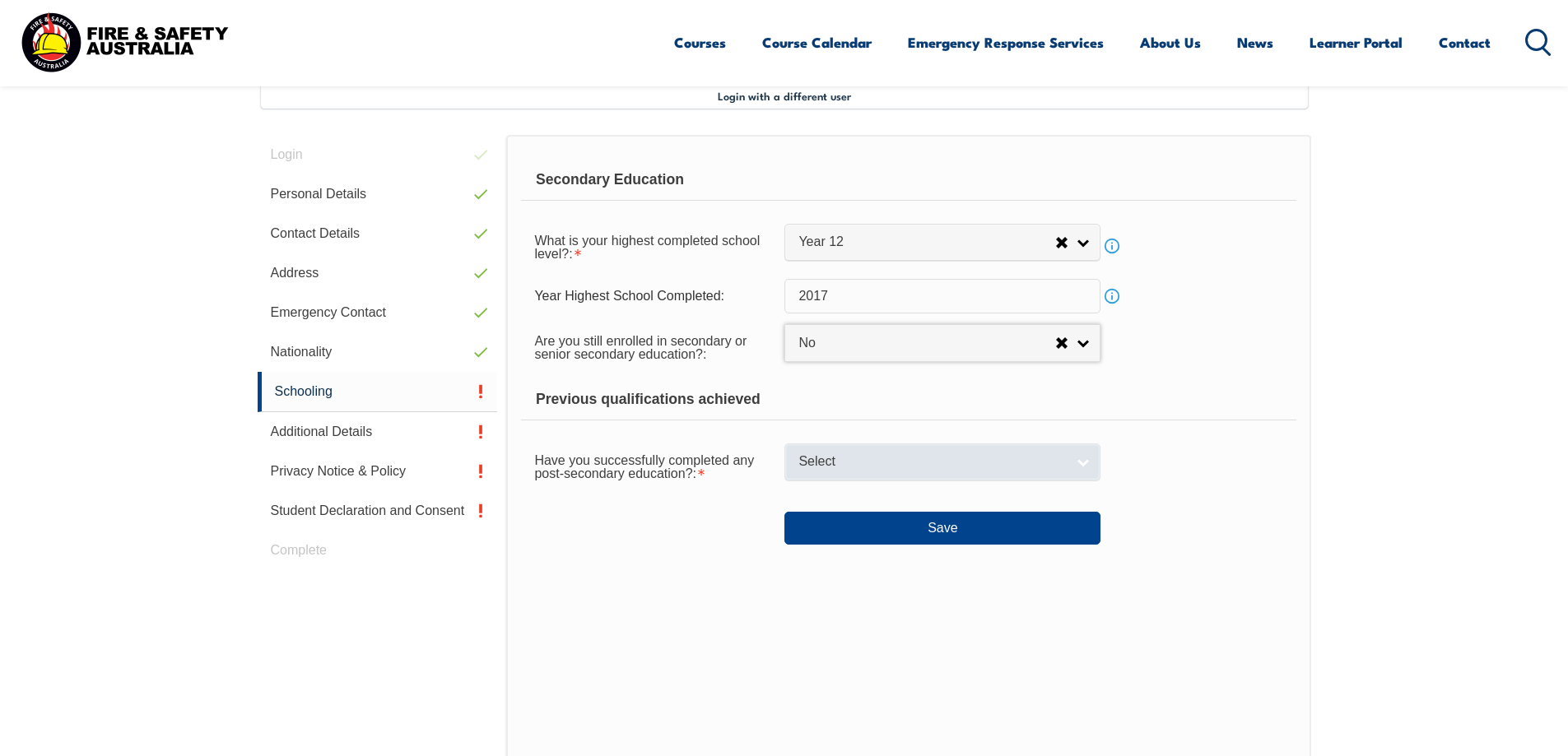
click at [909, 471] on span "Select" at bounding box center [932, 462] width 267 height 17
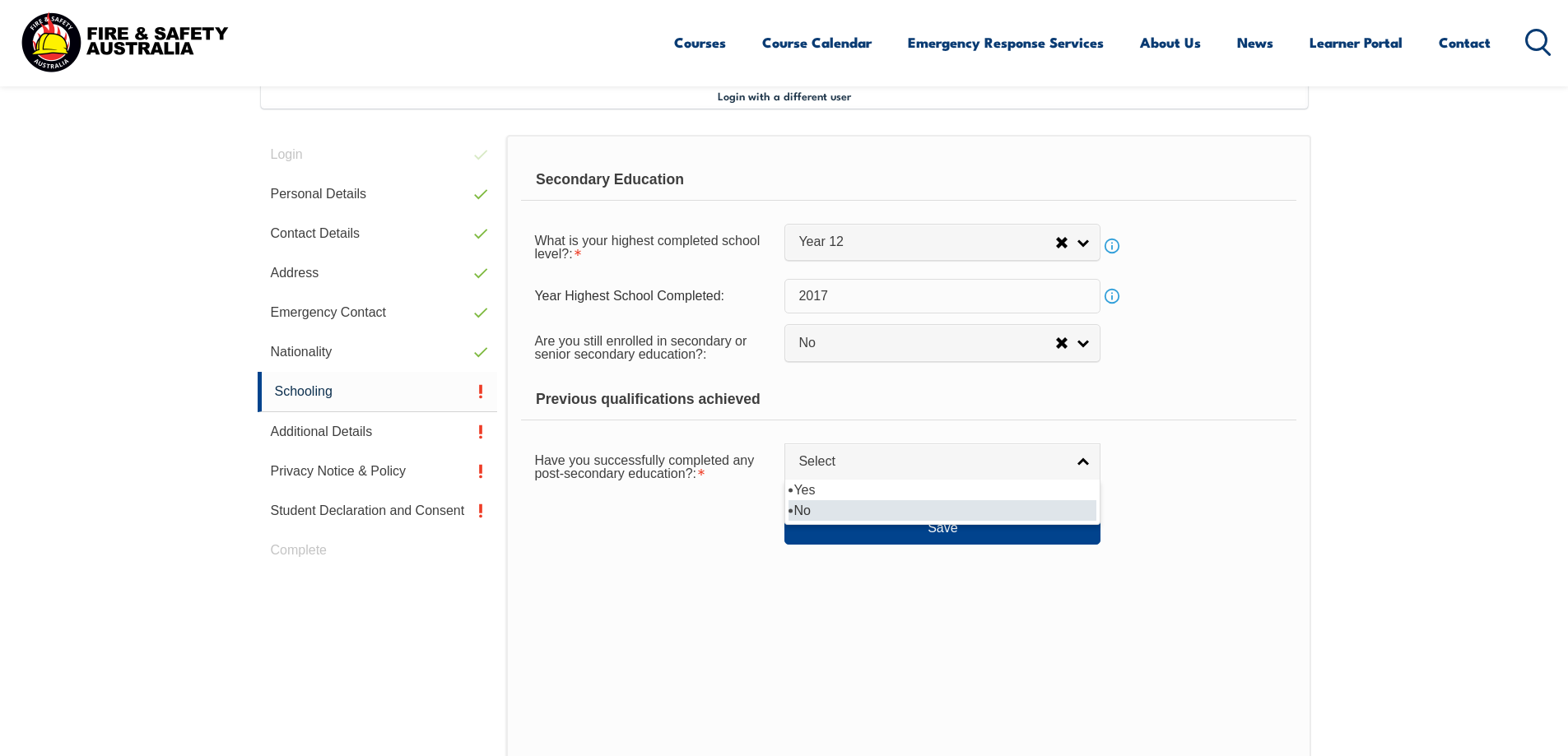
click at [926, 501] on li "No" at bounding box center [942, 510] width 308 height 21
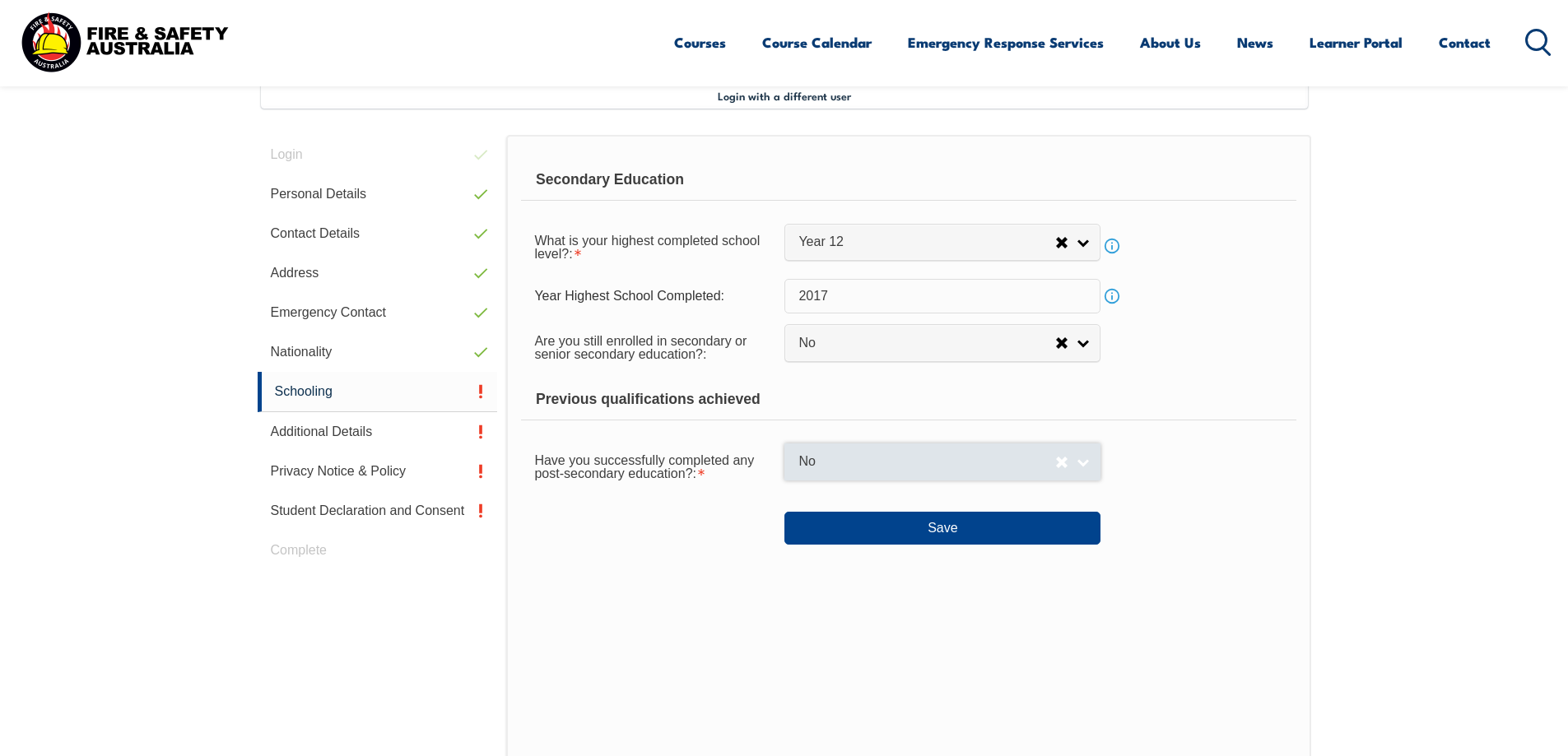
click at [922, 474] on link "No" at bounding box center [942, 461] width 316 height 37
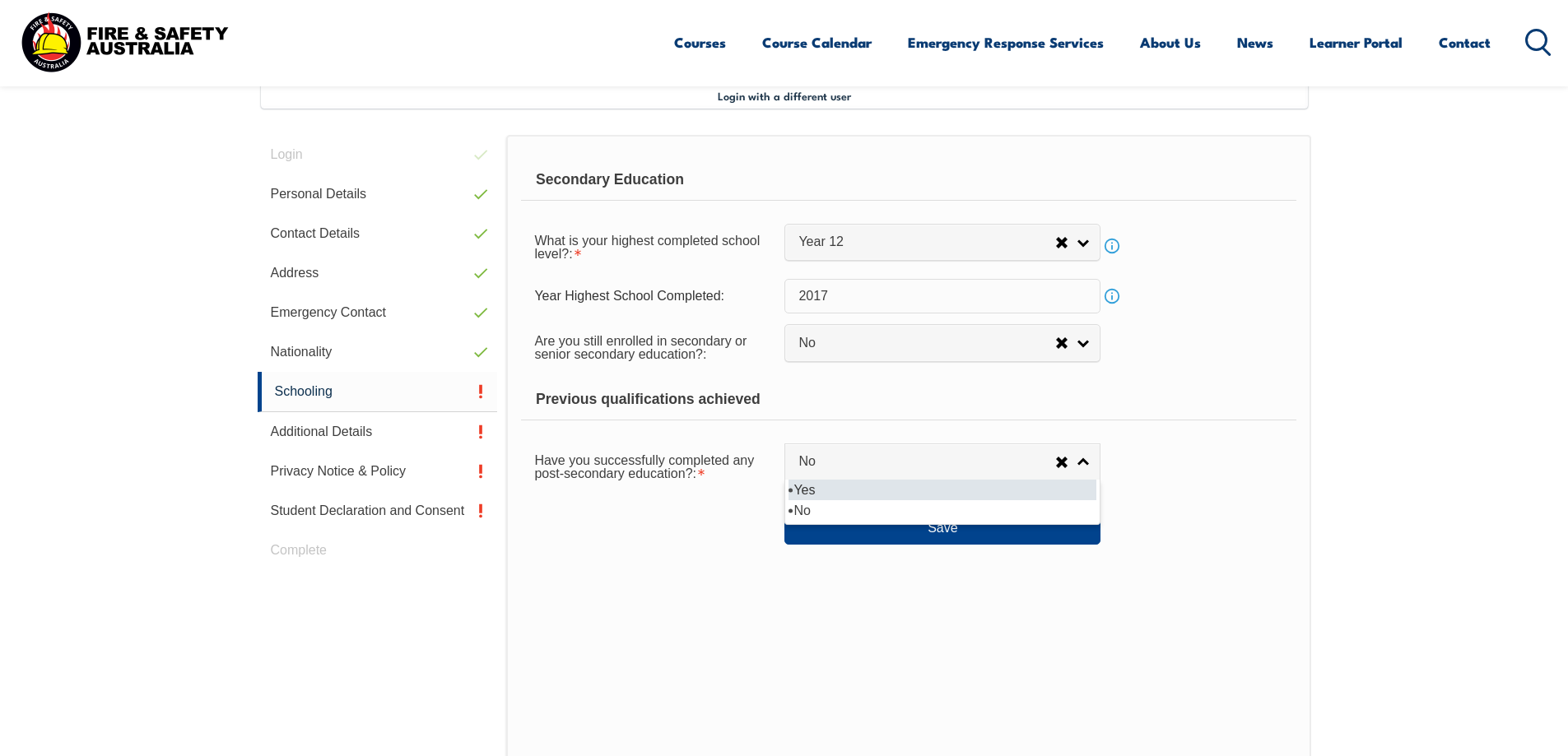
click at [915, 494] on li "Yes" at bounding box center [942, 490] width 308 height 21
select select "true"
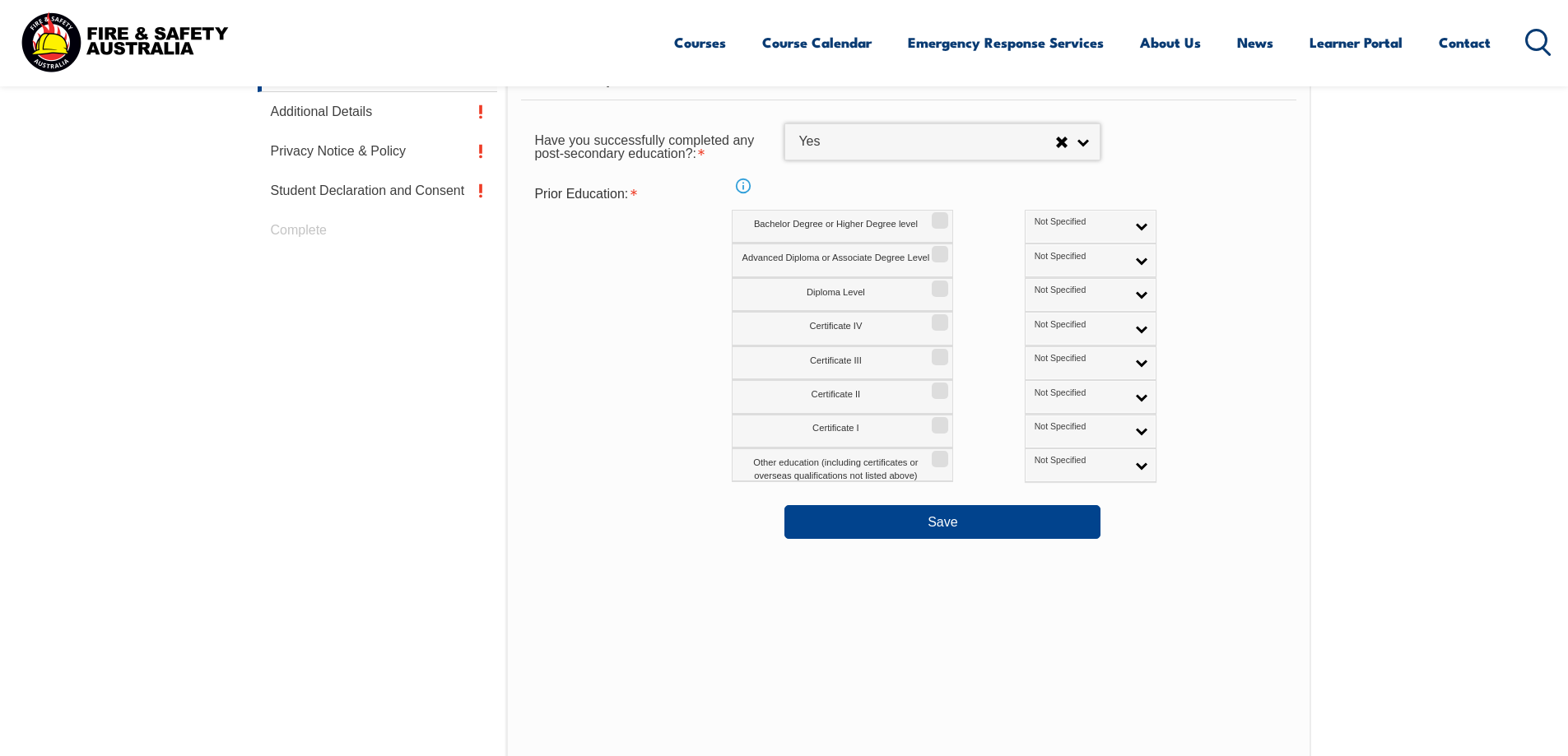
scroll to position [778, 0]
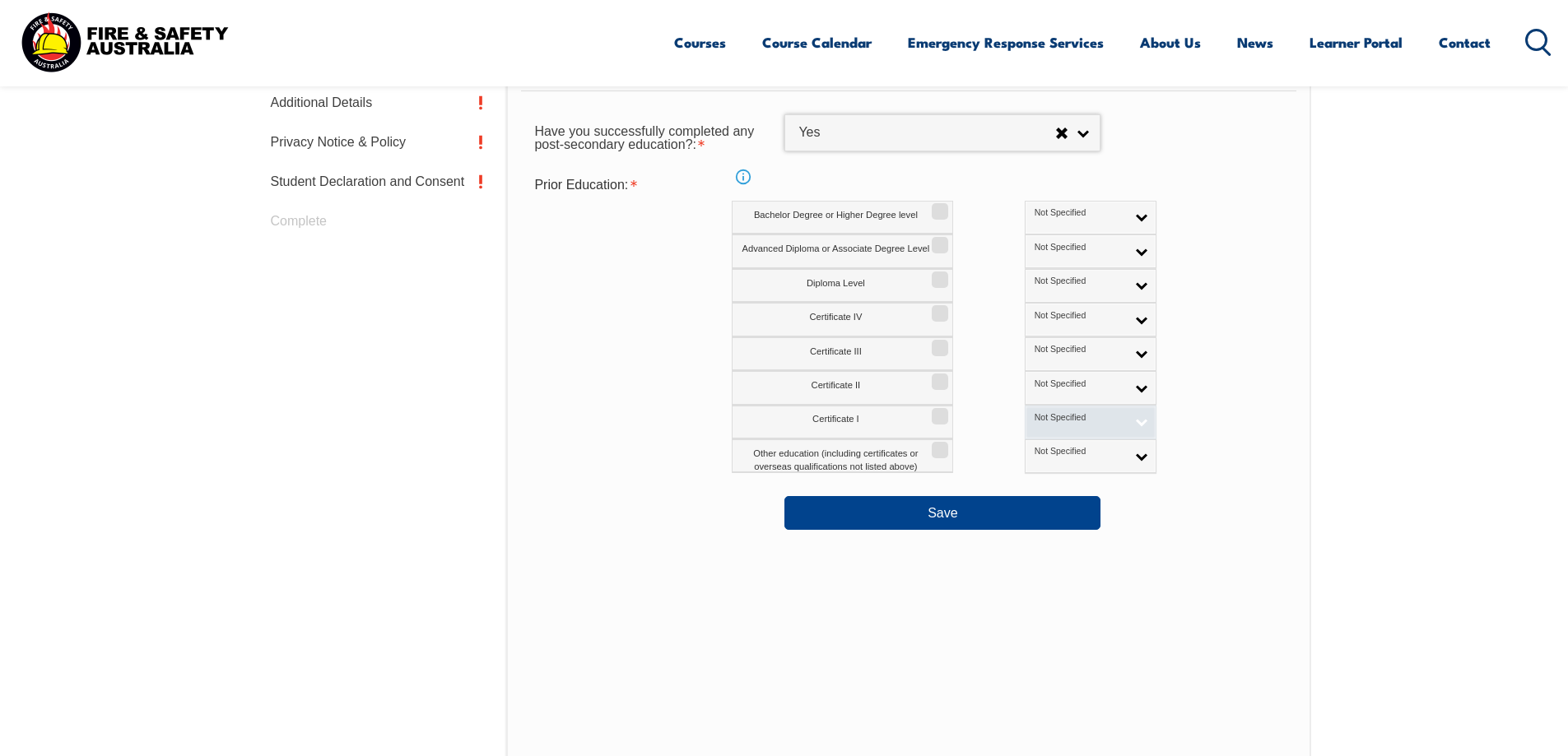
click at [1025, 426] on link "Not Specified" at bounding box center [1090, 422] width 131 height 34
click at [1047, 417] on span "Not Specified" at bounding box center [1079, 418] width 92 height 11
click at [932, 391] on label "Certificate II" at bounding box center [842, 388] width 221 height 34
click at [933, 377] on input "Certificate II" at bounding box center [938, 376] width 9 height 2
checkbox input "true"
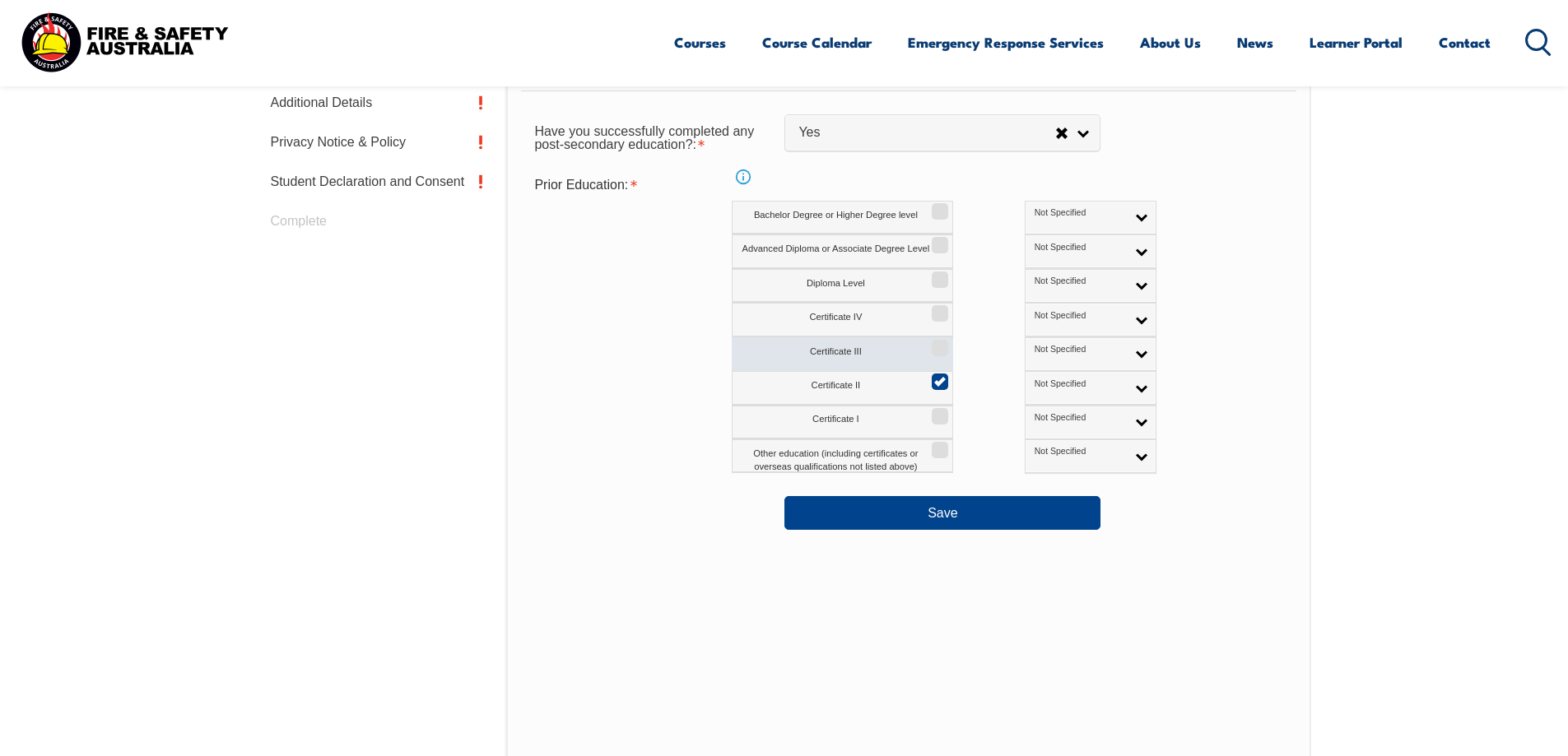
click at [938, 358] on label "Certificate III" at bounding box center [842, 354] width 221 height 34
click at [938, 343] on input "Certificate III" at bounding box center [938, 342] width 9 height 2
checkbox input "true"
click at [1025, 366] on link "Not Specified" at bounding box center [1090, 354] width 131 height 34
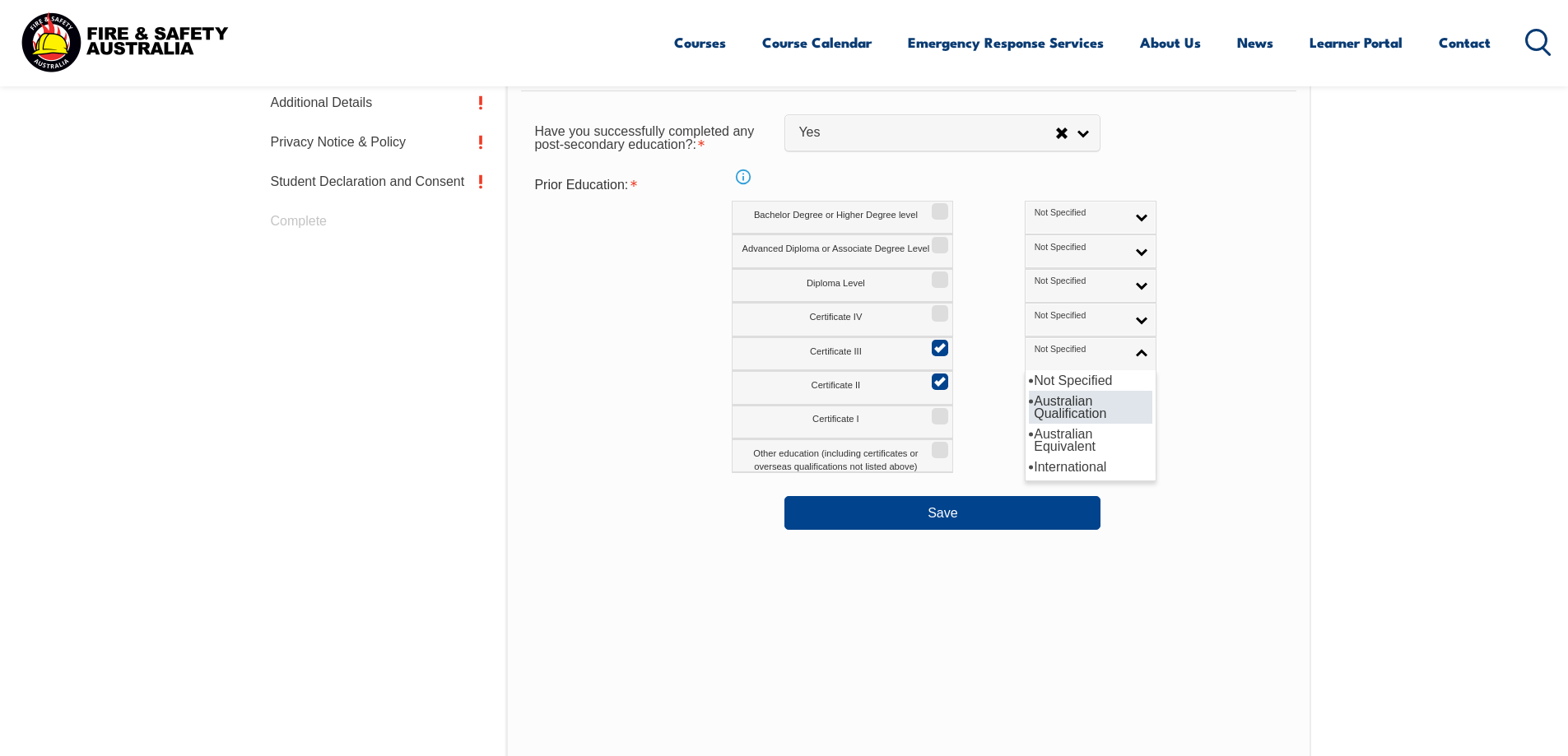
click at [1028, 413] on li "Australian Qualification" at bounding box center [1090, 407] width 124 height 33
click at [1025, 390] on link "Not Specified" at bounding box center [1090, 388] width 131 height 34
click at [1028, 435] on li "Australian Qualification" at bounding box center [1090, 440] width 124 height 33
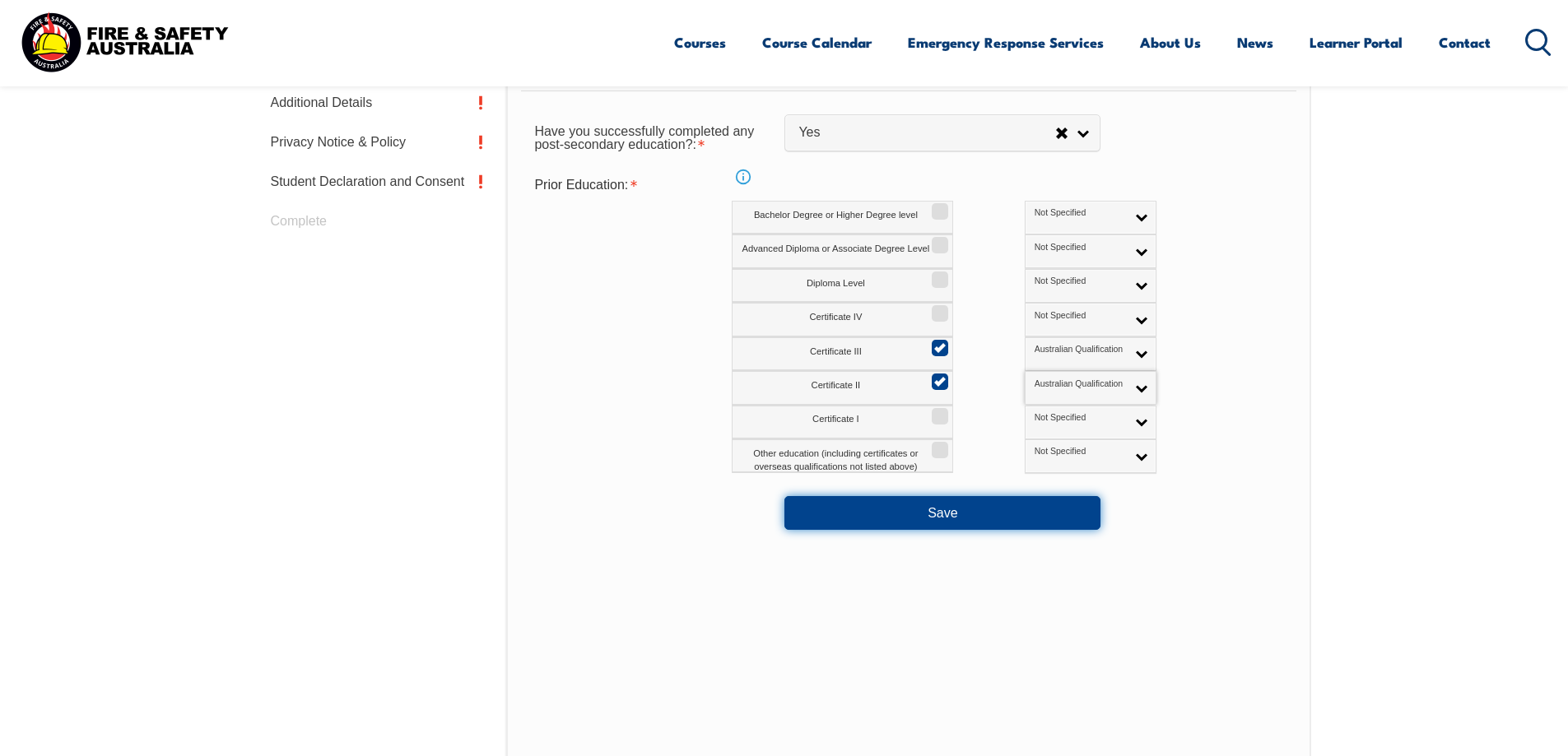
click at [1024, 510] on button "Save" at bounding box center [942, 512] width 316 height 33
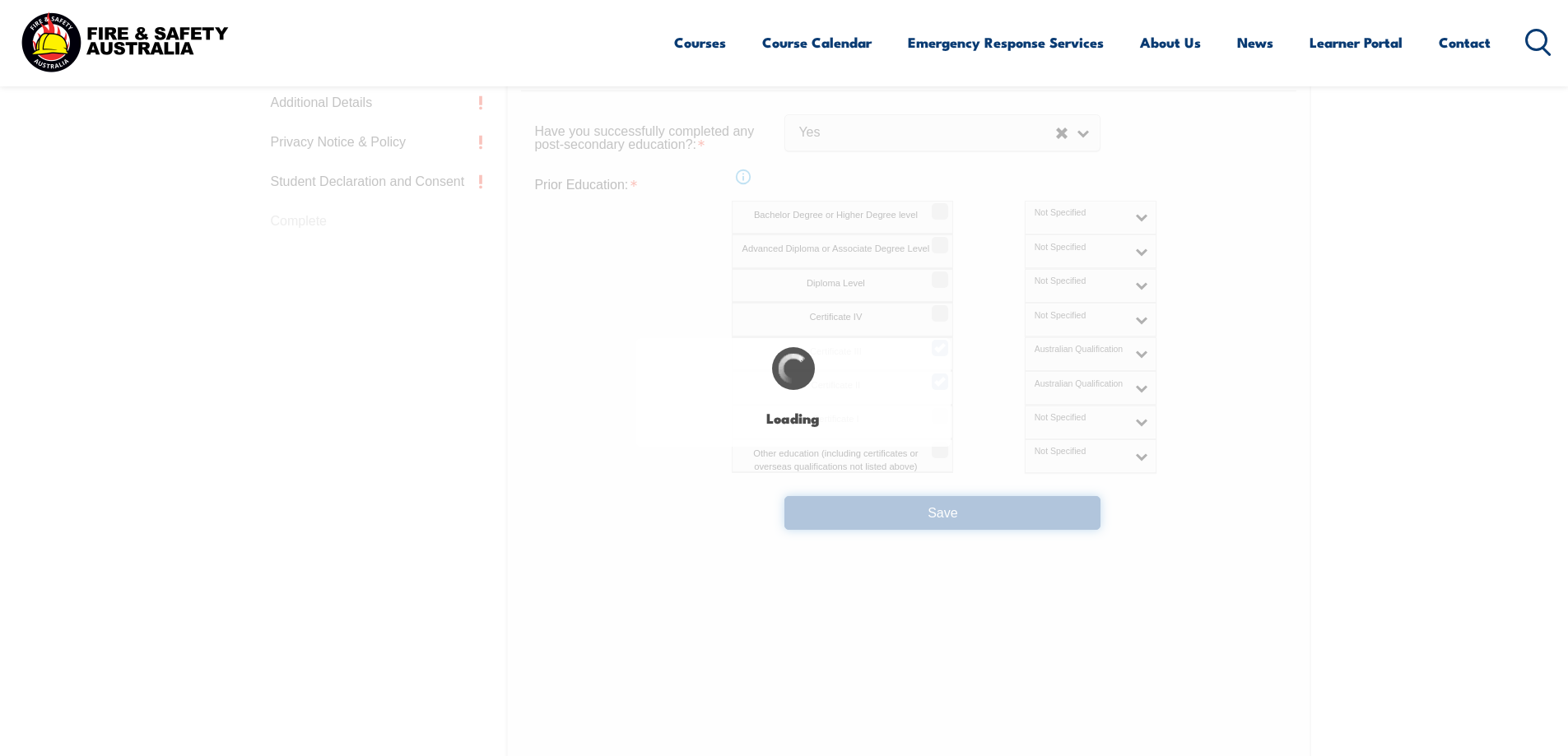
select select
select select "false"
select select "true"
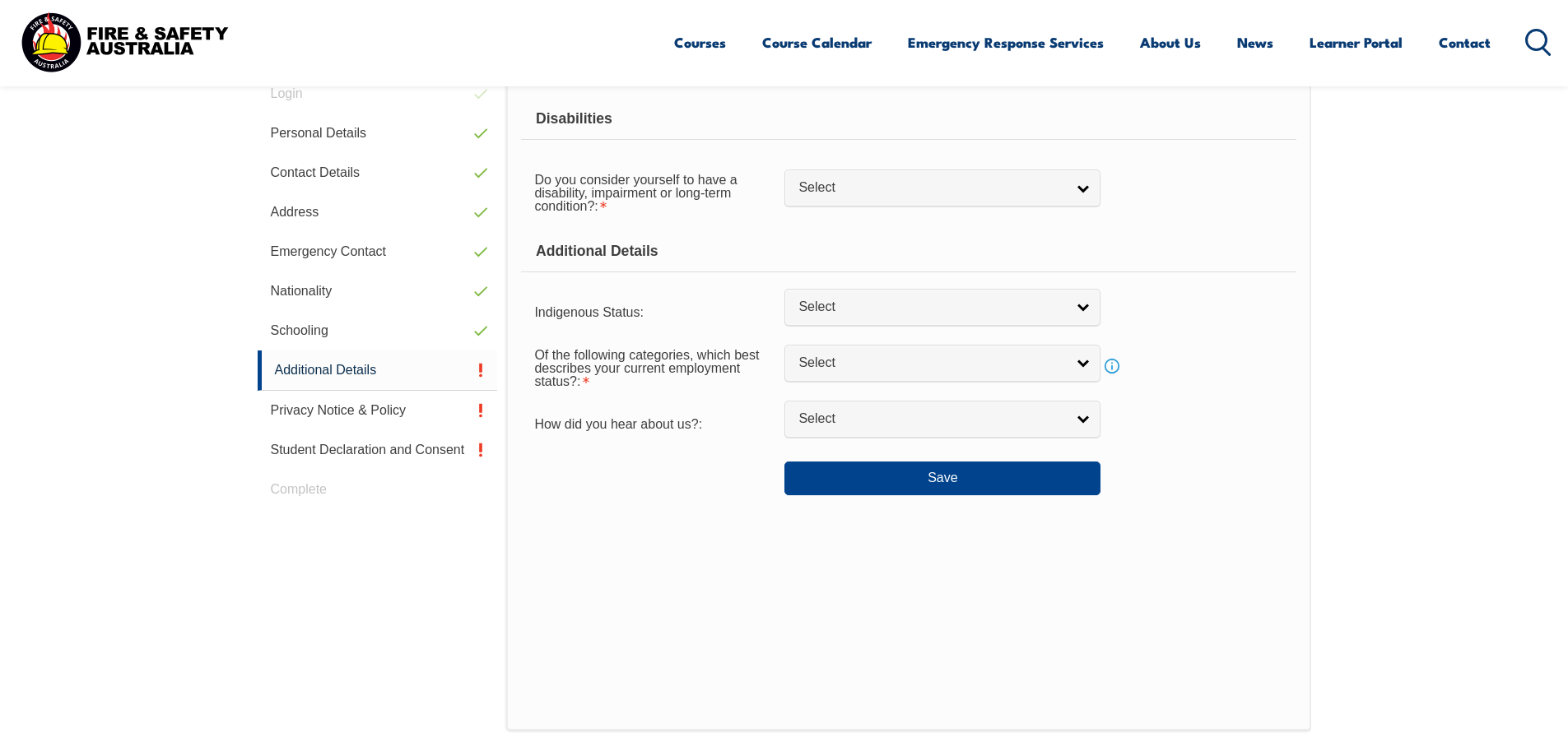
scroll to position [449, 0]
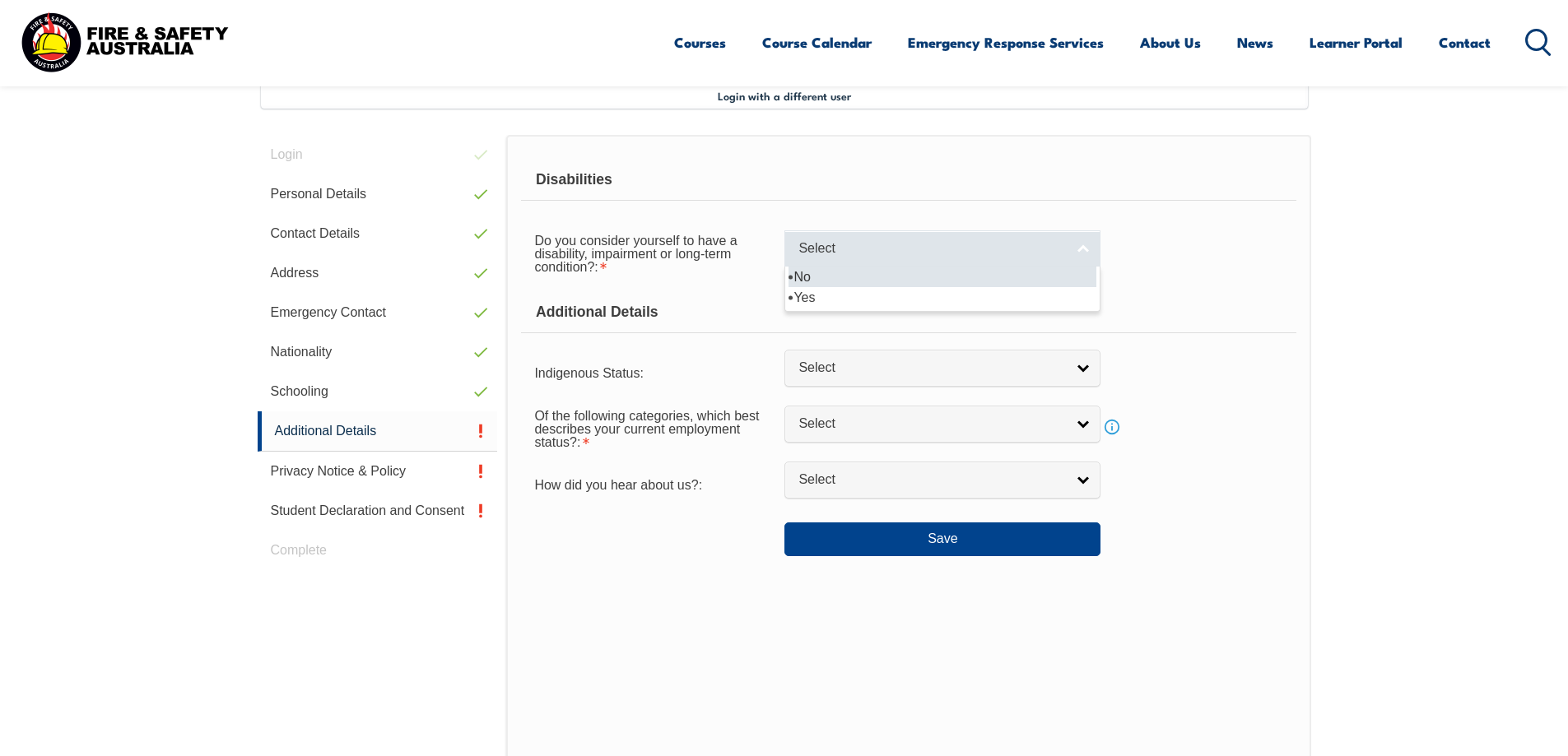
click at [855, 251] on span "Select" at bounding box center [932, 249] width 267 height 17
click at [855, 278] on li "No" at bounding box center [942, 277] width 308 height 21
select select "false"
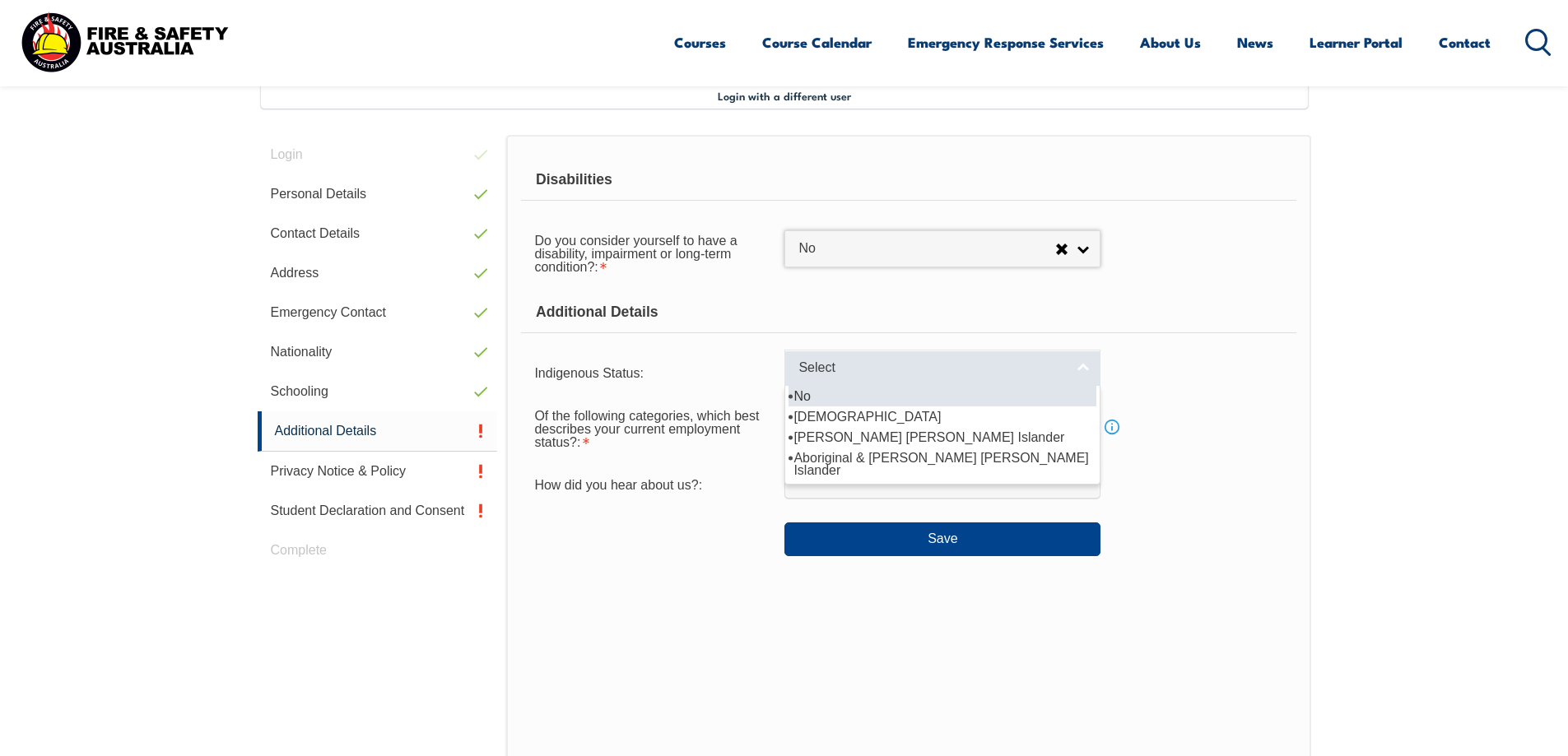
click at [846, 373] on span "Select" at bounding box center [932, 369] width 267 height 17
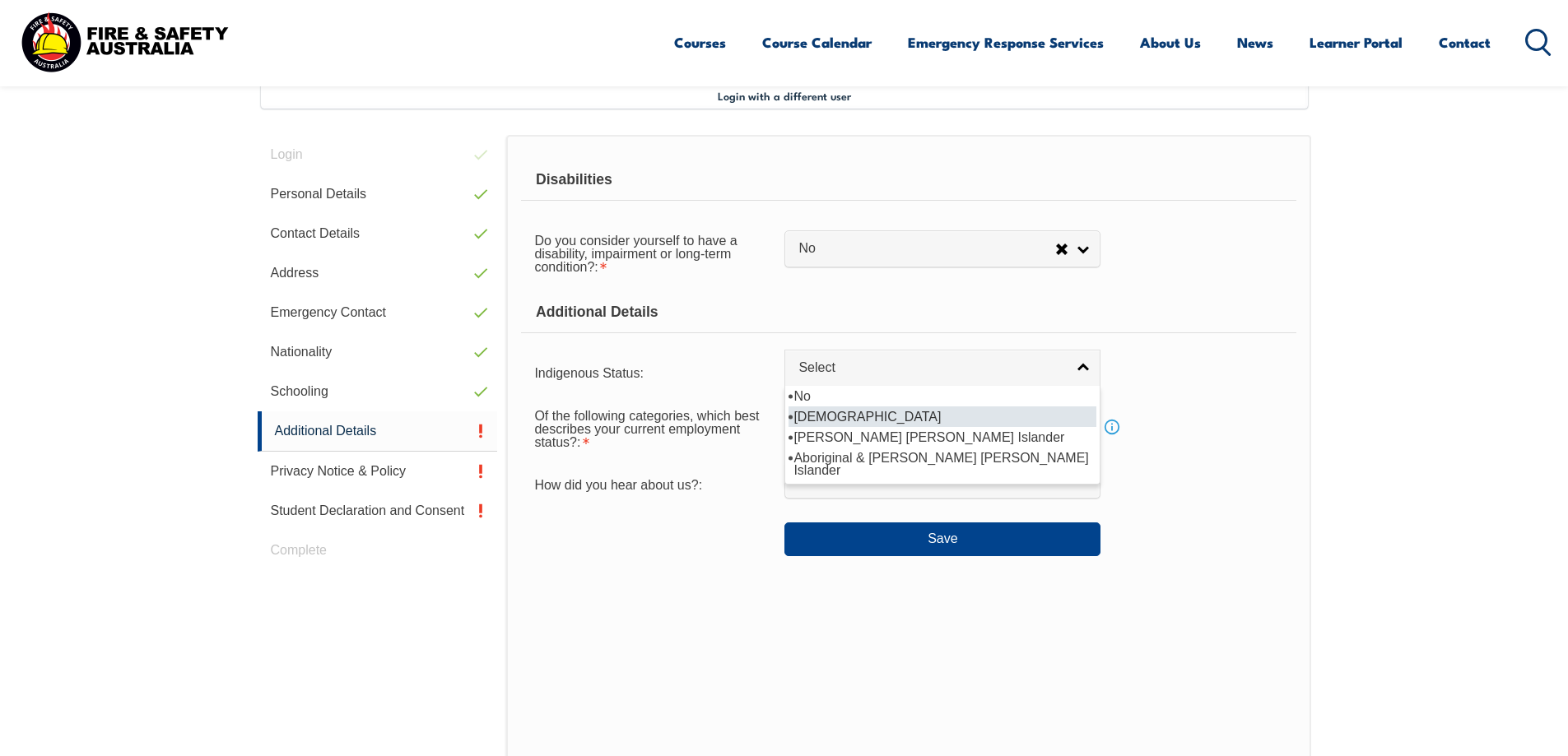
click at [845, 406] on li "[DEMOGRAPHIC_DATA]" at bounding box center [942, 417] width 308 height 21
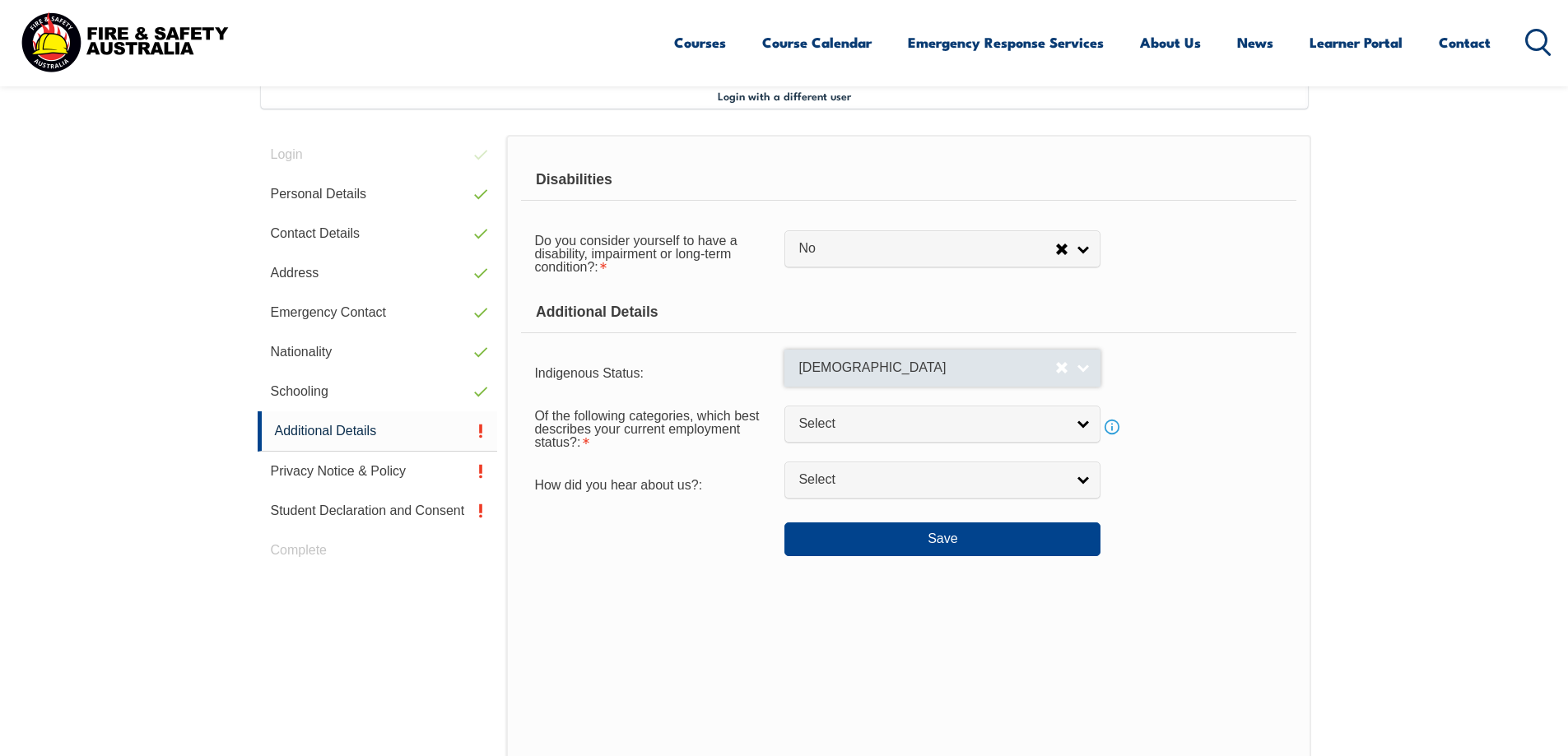
click at [872, 353] on link "[DEMOGRAPHIC_DATA]" at bounding box center [942, 368] width 316 height 37
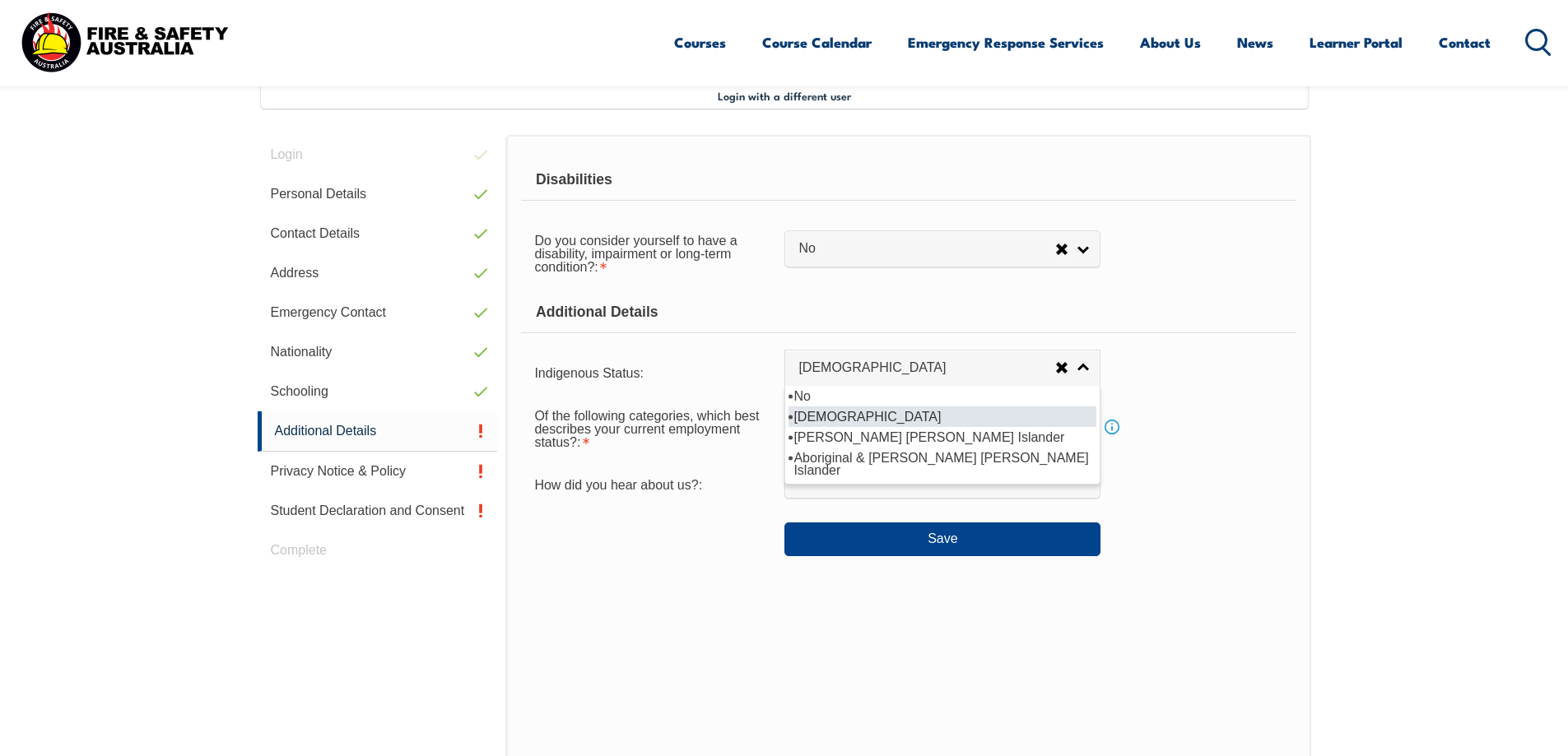
click at [849, 406] on li "[DEMOGRAPHIC_DATA]" at bounding box center [942, 417] width 308 height 21
click at [874, 367] on span "[DEMOGRAPHIC_DATA]" at bounding box center [927, 369] width 257 height 17
click at [863, 394] on li "No" at bounding box center [942, 396] width 308 height 21
select select "4"
click at [854, 428] on span "Select" at bounding box center [932, 424] width 267 height 17
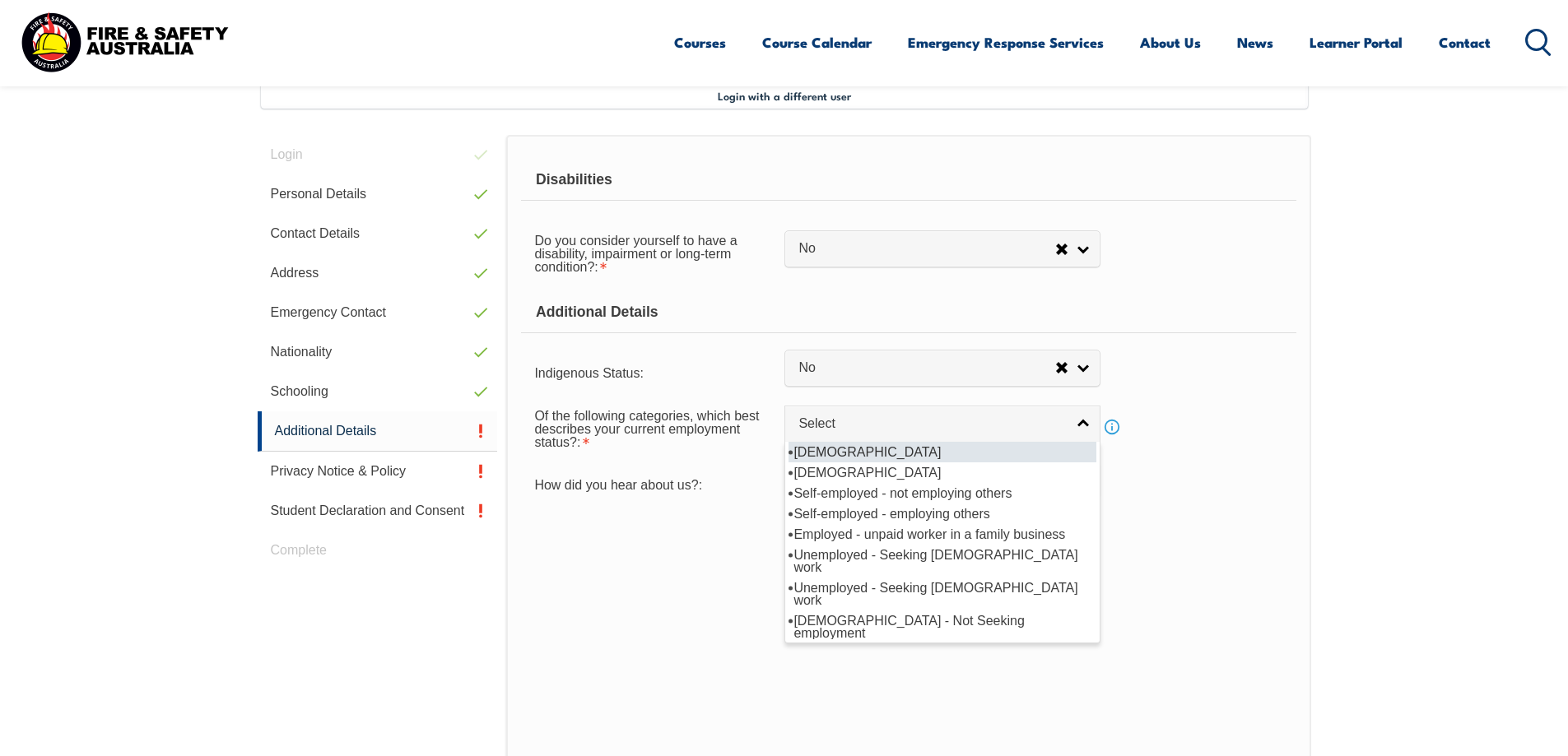
click at [869, 451] on li "[DEMOGRAPHIC_DATA]" at bounding box center [942, 453] width 308 height 21
select select "1"
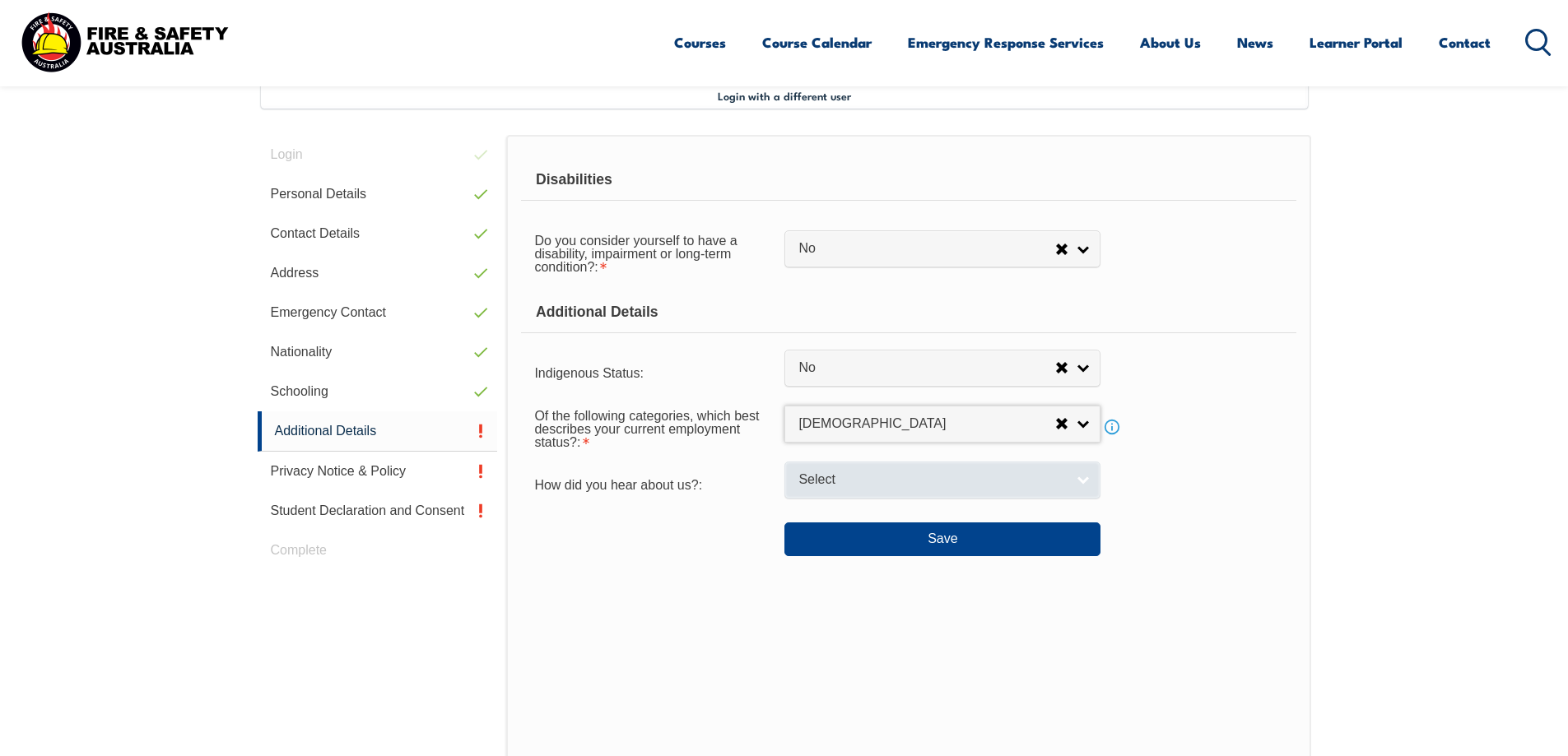
click at [867, 480] on span "Select" at bounding box center [932, 480] width 267 height 17
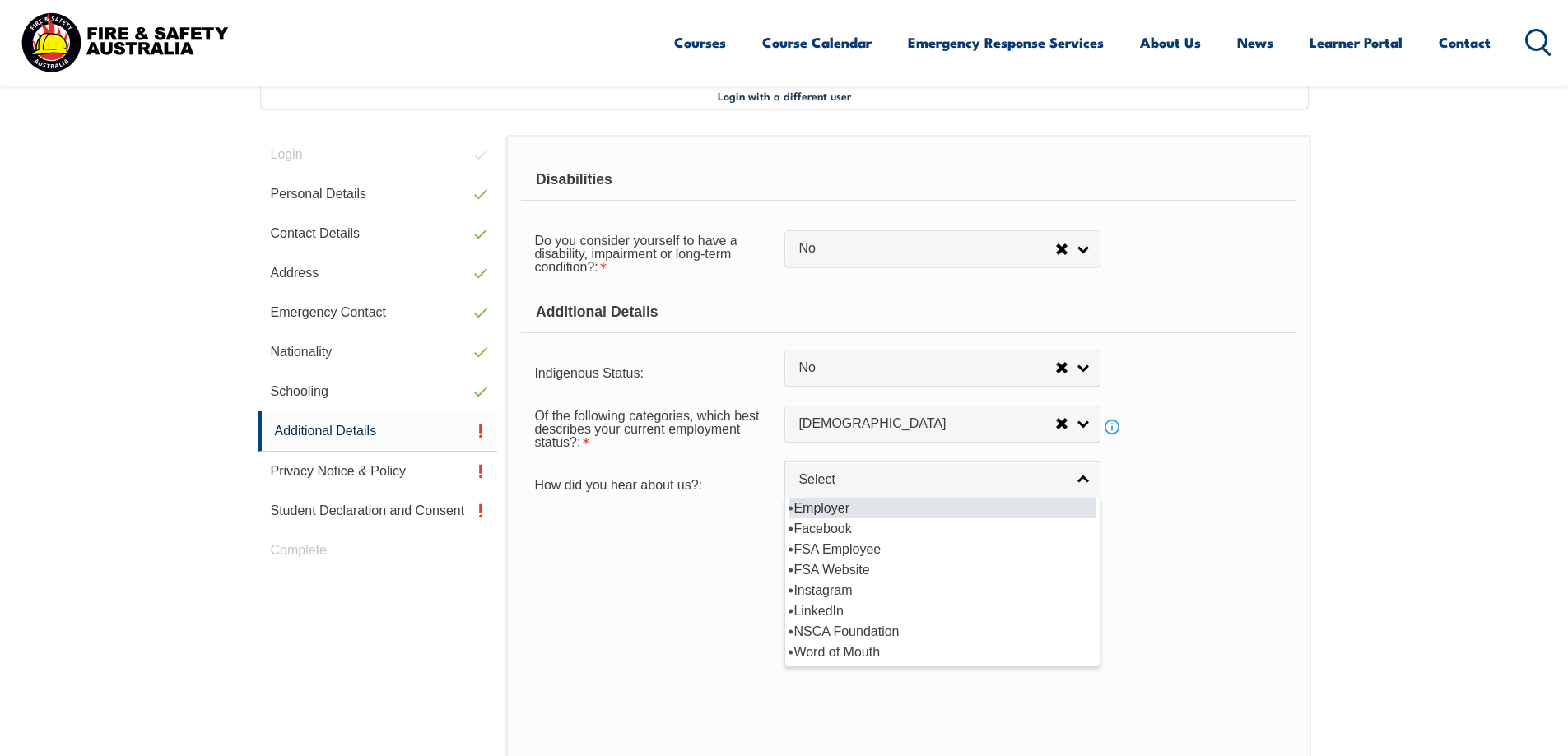
click at [874, 502] on li "Employer" at bounding box center [942, 508] width 308 height 21
select select "8019"
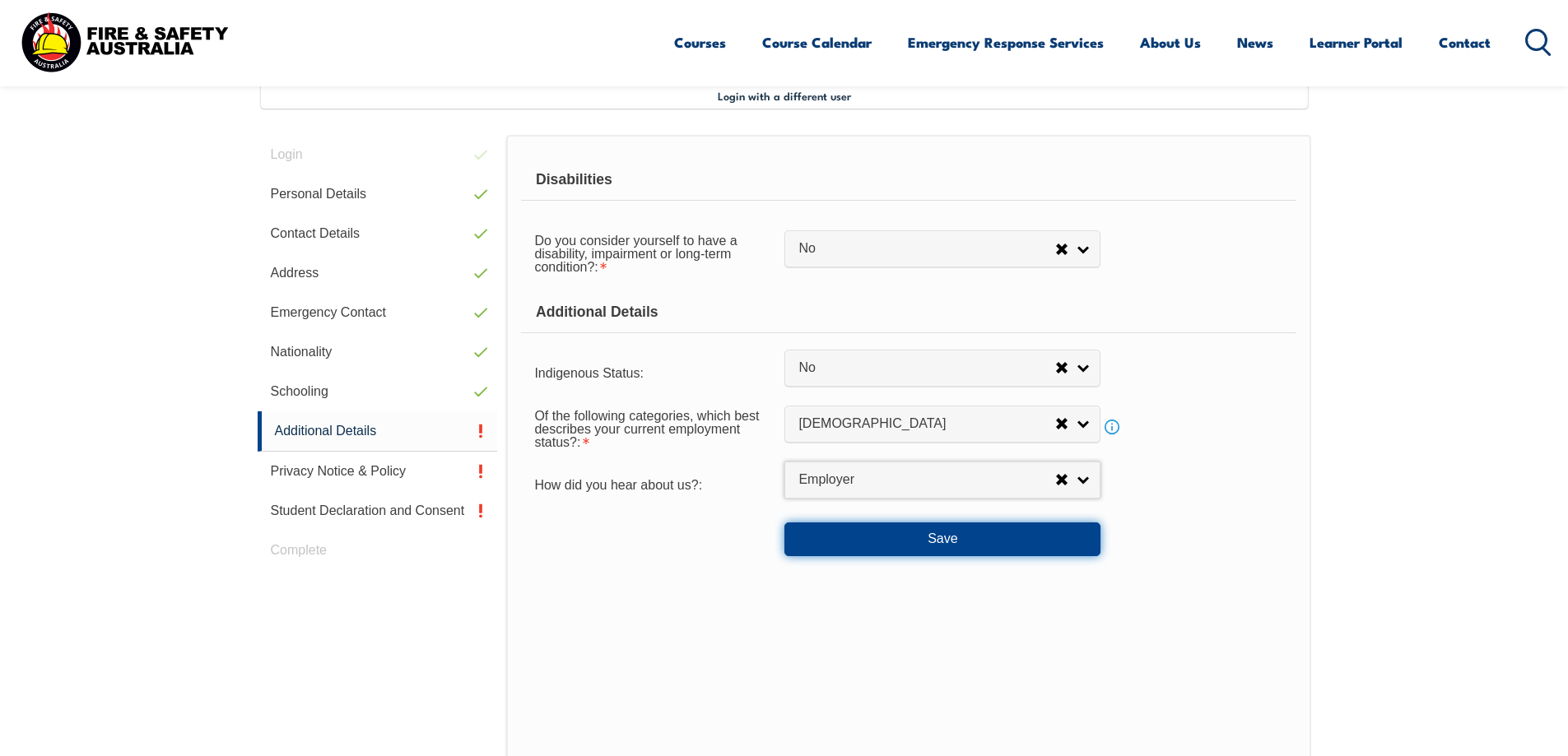
click at [873, 532] on button "Save" at bounding box center [942, 539] width 316 height 33
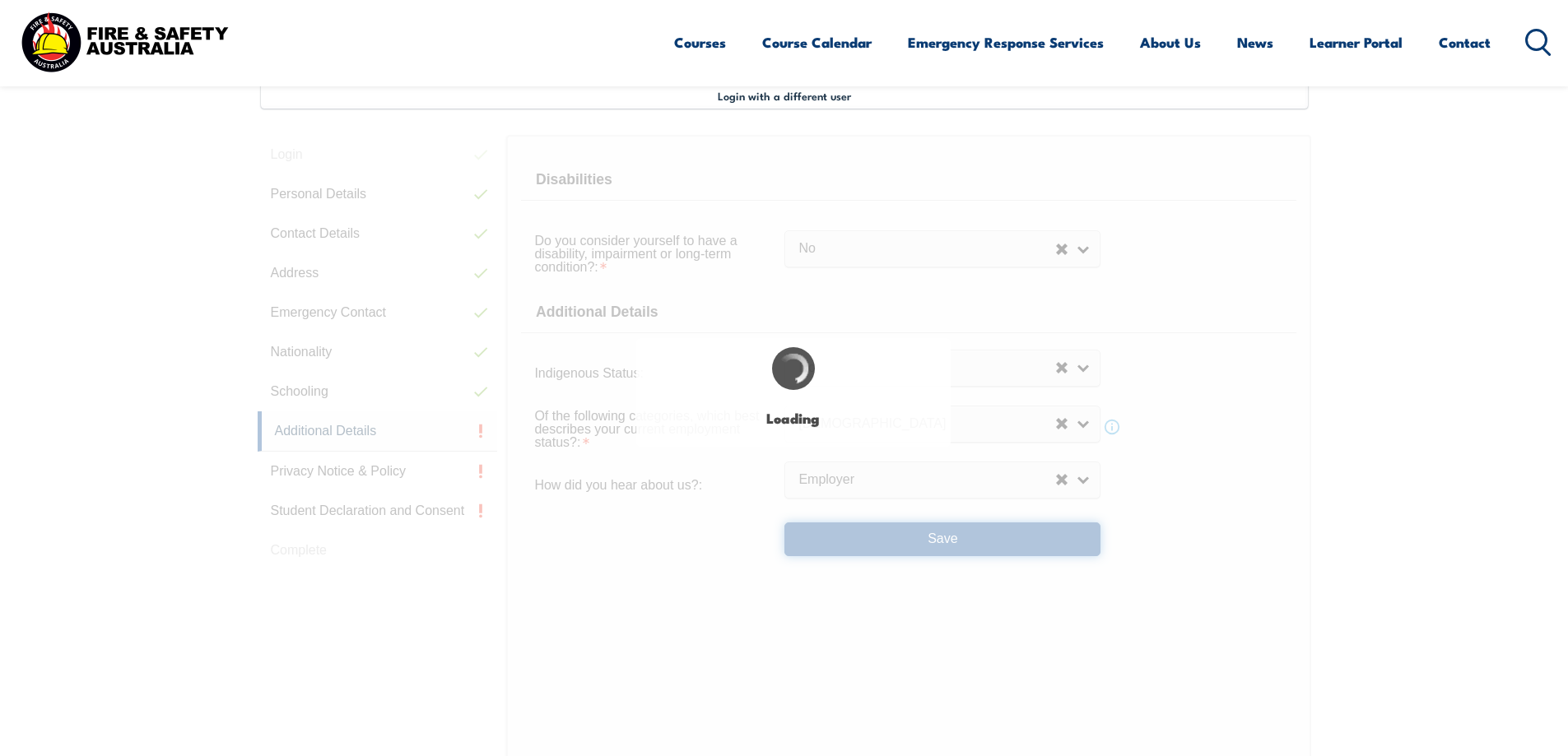
select select "false"
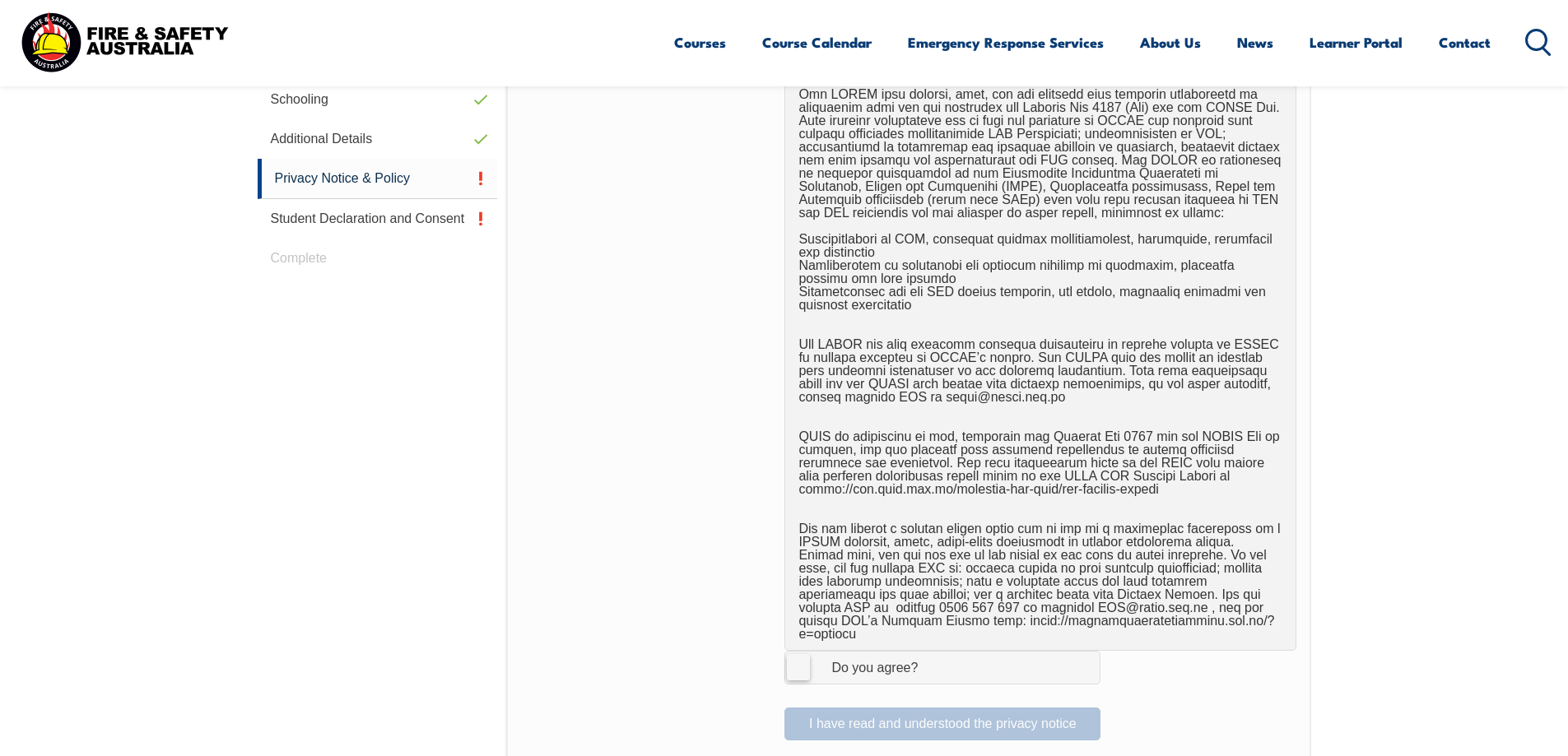
scroll to position [778, 0]
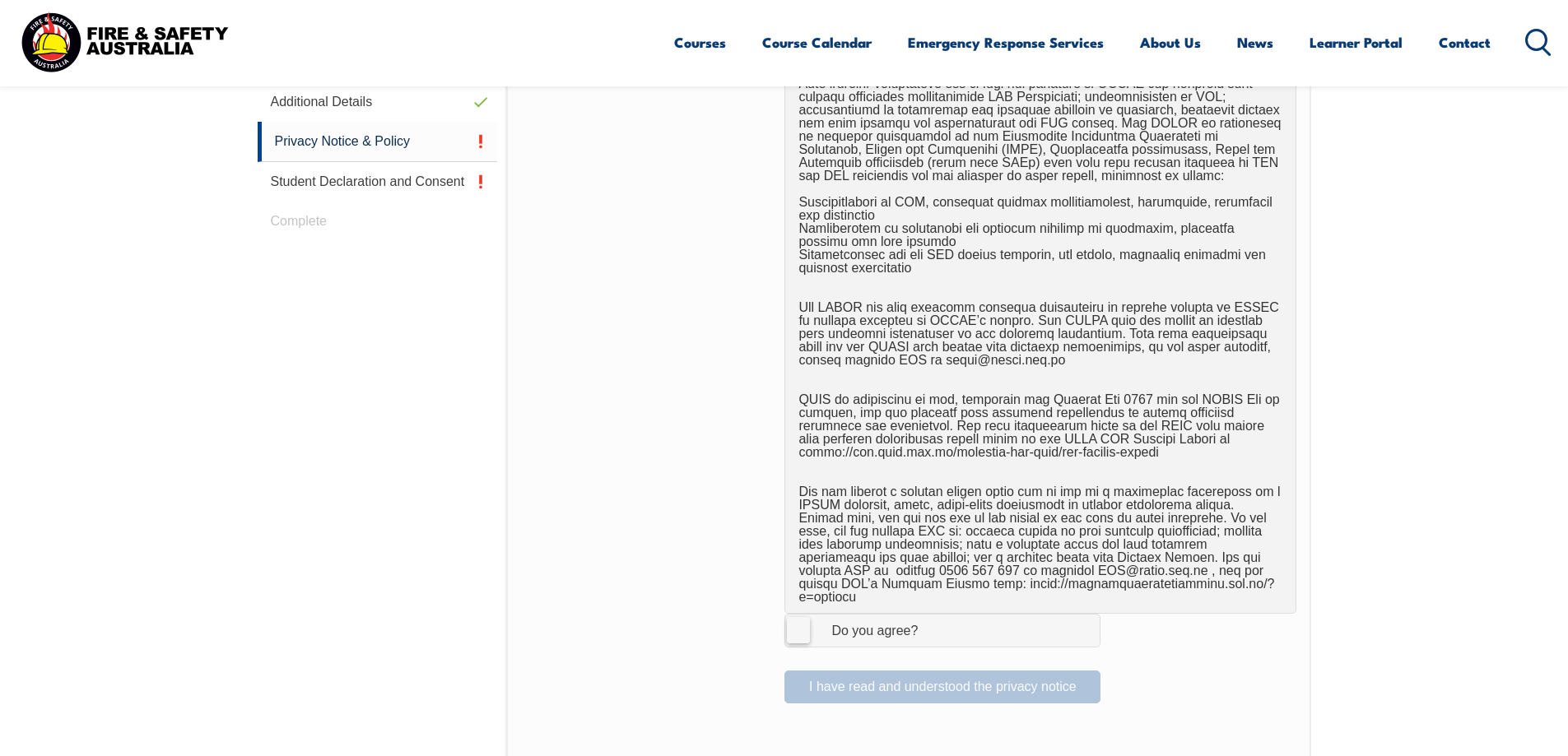
click at [800, 629] on label "I Agree Do you agree?" at bounding box center [942, 630] width 316 height 33
click at [931, 629] on input "I Agree Do you agree?" at bounding box center [945, 629] width 28 height 31
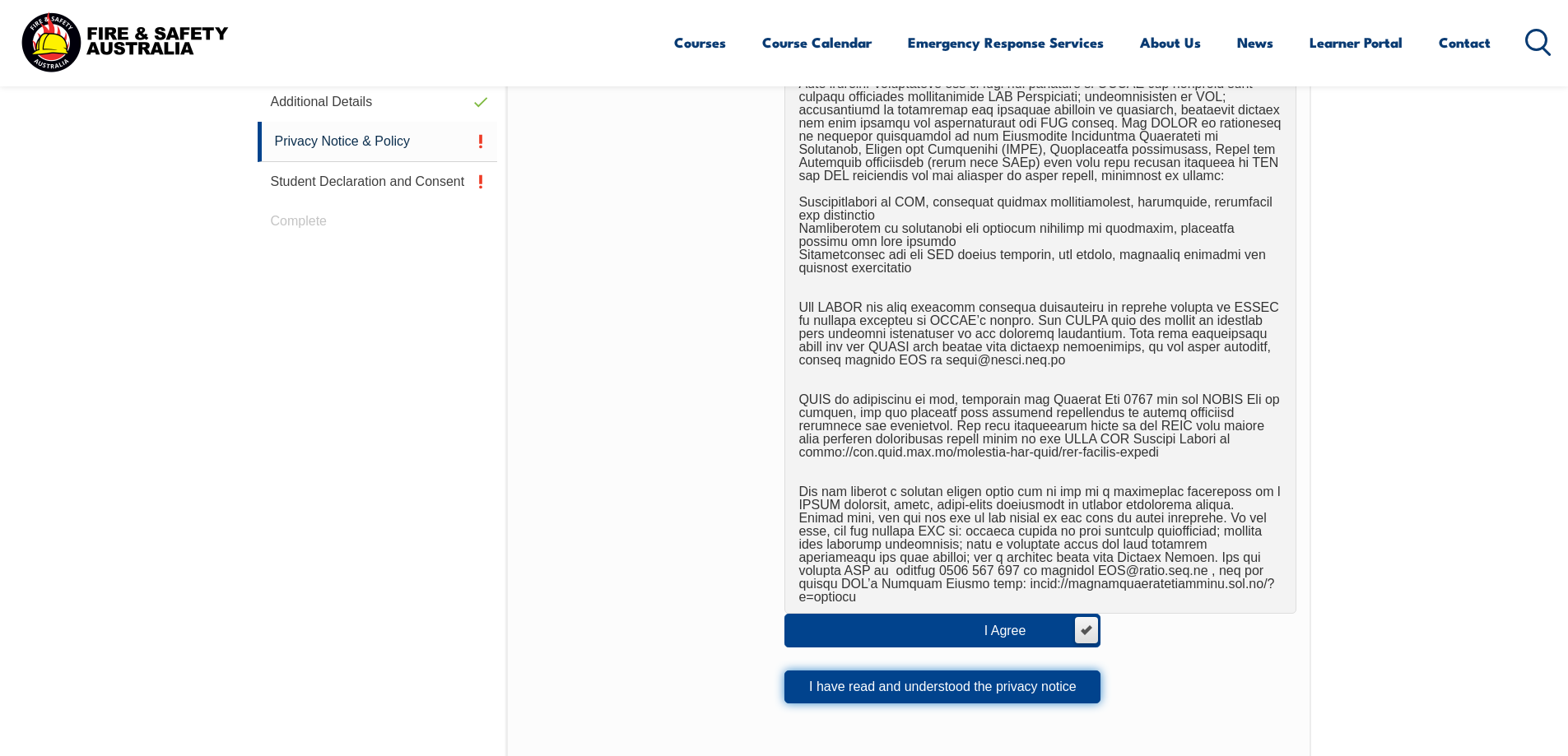
click at [907, 676] on button "I have read and understood the privacy notice" at bounding box center [942, 687] width 316 height 33
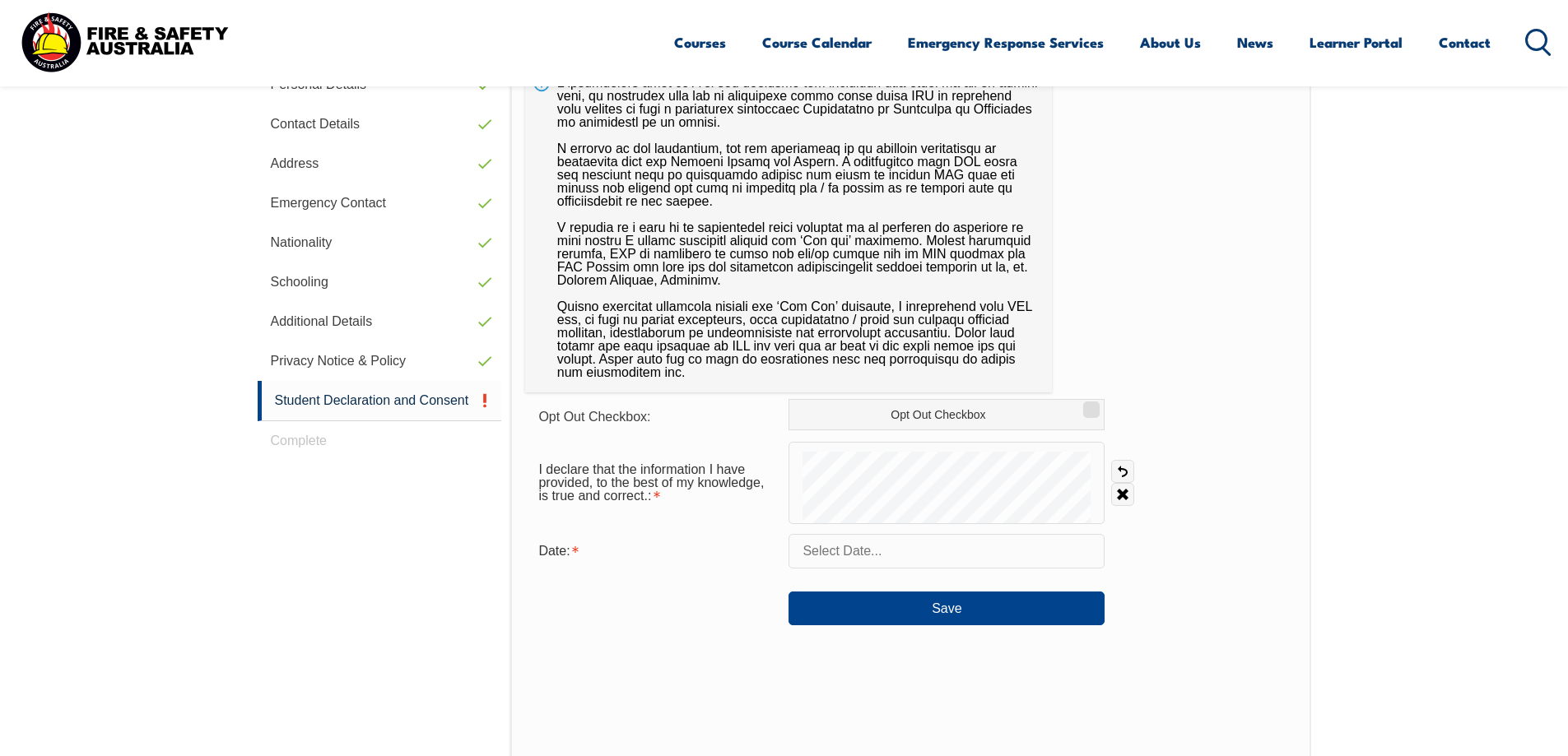
scroll to position [449, 0]
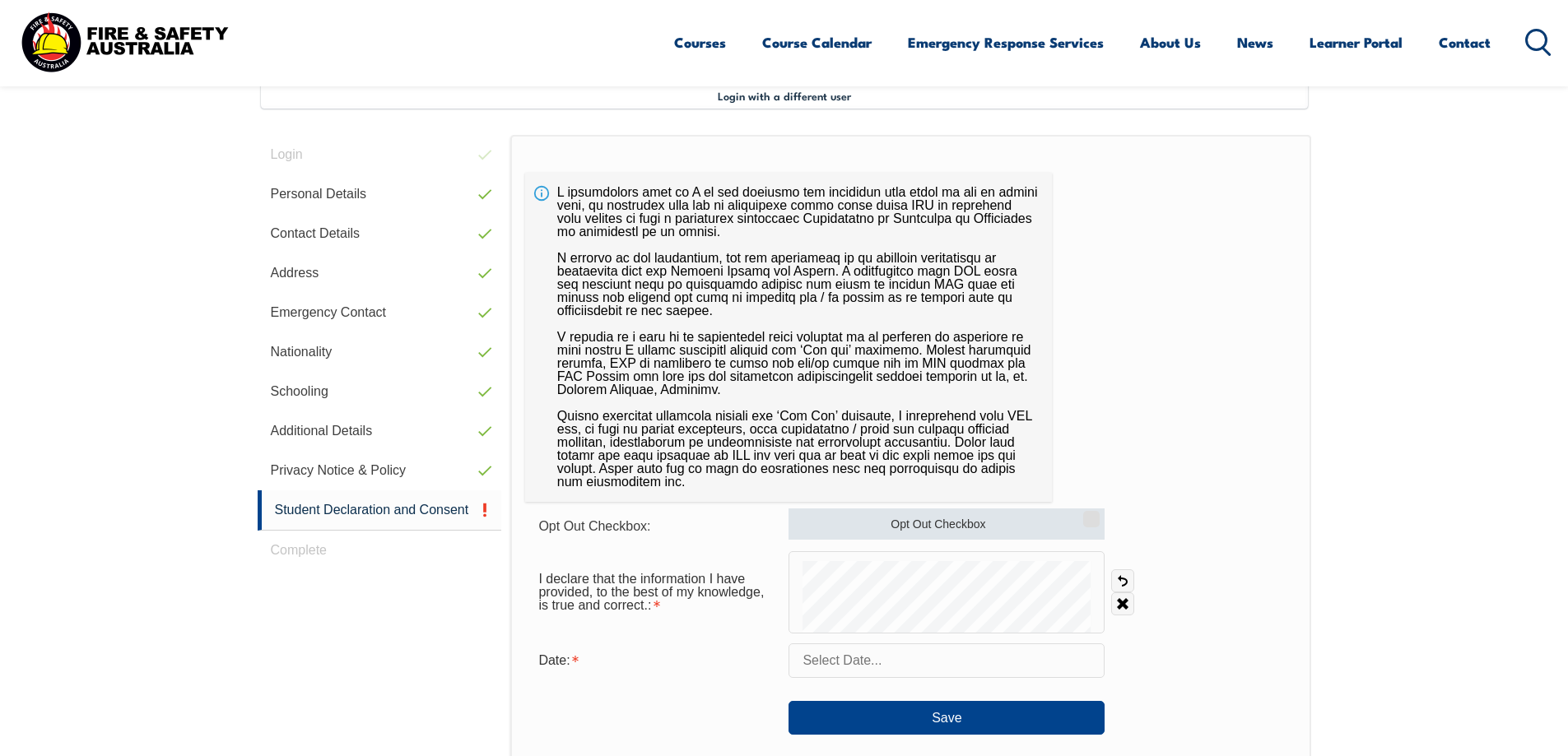
click at [888, 524] on label "Opt Out Checkbox" at bounding box center [946, 524] width 316 height 31
click at [1084, 514] on input "Opt Out Checkbox" at bounding box center [1089, 513] width 9 height 2
click at [902, 520] on label "Opt Out Checkbox" at bounding box center [946, 524] width 316 height 31
click at [1084, 514] on input "Opt Out Checkbox" at bounding box center [1089, 513] width 9 height 2
checkbox input "false"
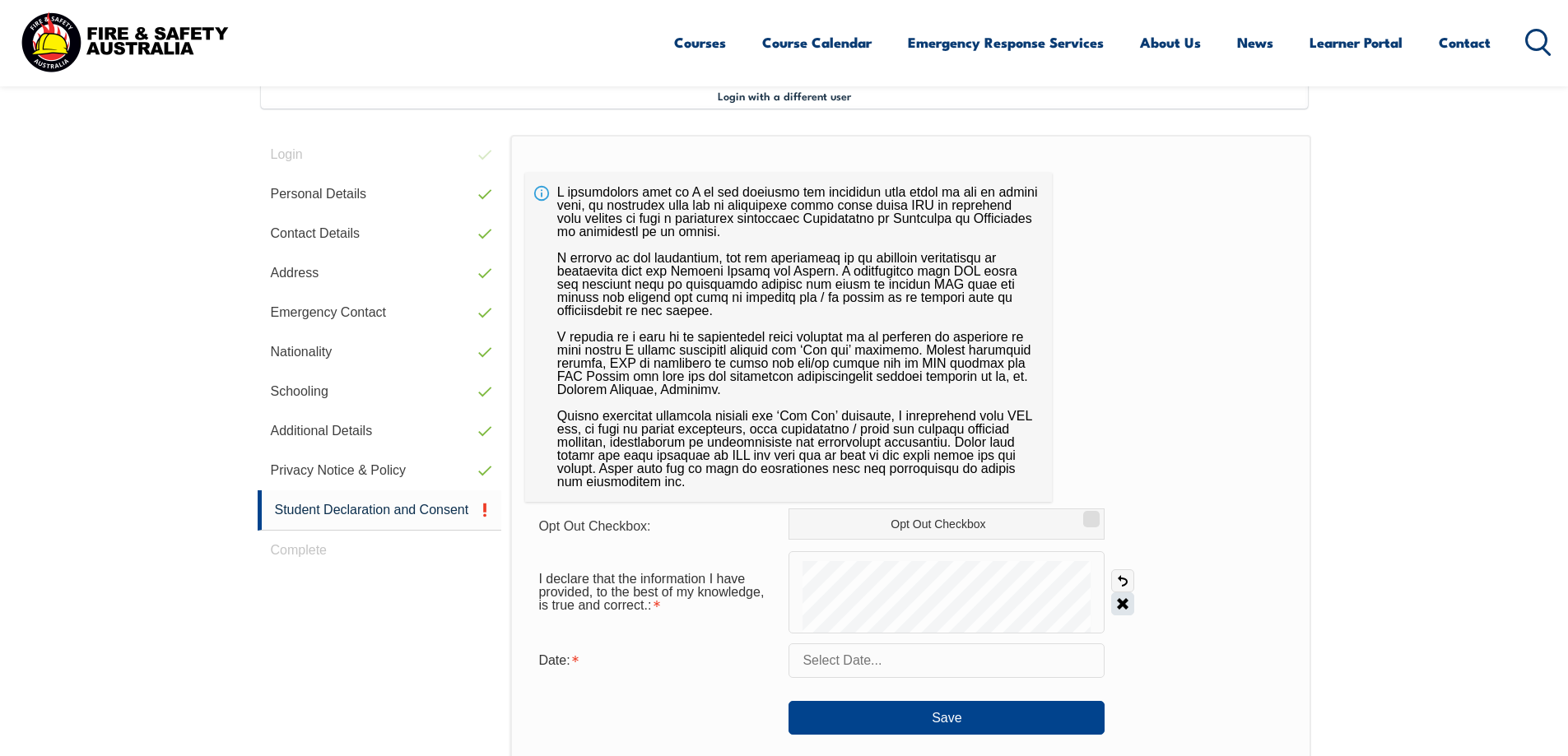
click at [1114, 605] on link "Clear" at bounding box center [1122, 604] width 23 height 23
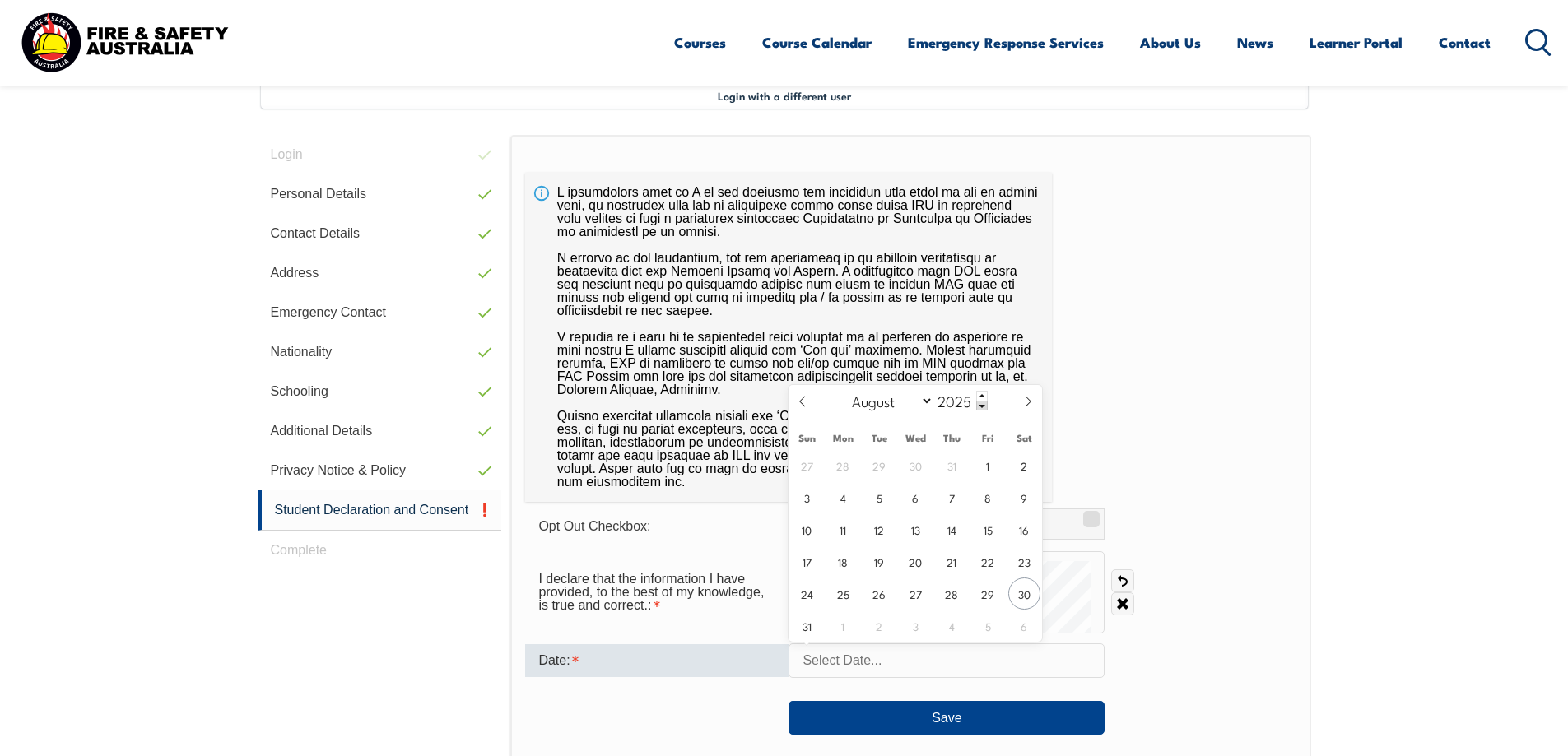
click at [971, 662] on input "text" at bounding box center [946, 661] width 316 height 35
click at [1012, 595] on span "30" at bounding box center [1025, 593] width 32 height 32
type input "[DATE]"
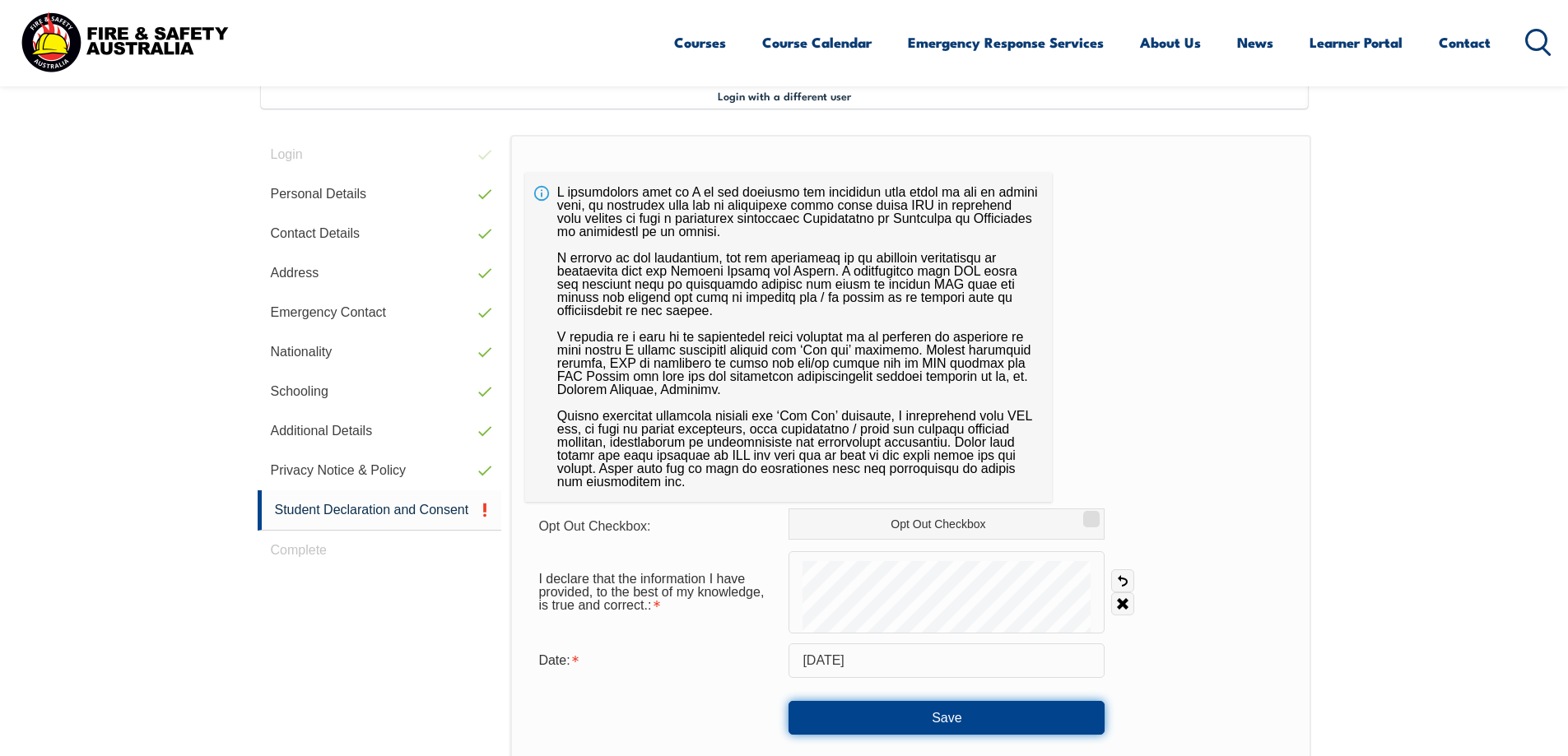
click at [983, 711] on button "Save" at bounding box center [946, 717] width 316 height 33
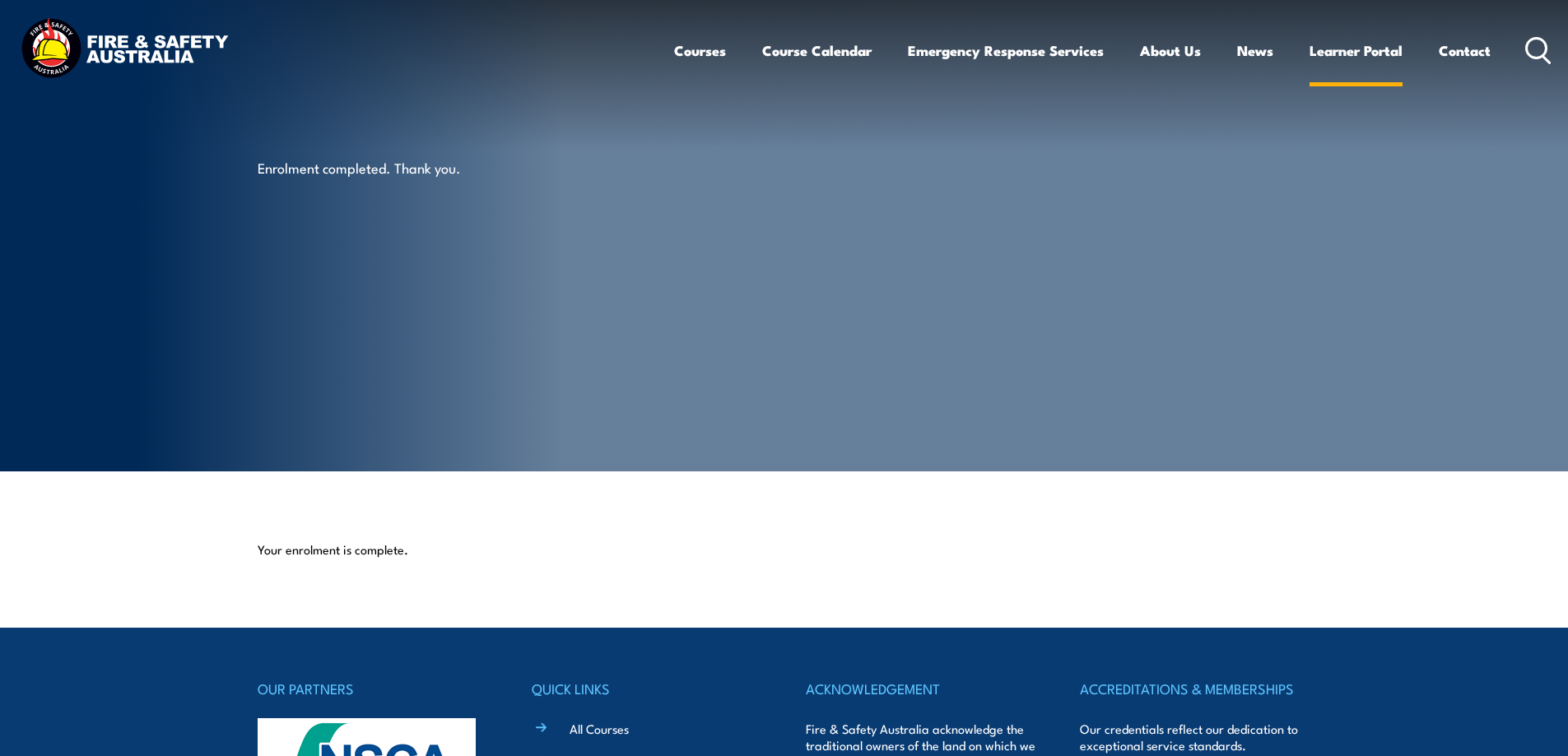
click at [1341, 42] on link "Learner Portal" at bounding box center [1355, 50] width 93 height 43
